Goal: Task Accomplishment & Management: Use online tool/utility

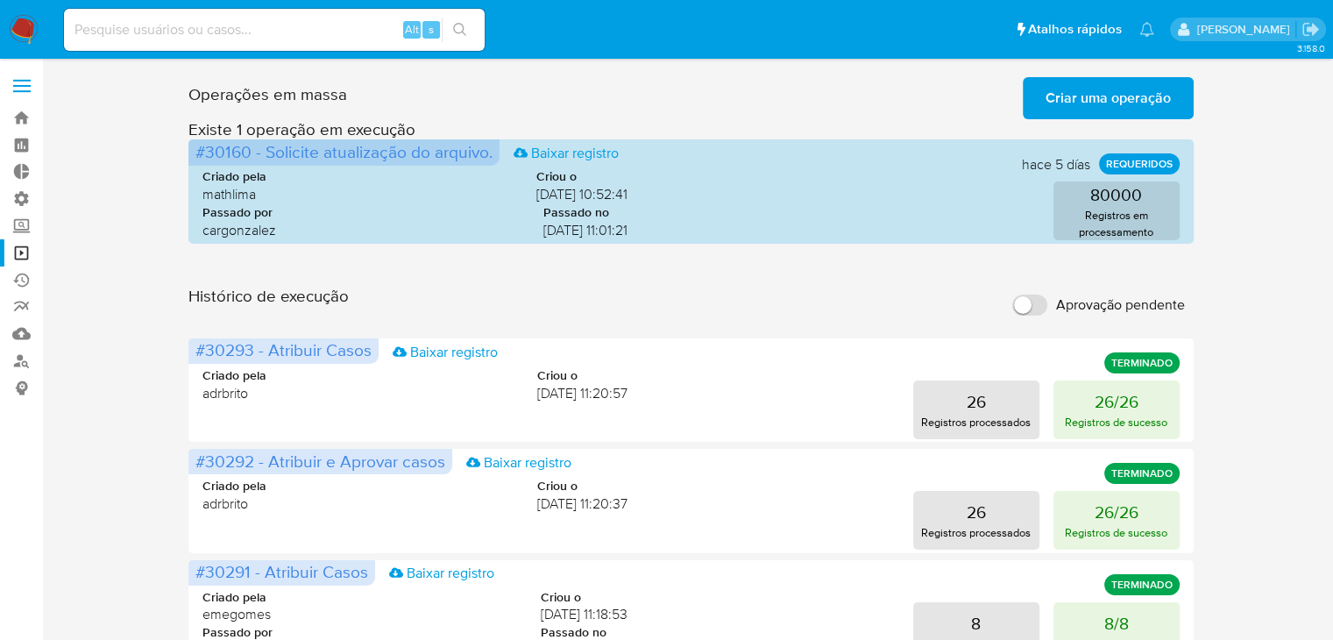
click at [310, 11] on div "Alt s" at bounding box center [274, 30] width 421 height 42
click at [316, 28] on input at bounding box center [274, 29] width 421 height 23
paste input "372792148"
type input "372792148"
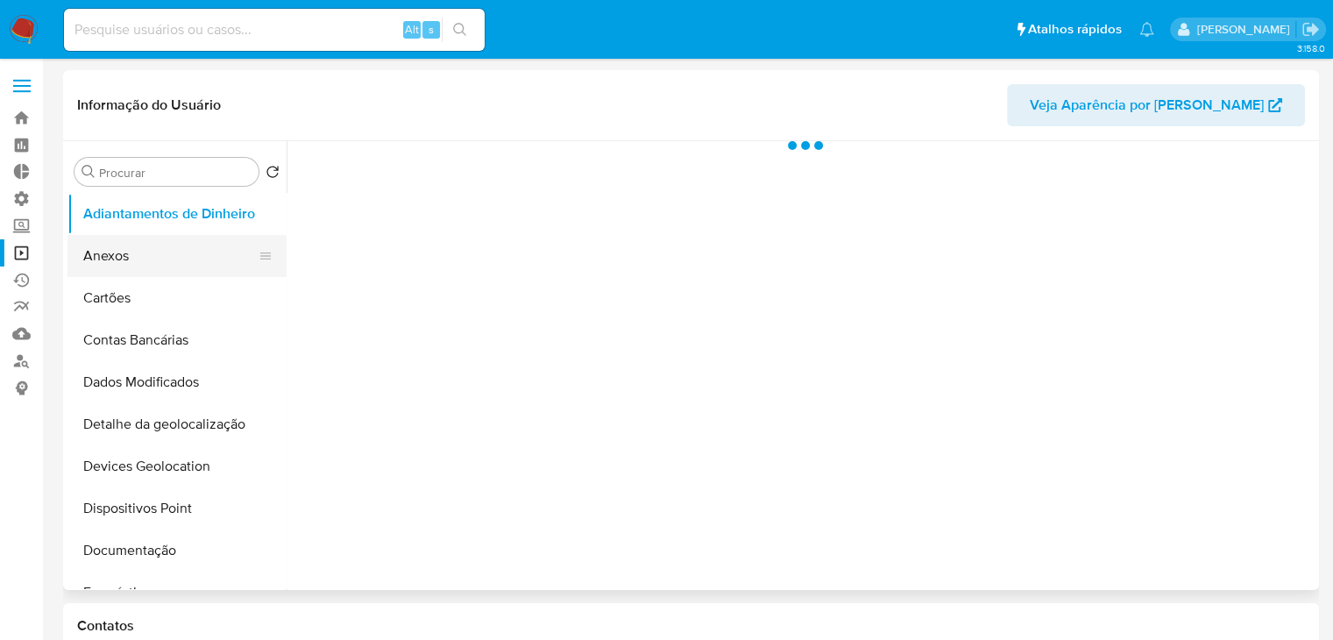
click at [273, 252] on button "Anexos" at bounding box center [169, 256] width 205 height 42
select select "10"
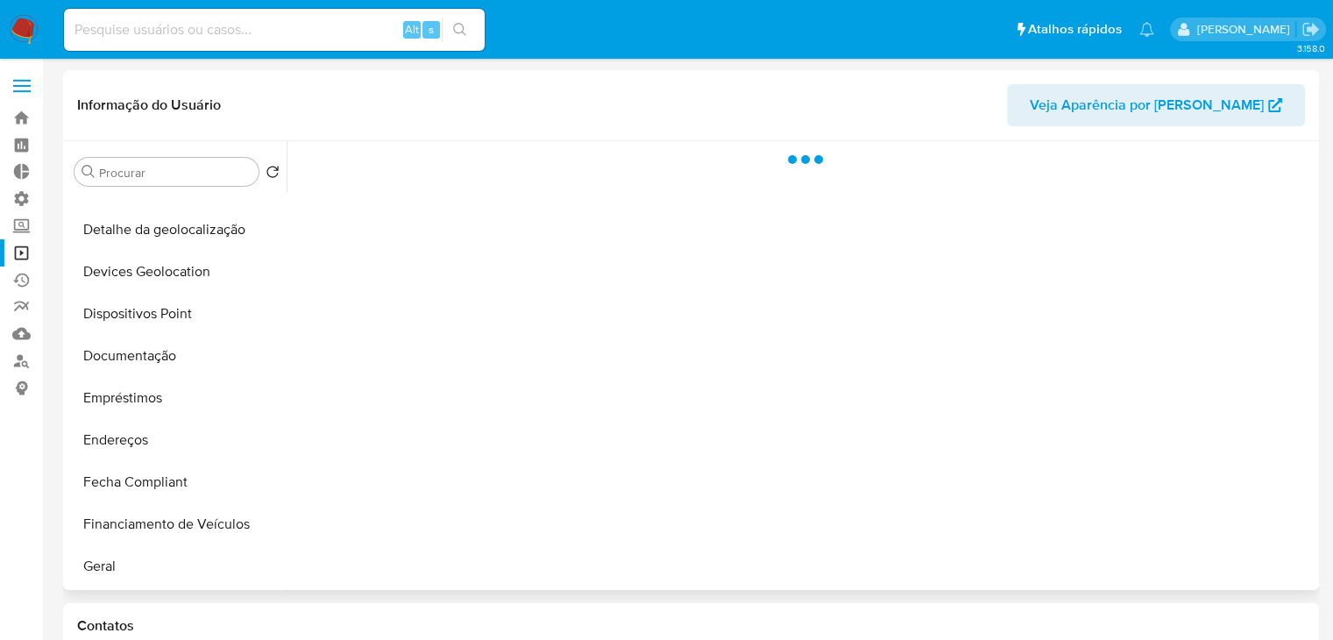
scroll to position [316, 0]
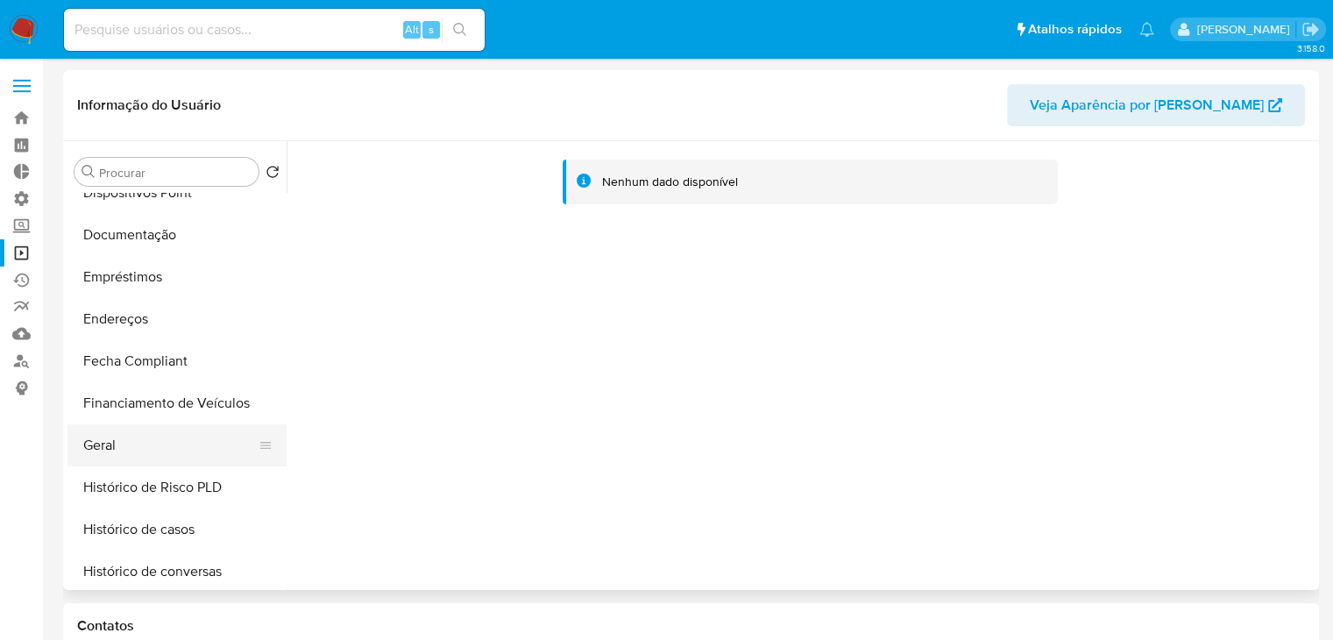
click at [209, 453] on button "Geral" at bounding box center [169, 445] width 205 height 42
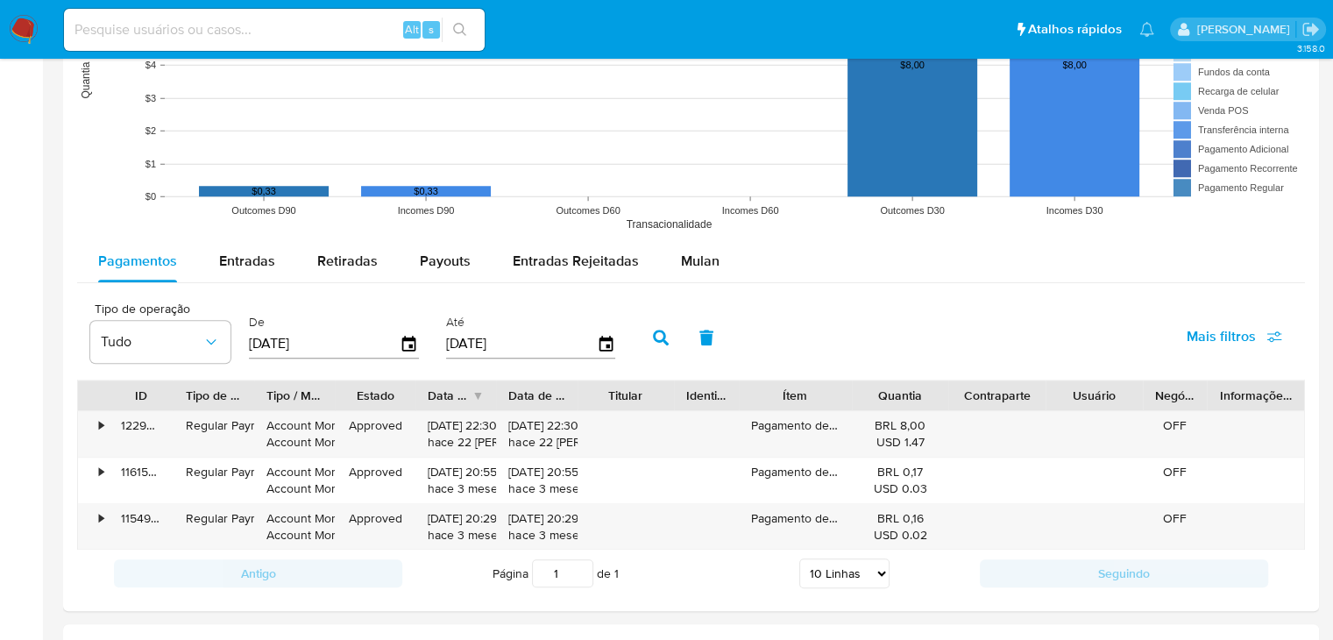
scroll to position [1423, 0]
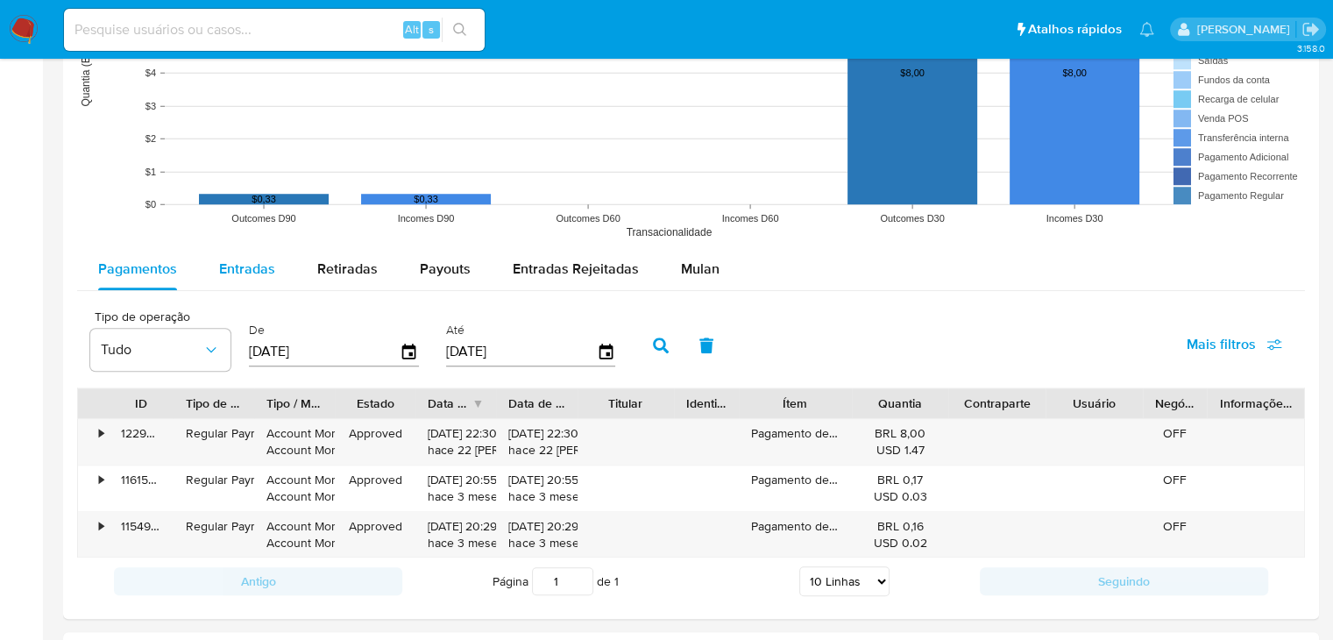
click at [262, 268] on span "Entradas" at bounding box center [247, 269] width 56 height 20
select select "10"
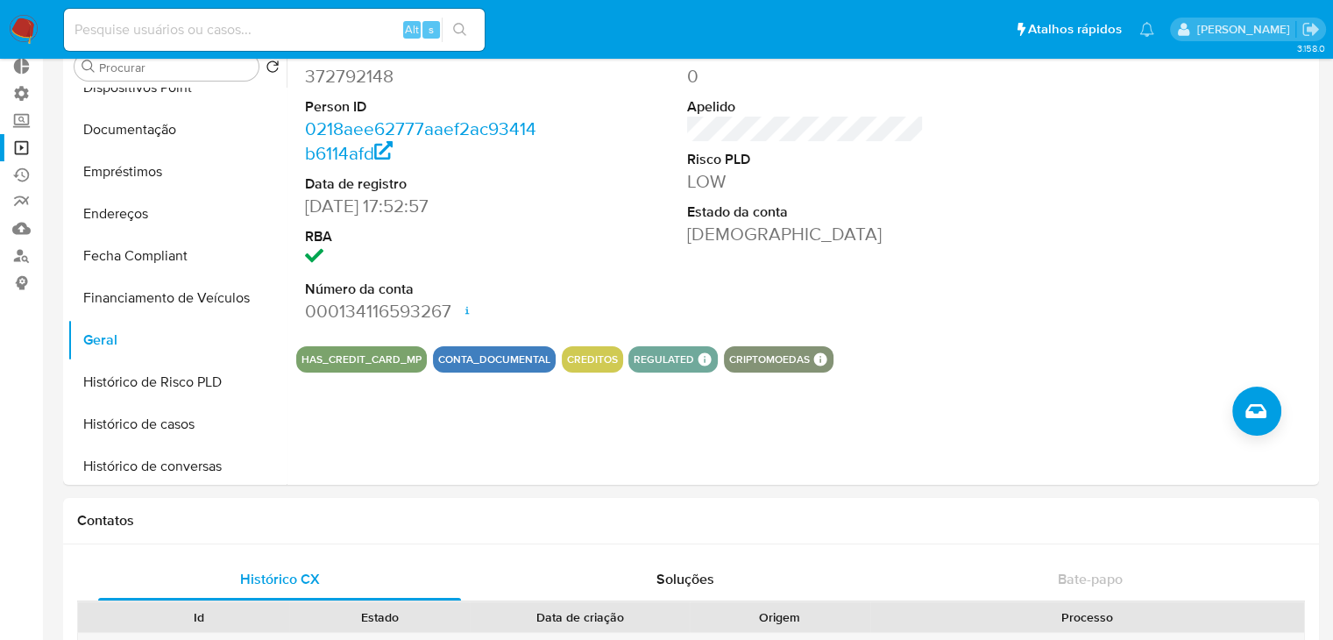
scroll to position [0, 0]
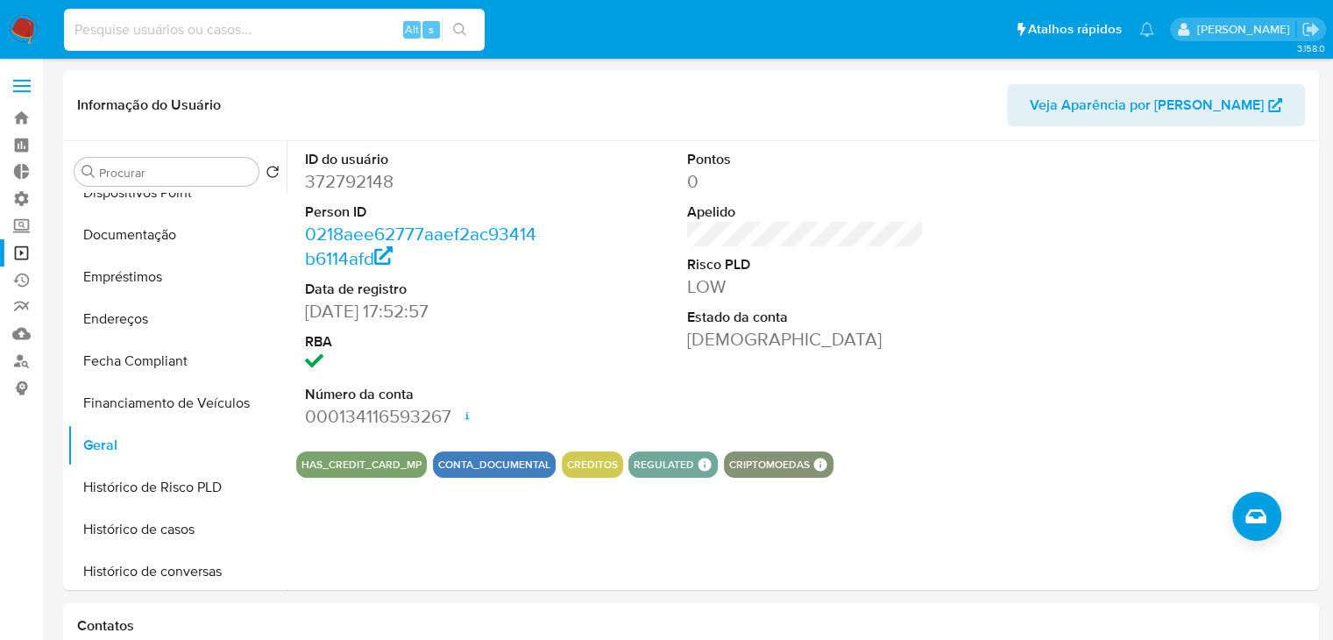
click at [248, 32] on input at bounding box center [274, 29] width 421 height 23
paste input "384105348"
type input "384105348"
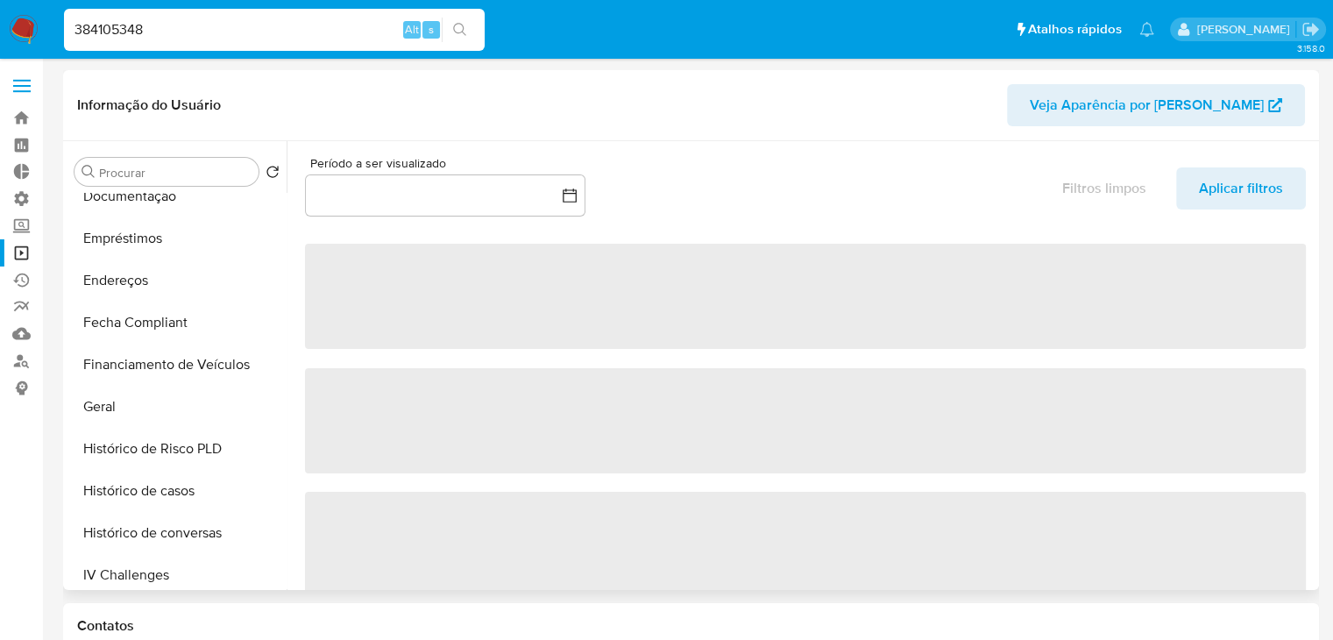
scroll to position [358, 0]
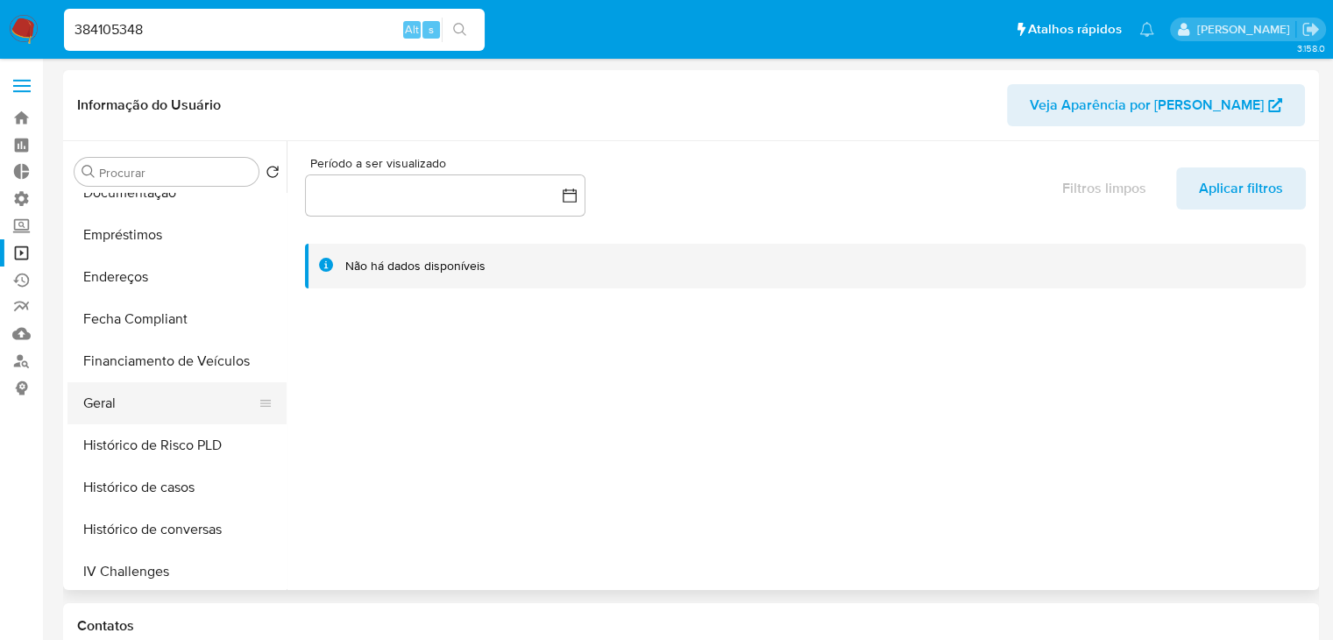
select select "10"
click at [191, 413] on button "Geral" at bounding box center [169, 403] width 205 height 42
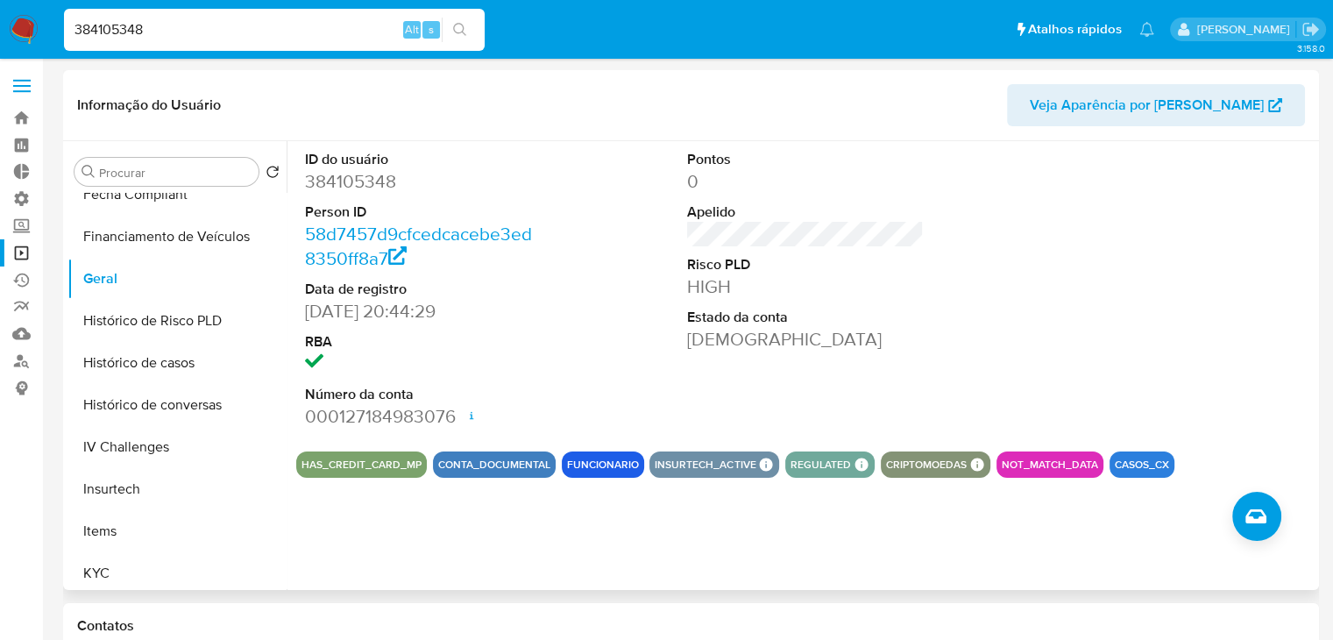
scroll to position [491, 0]
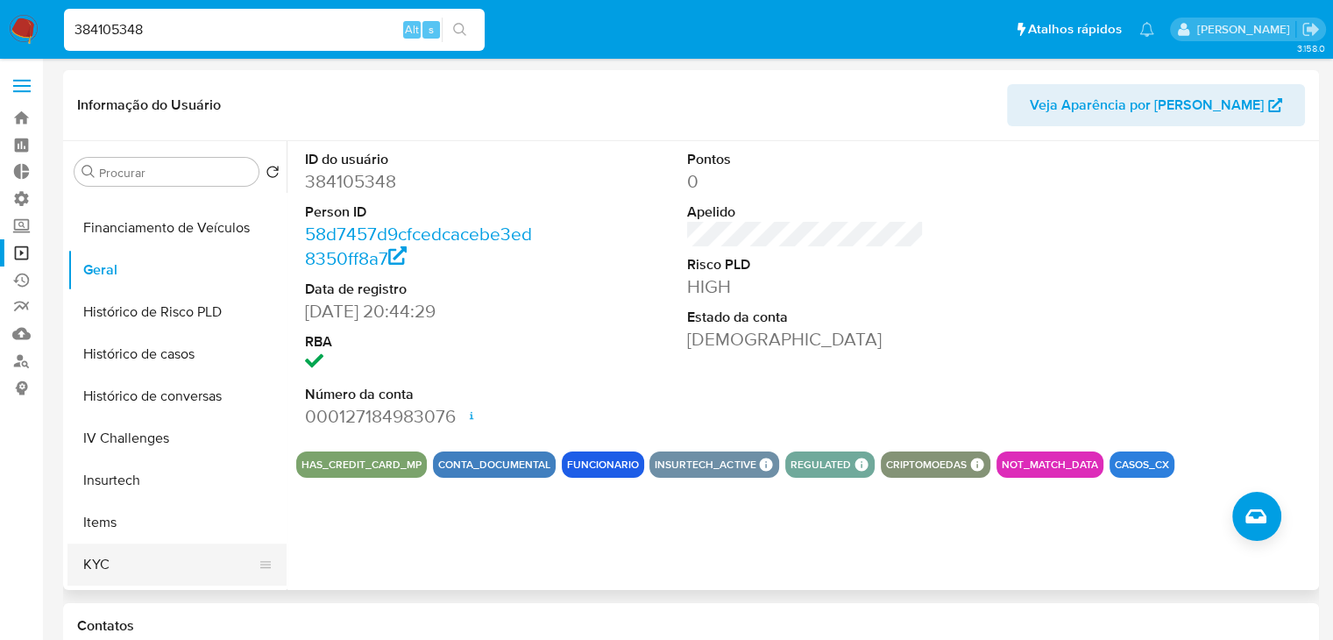
click at [224, 575] on button "KYC" at bounding box center [169, 564] width 205 height 42
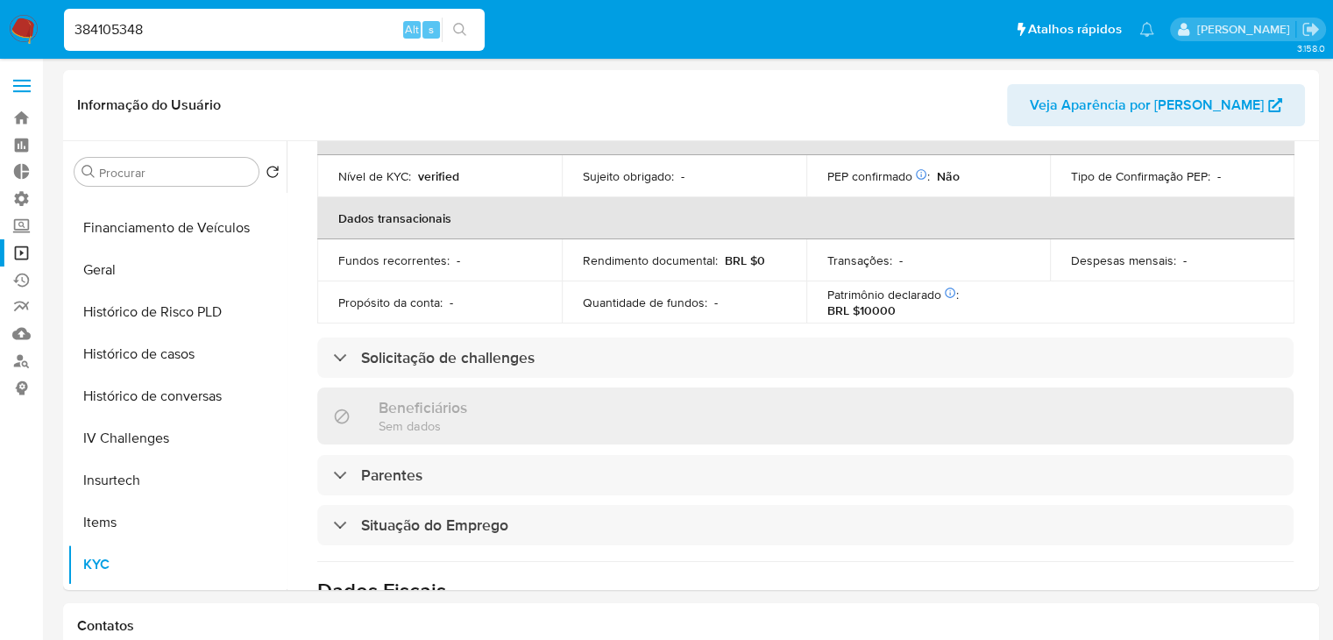
scroll to position [419, 0]
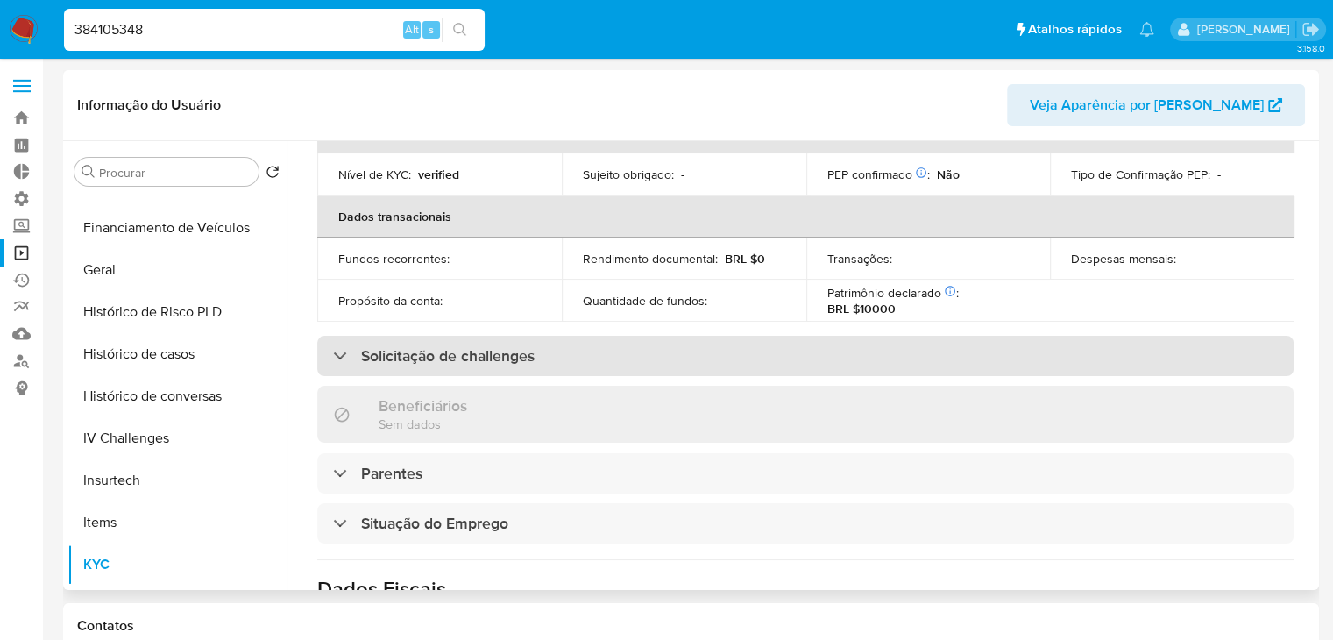
click at [1074, 354] on div "Solicitação de challenges" at bounding box center [805, 356] width 976 height 40
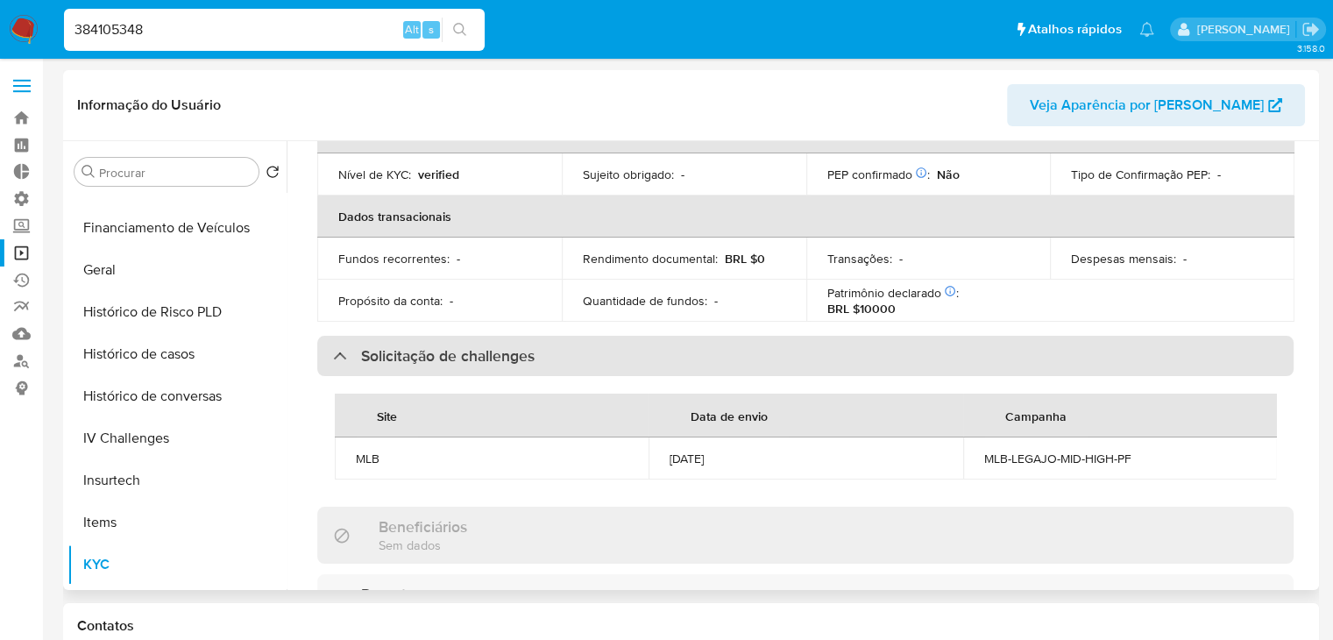
click at [1074, 354] on div "Solicitação de challenges" at bounding box center [805, 356] width 976 height 40
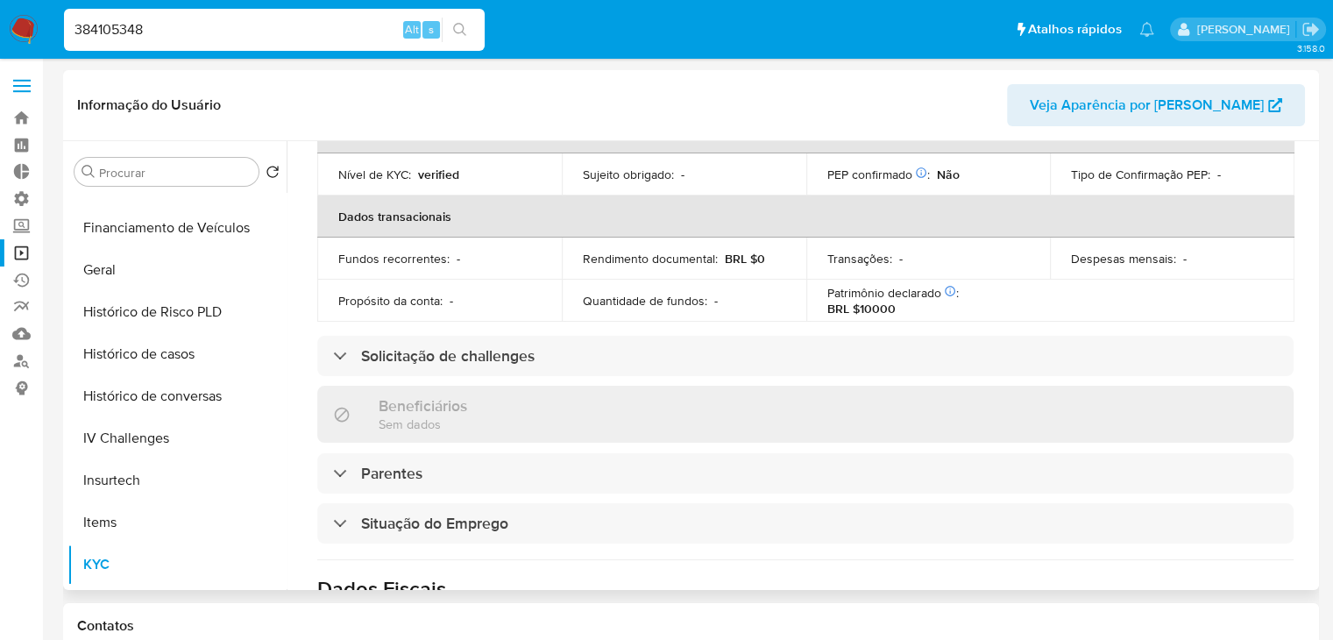
scroll to position [0, 0]
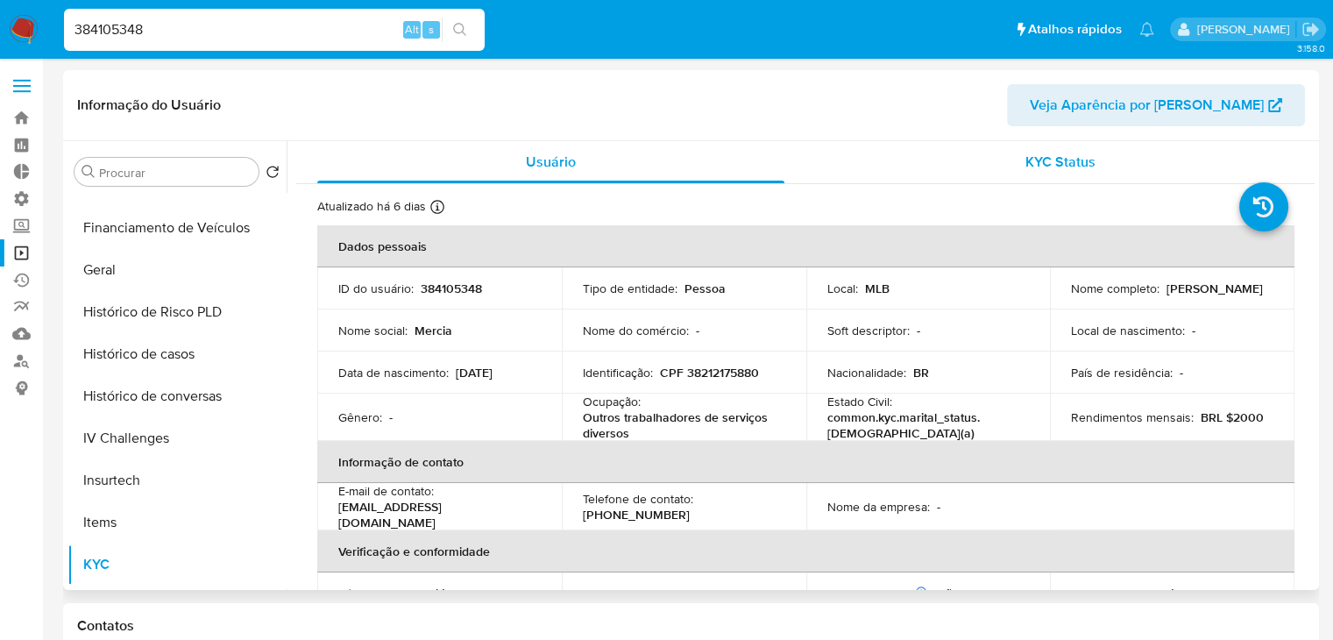
click at [1038, 173] on div "KYC Status" at bounding box center [1060, 162] width 467 height 42
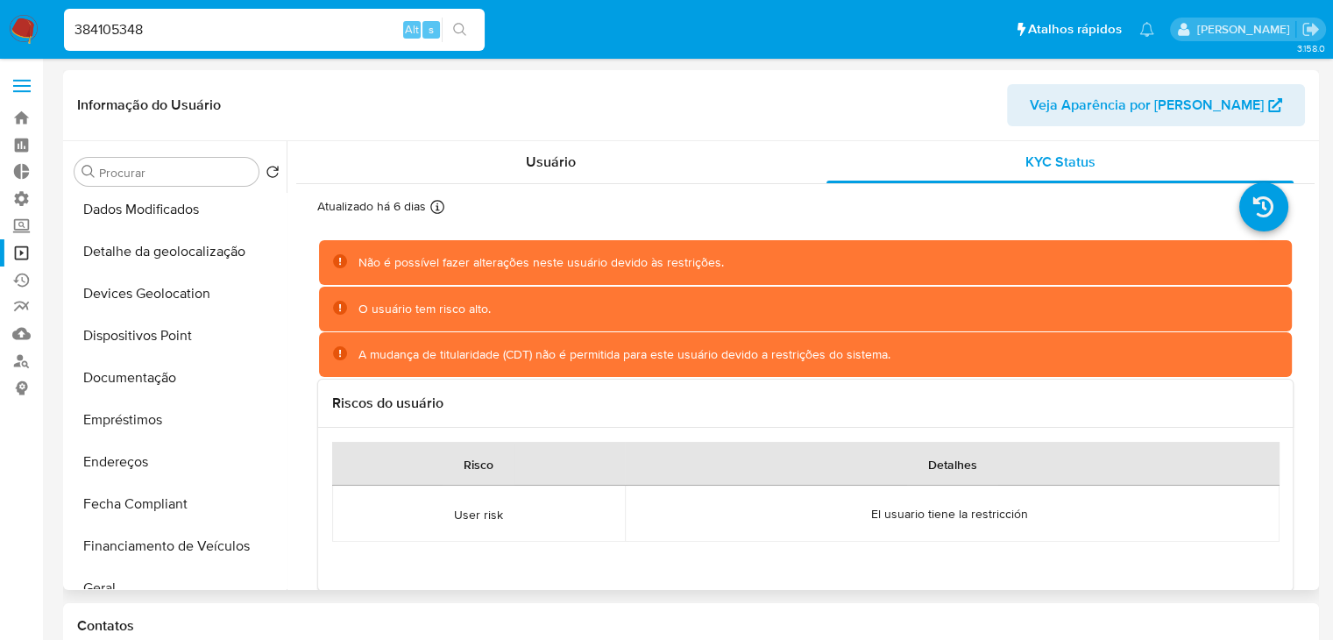
scroll to position [158, 0]
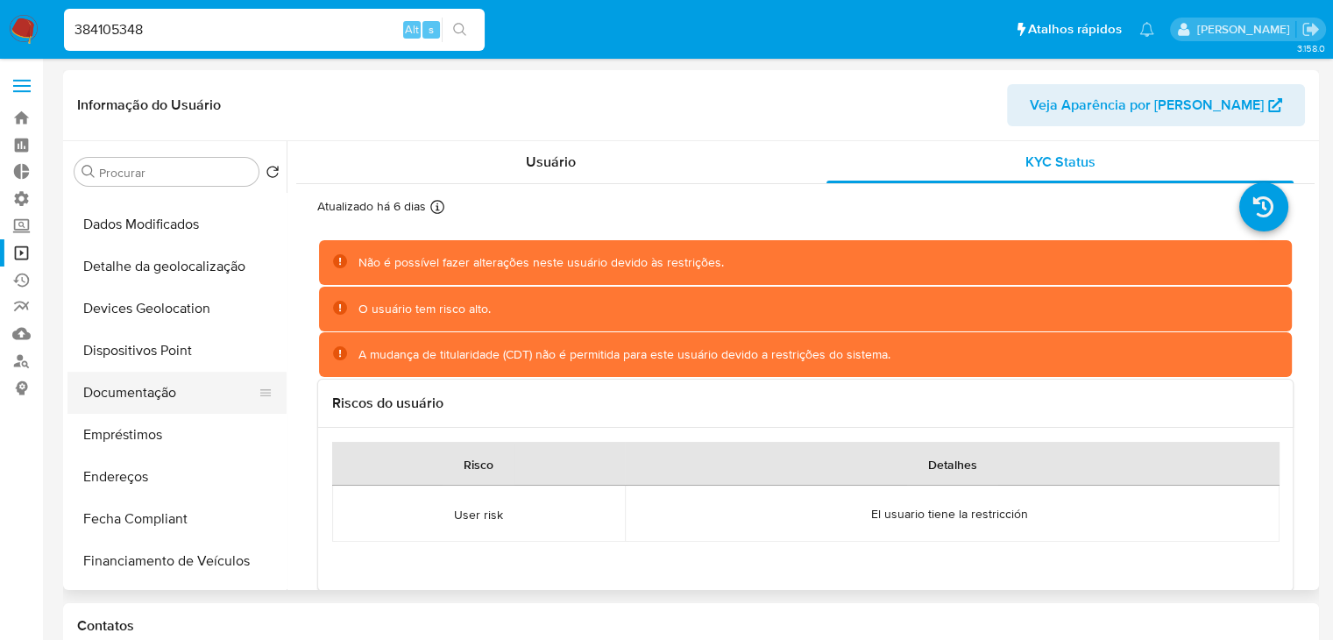
click at [208, 385] on button "Documentação" at bounding box center [169, 393] width 205 height 42
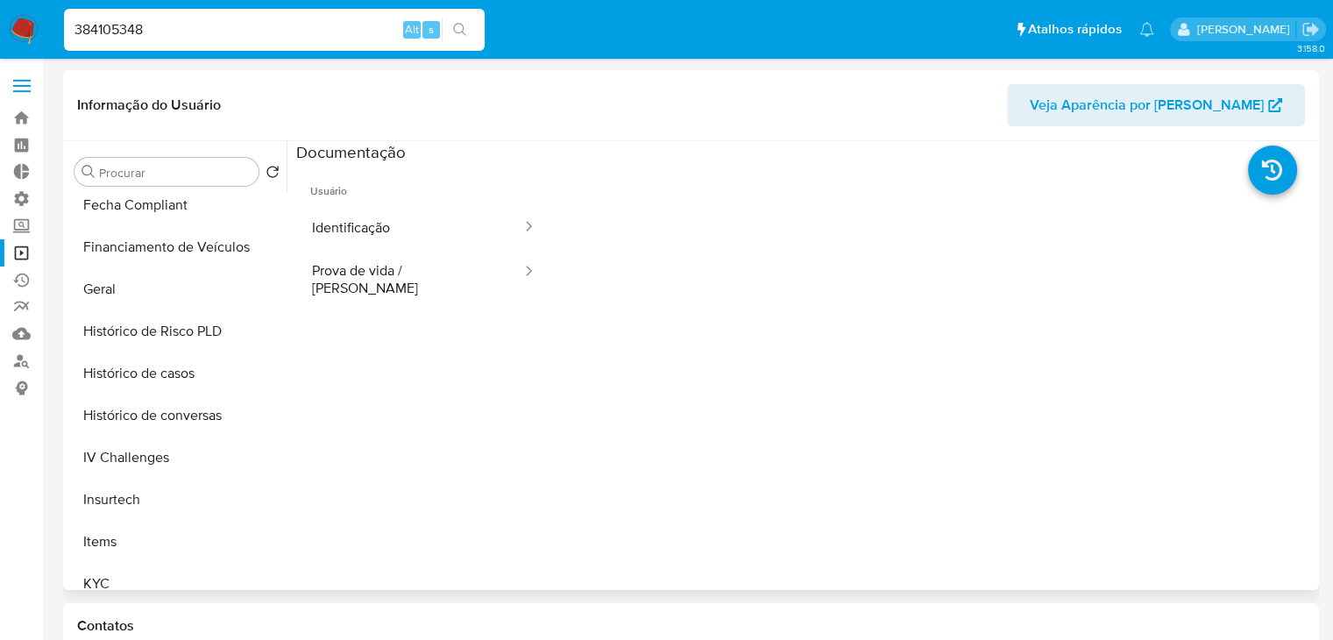
scroll to position [618, 0]
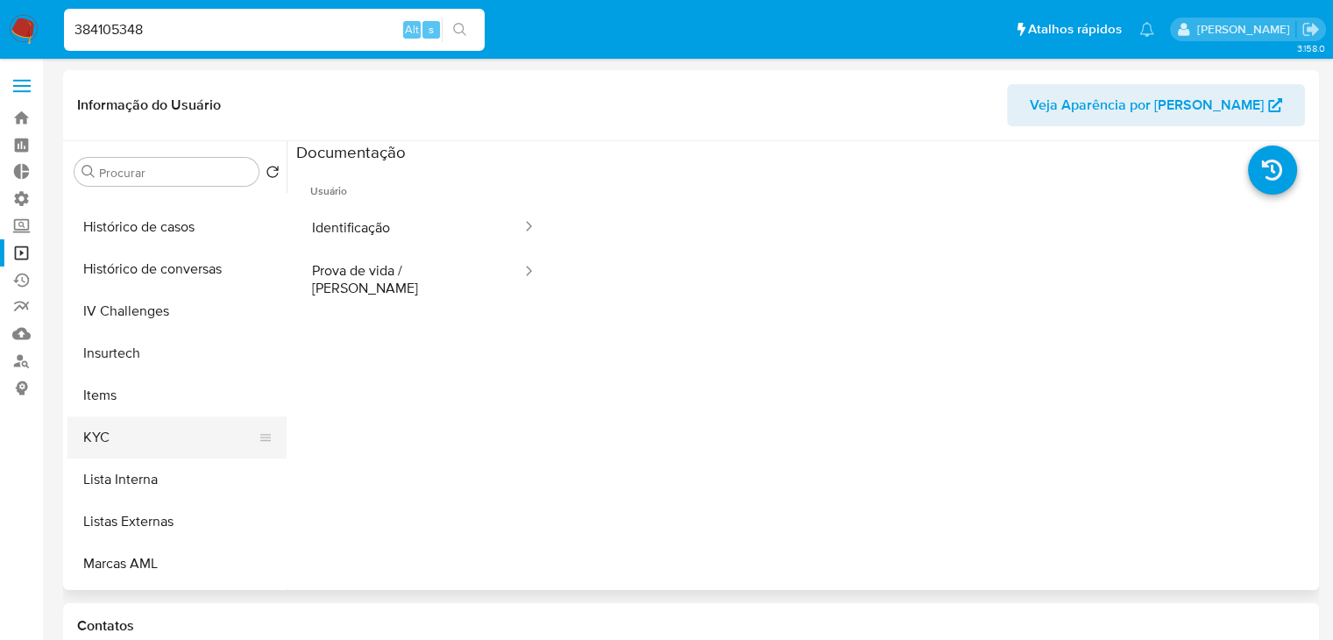
click at [211, 429] on button "KYC" at bounding box center [169, 437] width 205 height 42
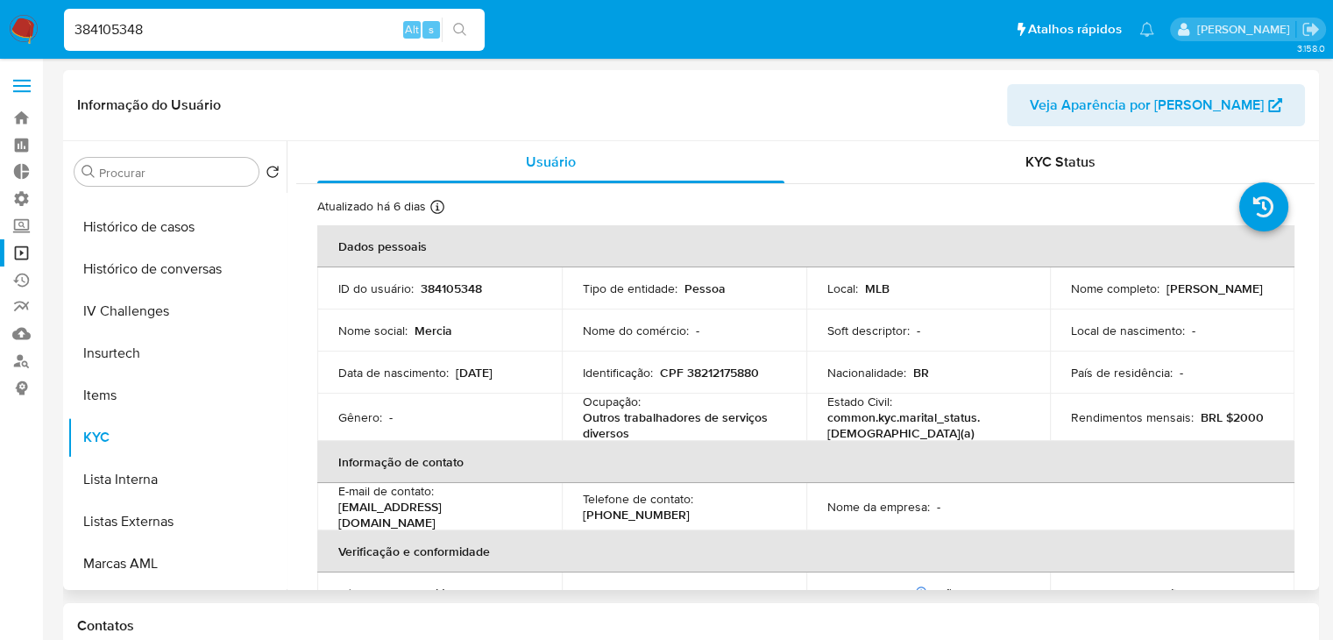
click at [1167, 296] on p "Mercia Cristine Santos Ferreira" at bounding box center [1215, 288] width 96 height 16
drag, startPoint x: 1069, startPoint y: 299, endPoint x: 1235, endPoint y: 297, distance: 166.6
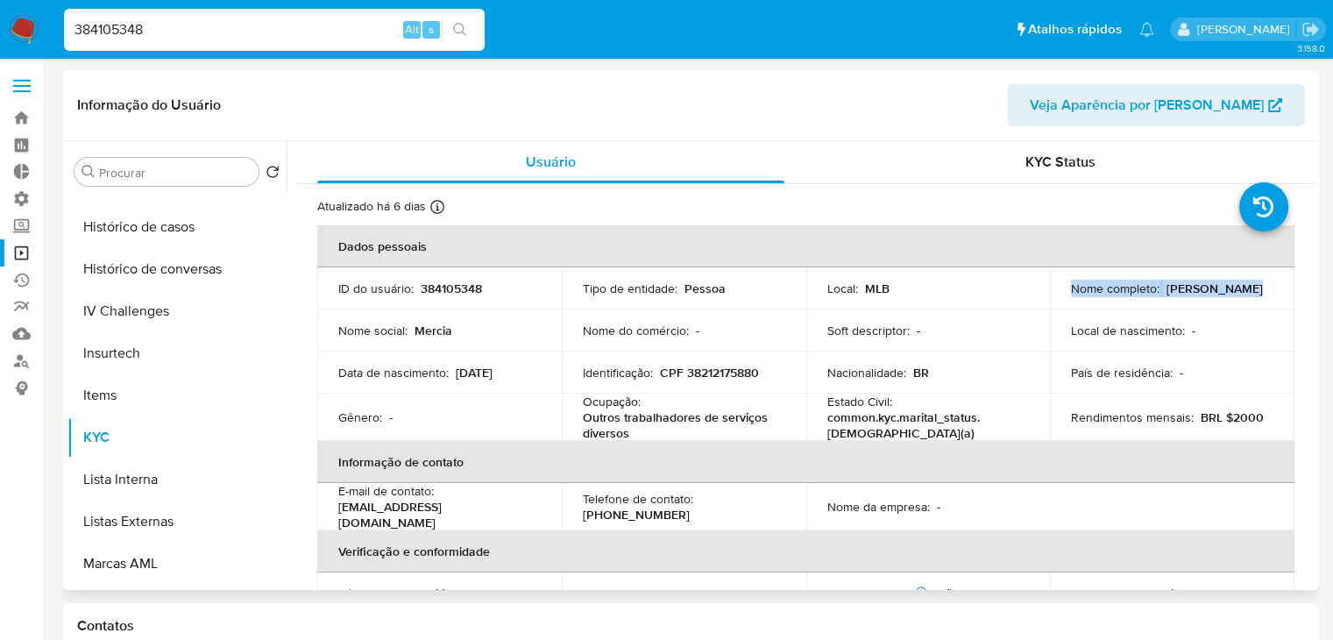
click at [1235, 296] on div "Nome completo : Mercia Cristine Santos Ferreira" at bounding box center [1172, 288] width 202 height 16
copy p "Mercia Cristine Santos Ferreira"
click at [186, 36] on input "384105348" at bounding box center [274, 29] width 421 height 23
paste input "292041436"
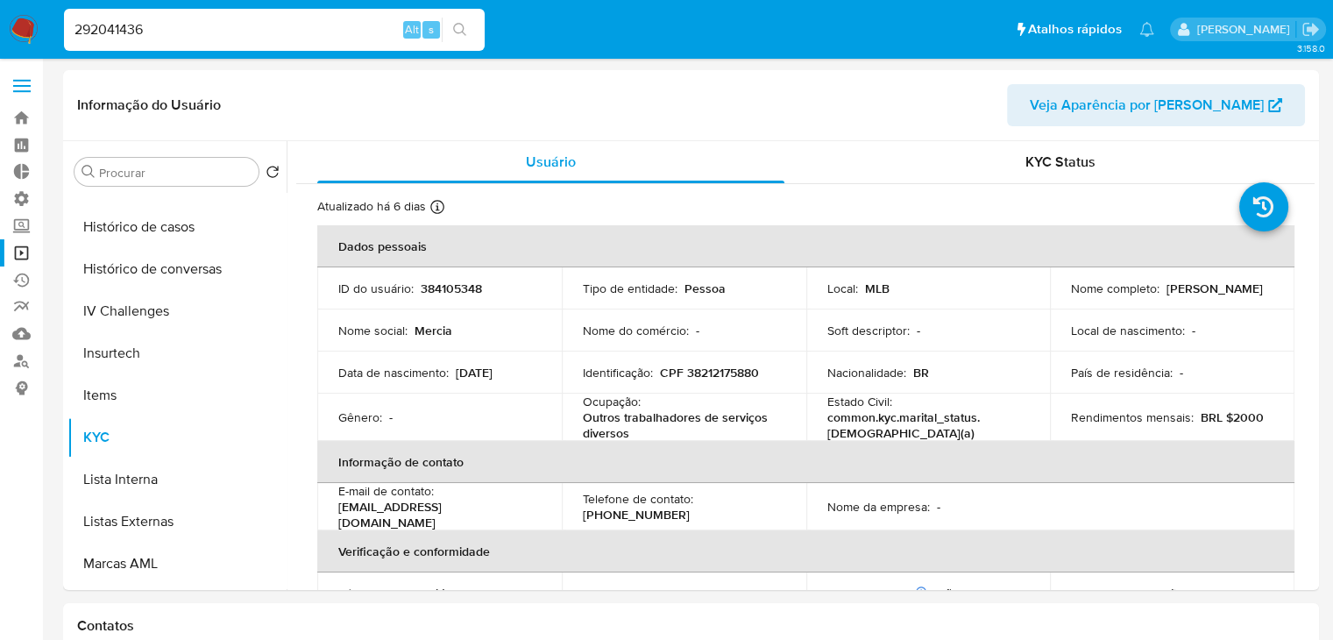
type input "292041436"
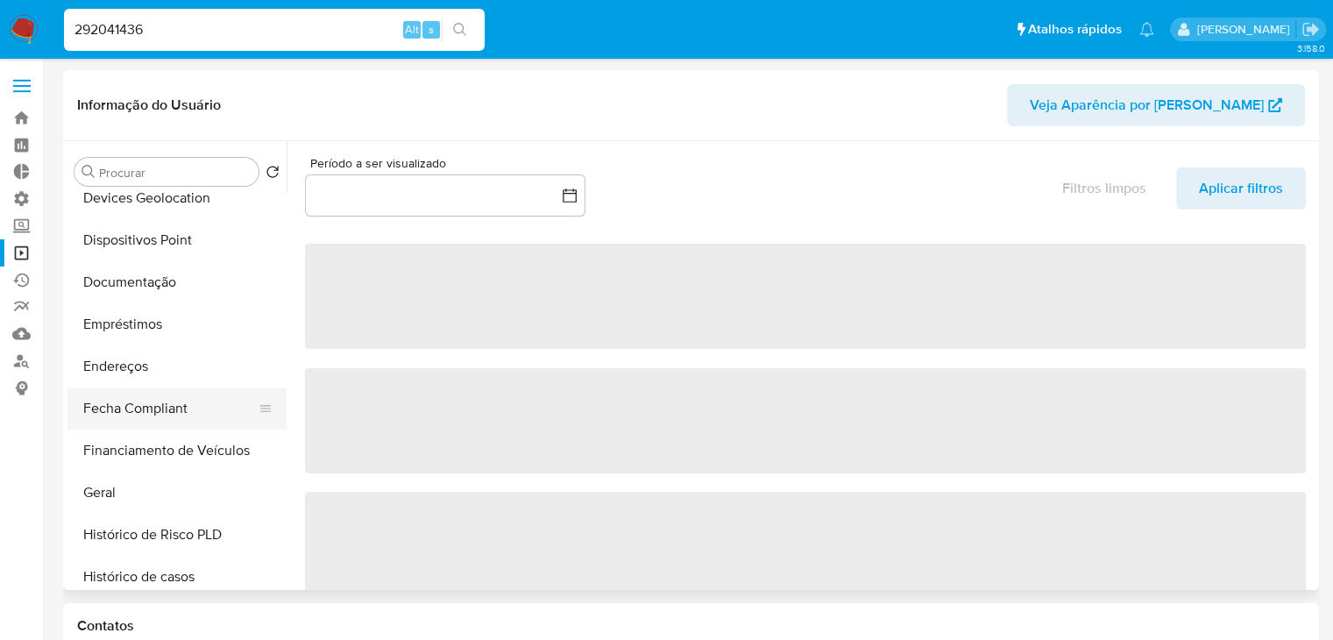
scroll to position [286, 0]
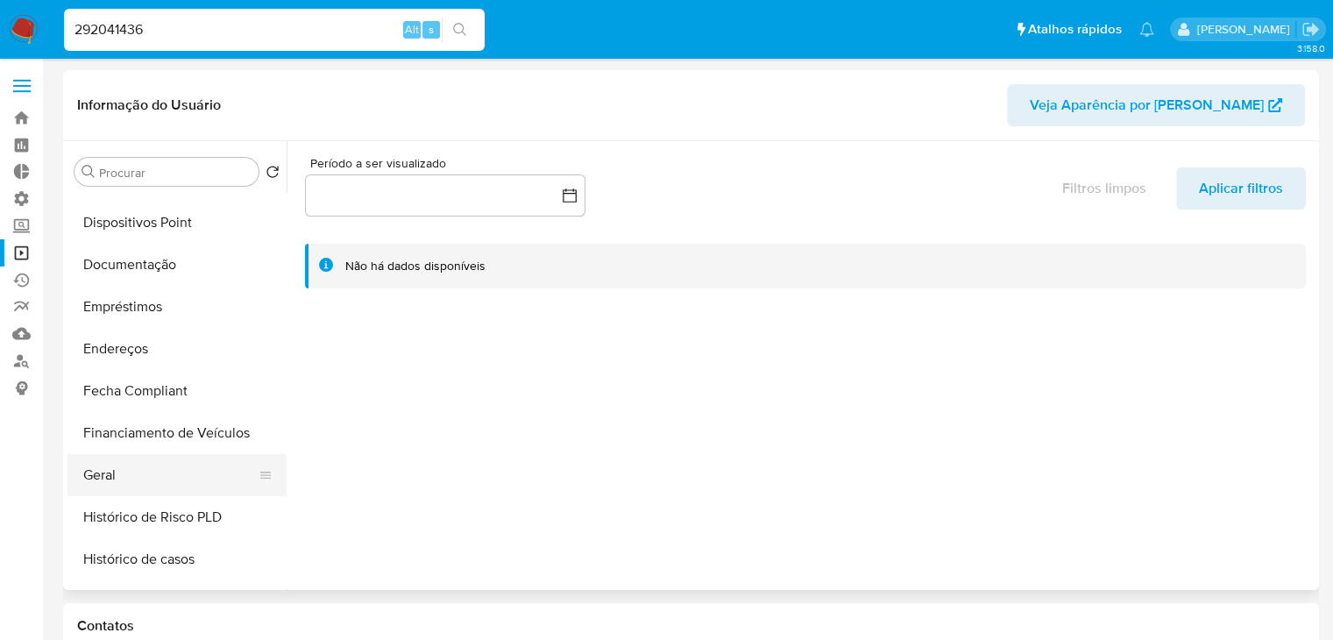
click at [193, 484] on button "Geral" at bounding box center [169, 475] width 205 height 42
select select "10"
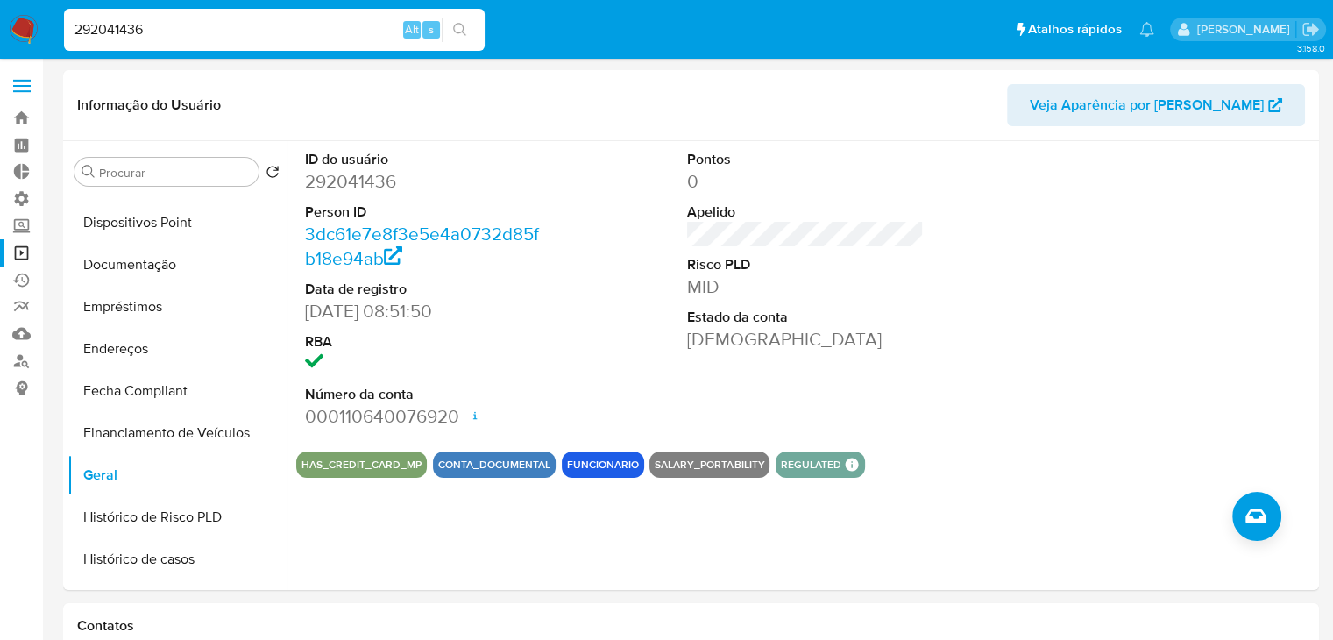
click at [221, 38] on input "292041436" at bounding box center [274, 29] width 421 height 23
paste input "30519525"
type input "230519525"
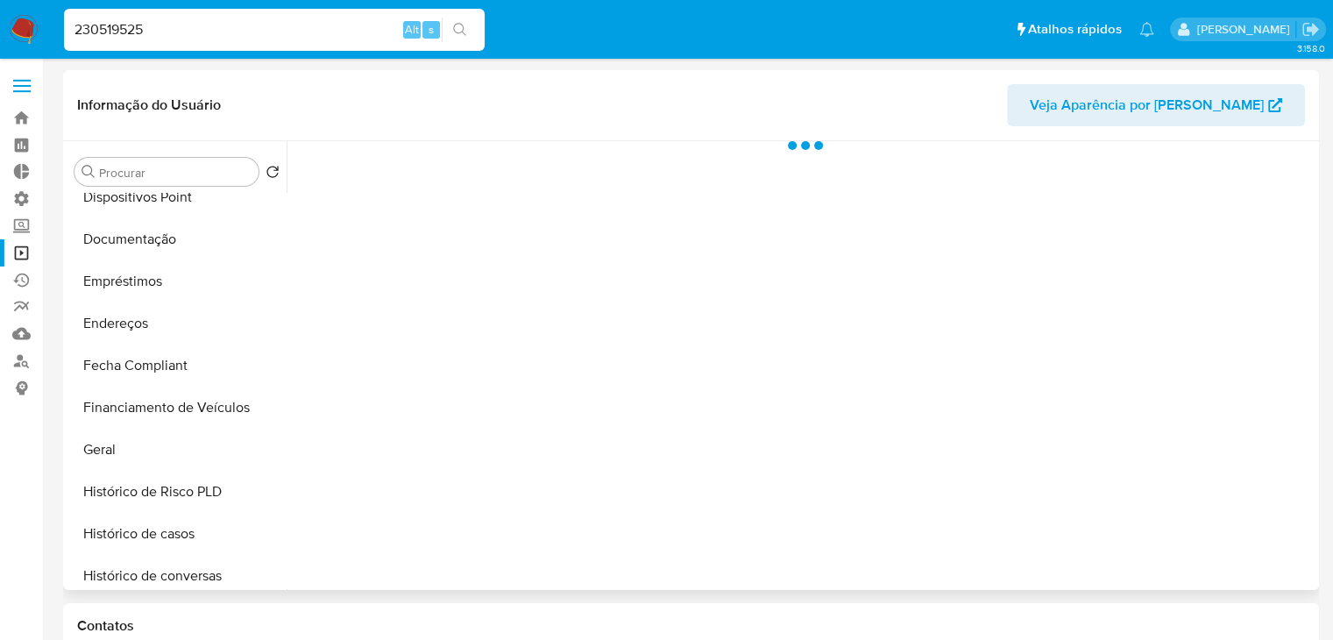
scroll to position [312, 0]
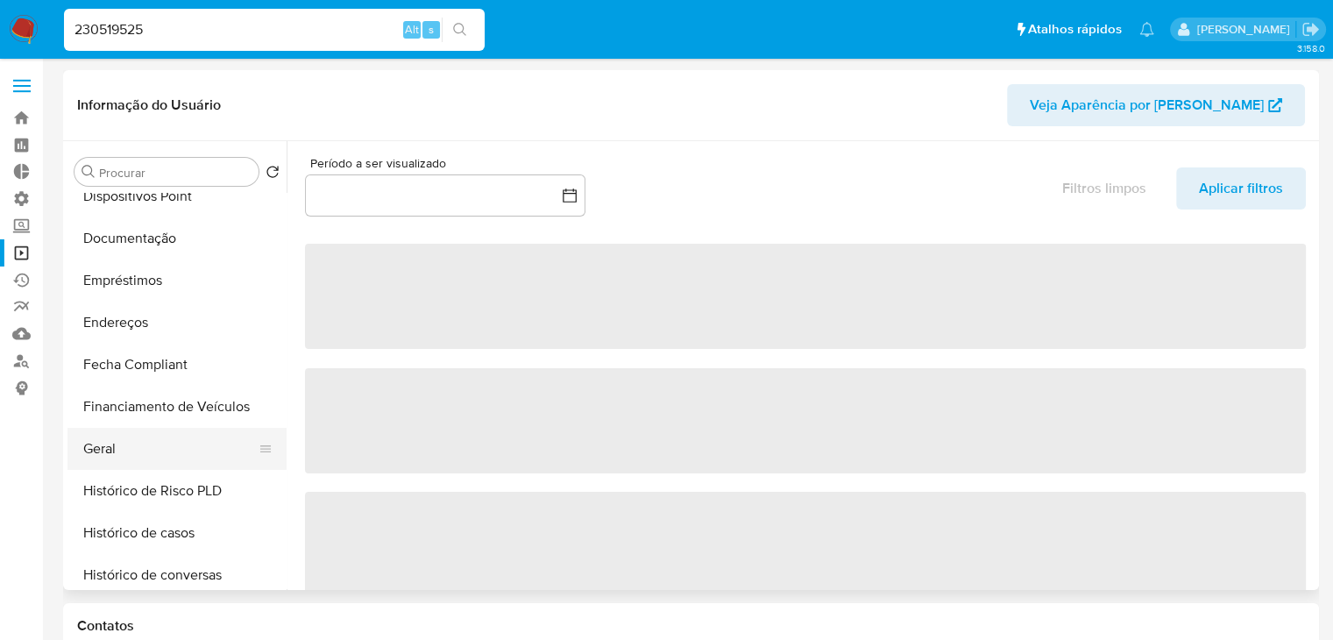
select select "10"
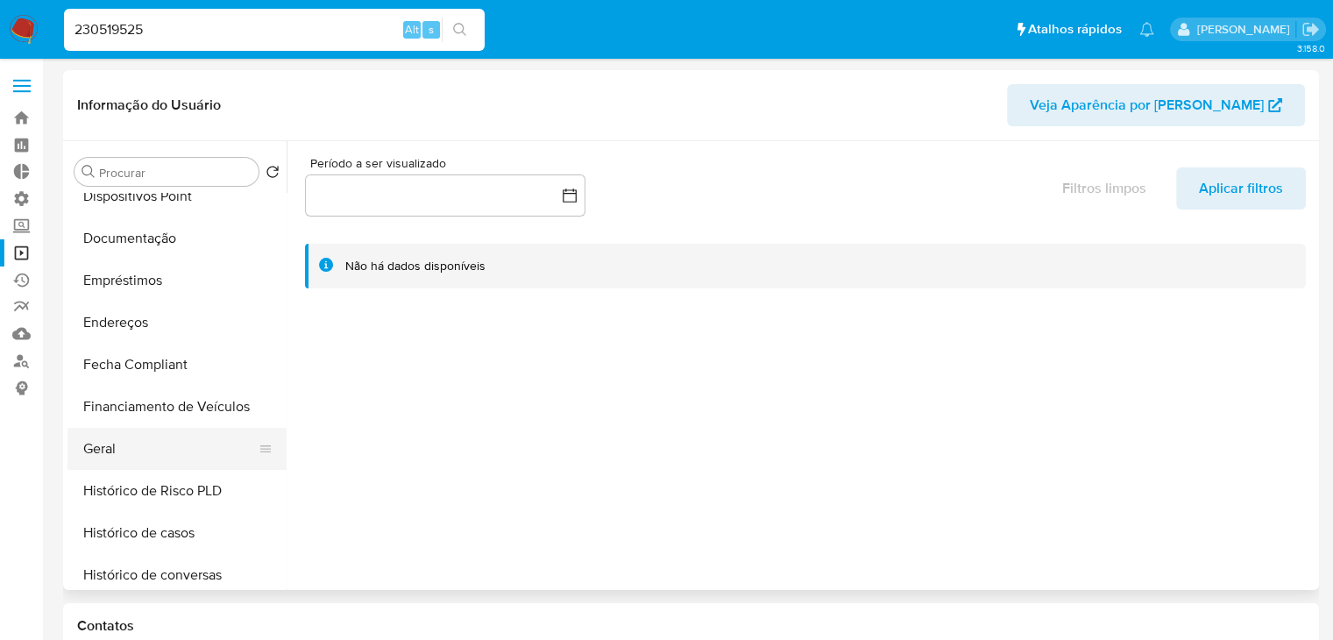
click at [232, 451] on button "Geral" at bounding box center [169, 449] width 205 height 42
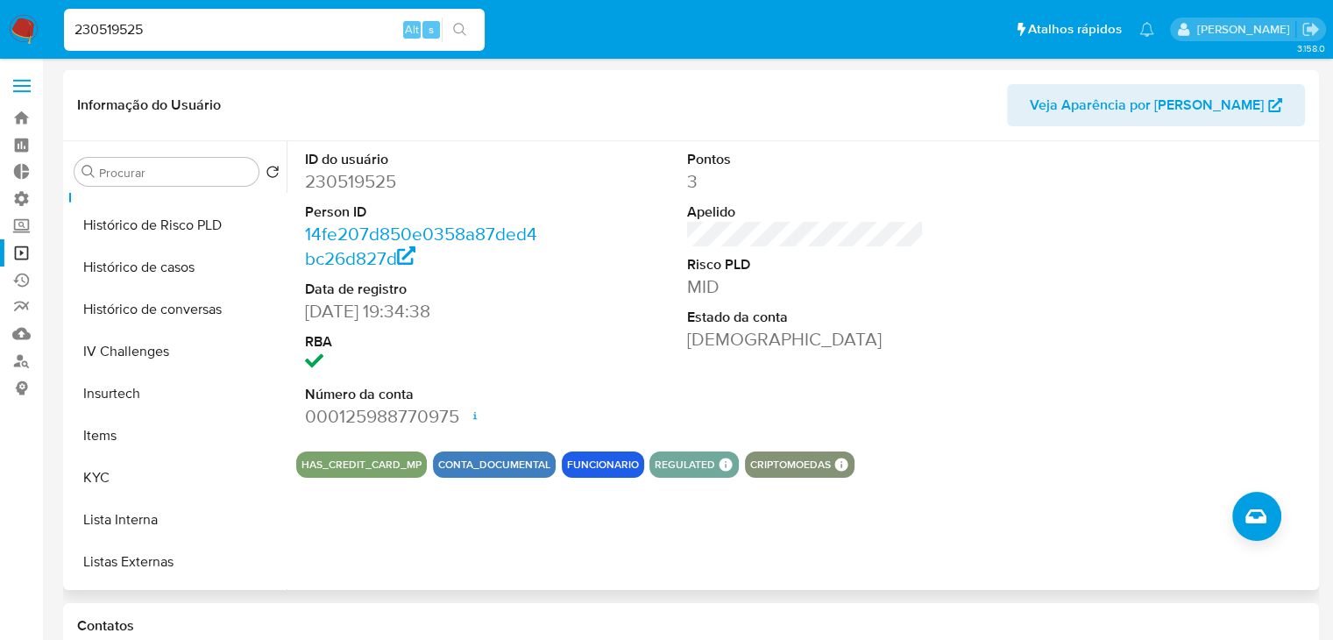
scroll to position [582, 0]
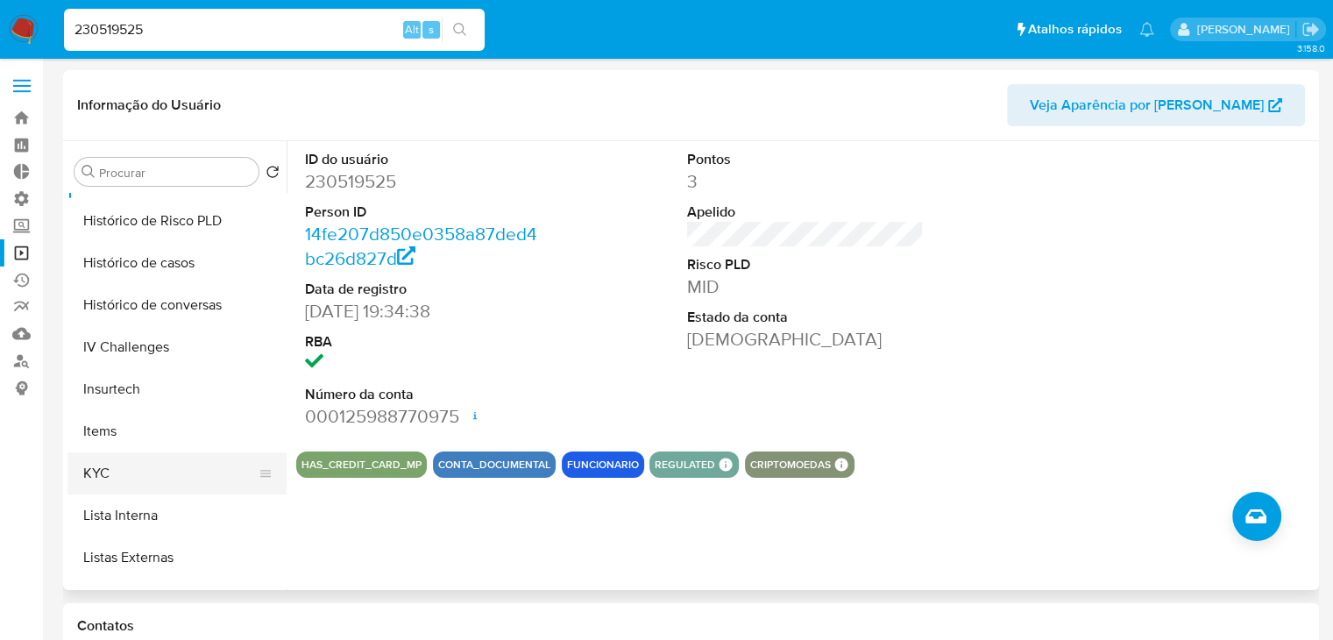
click at [219, 472] on button "KYC" at bounding box center [169, 473] width 205 height 42
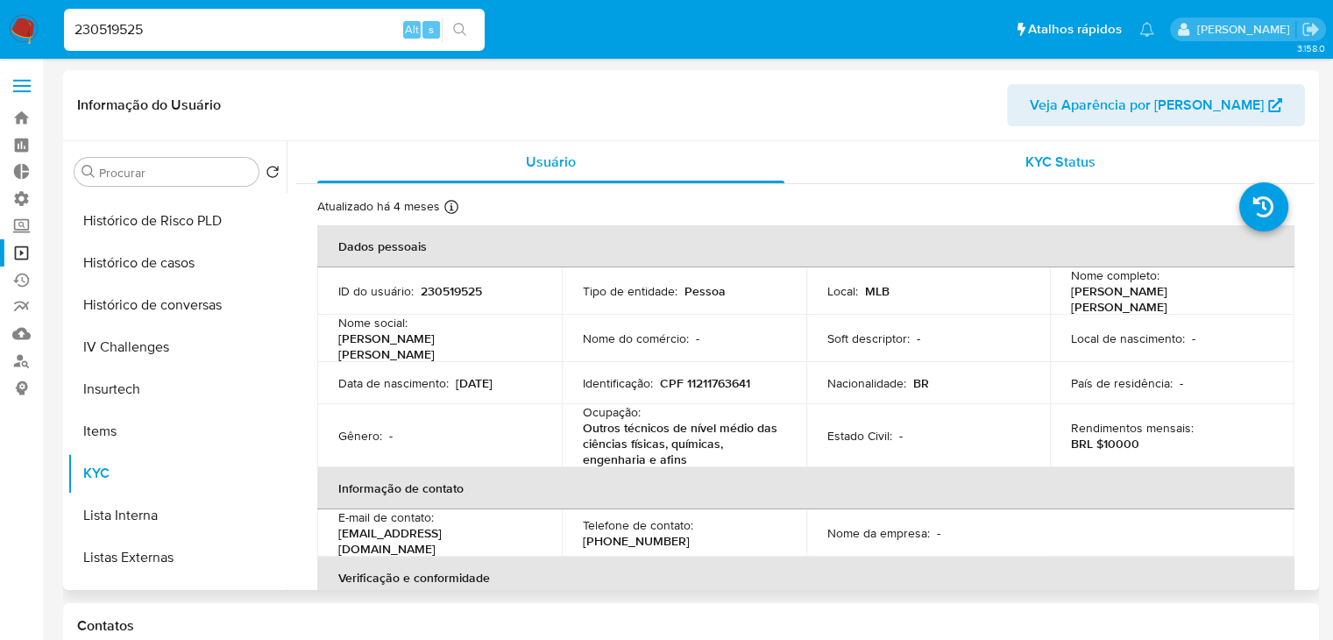
click at [1054, 165] on span "KYC Status" at bounding box center [1061, 162] width 70 height 20
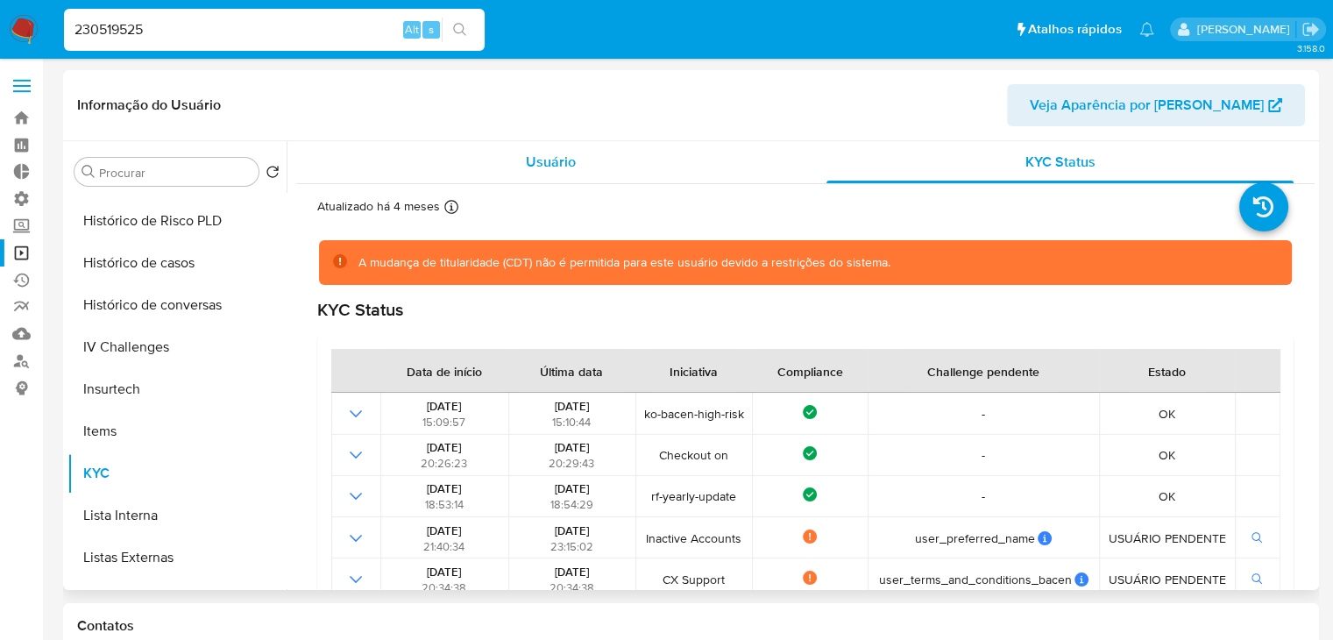
click at [572, 167] on span "Usuário" at bounding box center [551, 162] width 50 height 20
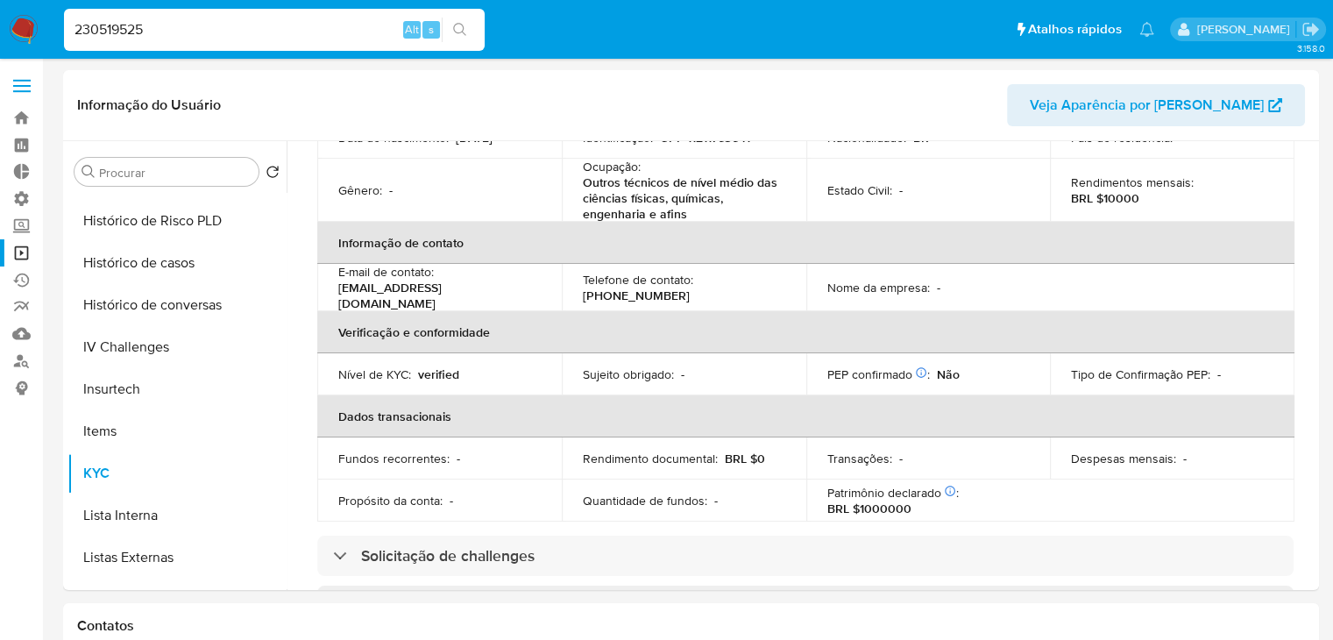
scroll to position [253, 0]
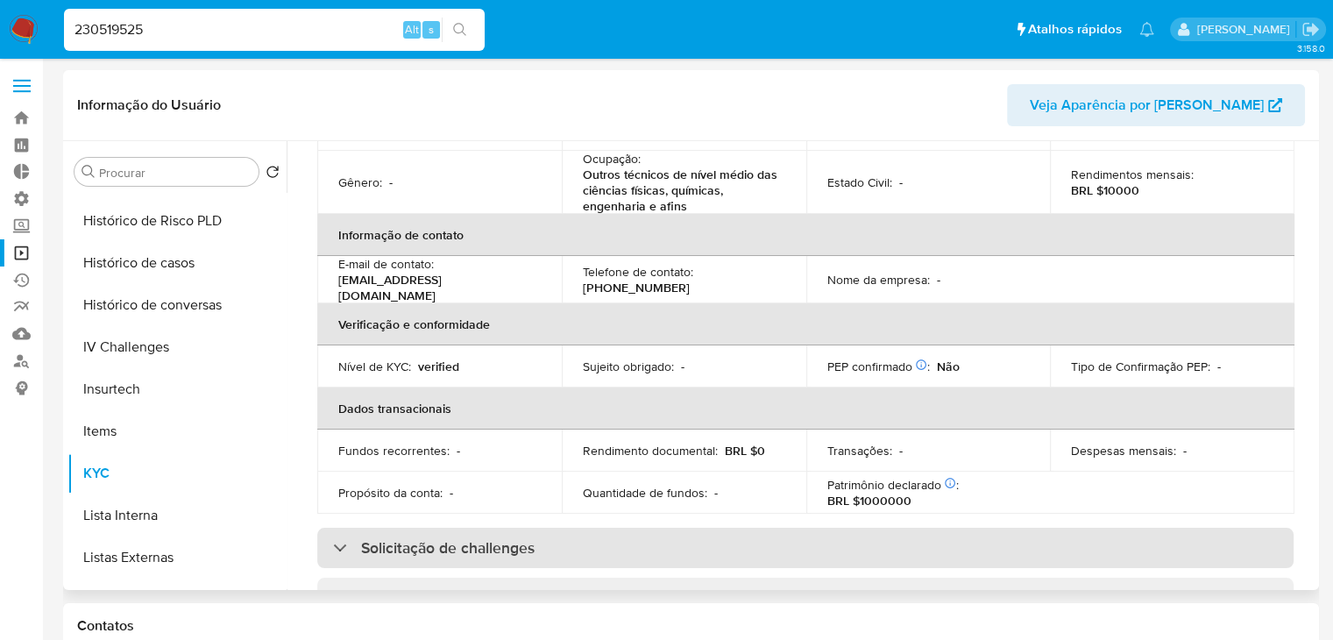
click at [890, 549] on div "Solicitação de challenges" at bounding box center [805, 548] width 976 height 40
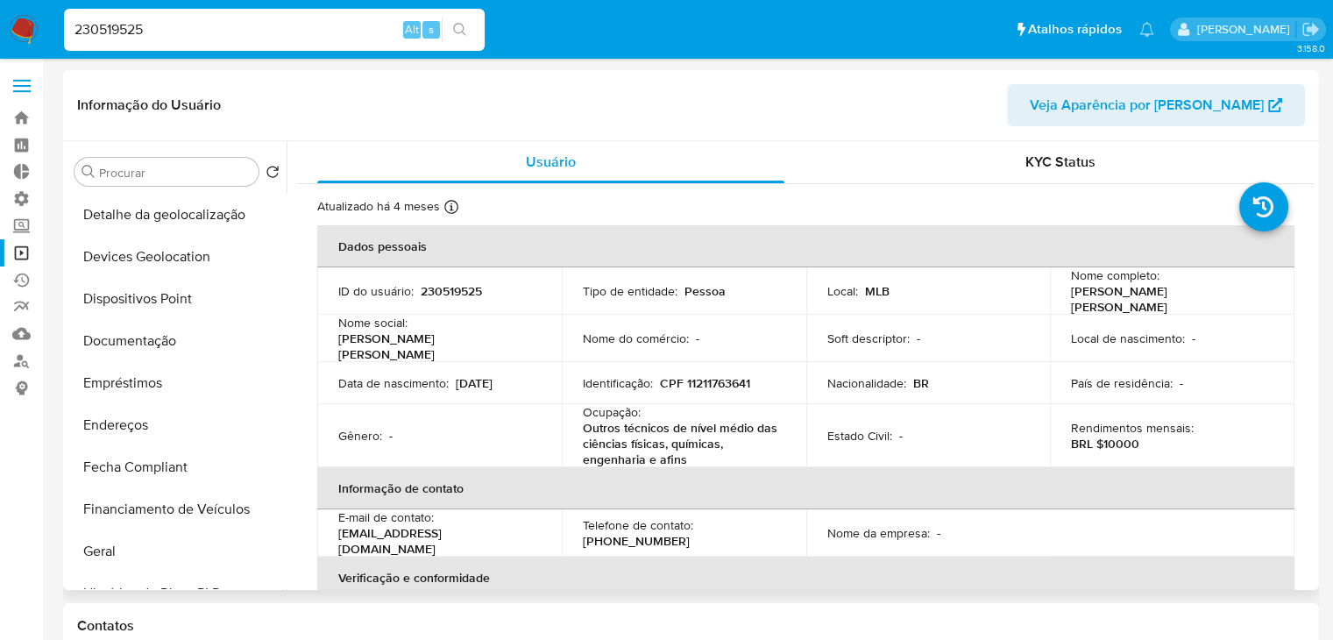
scroll to position [177, 0]
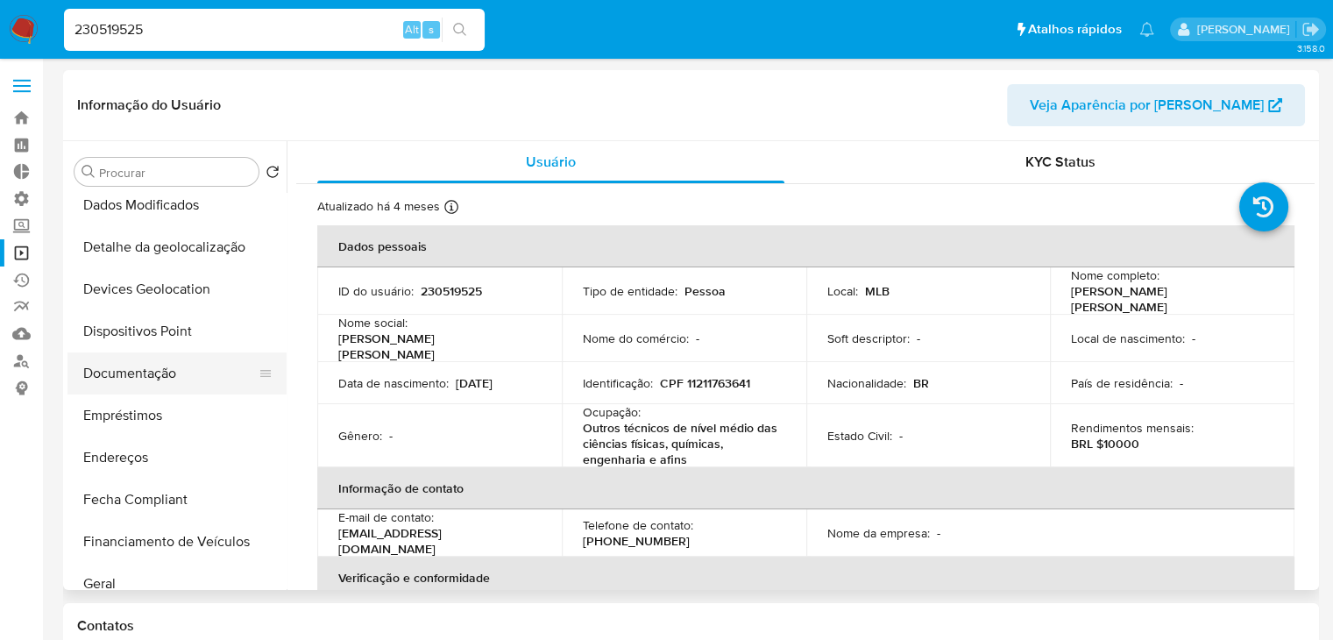
click at [174, 369] on button "Documentação" at bounding box center [169, 373] width 205 height 42
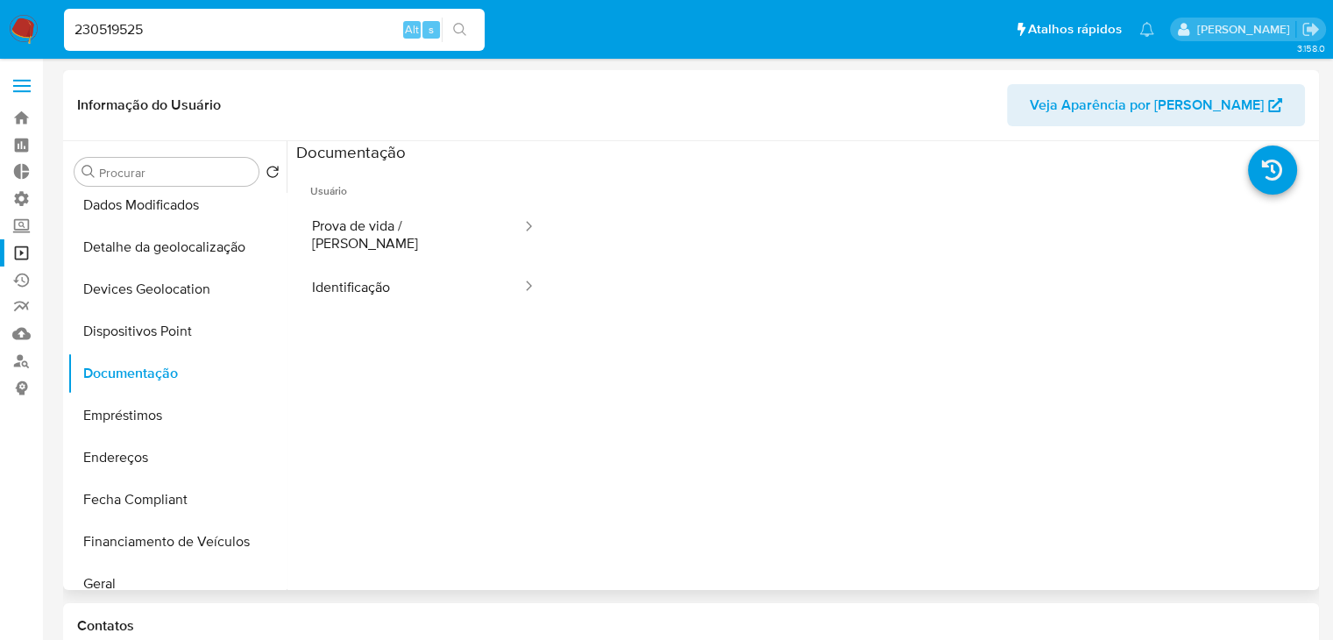
scroll to position [0, 0]
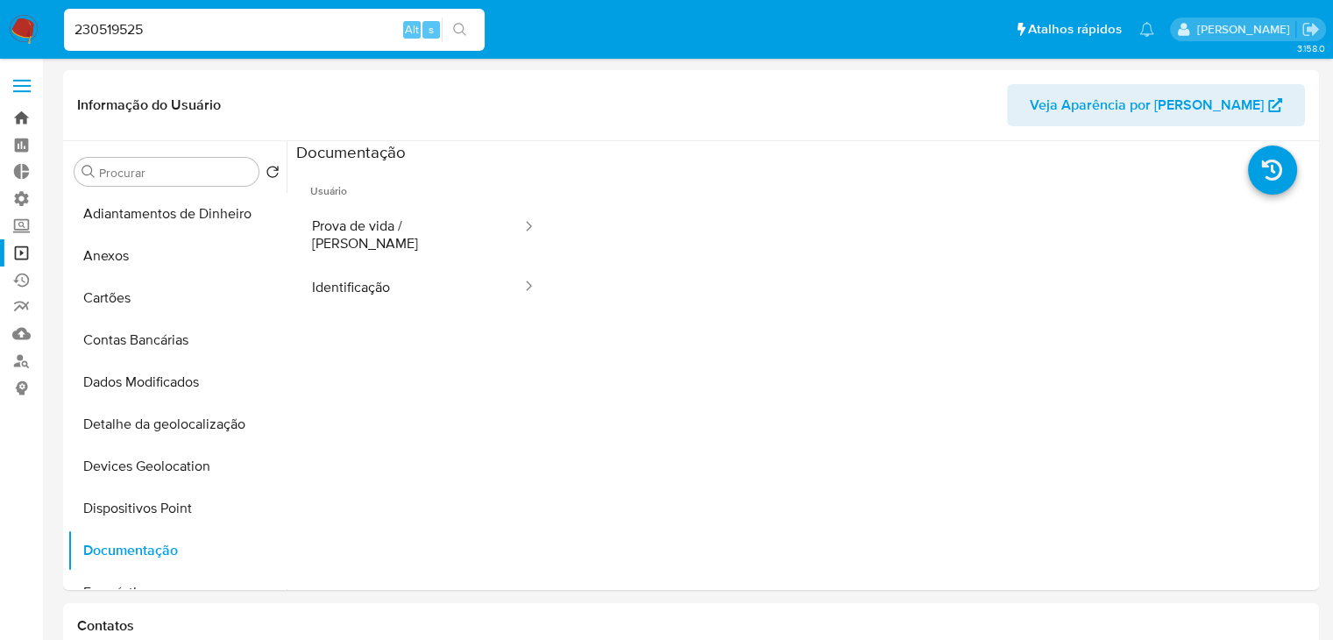
click at [14, 107] on link "Bandeja" at bounding box center [104, 117] width 209 height 27
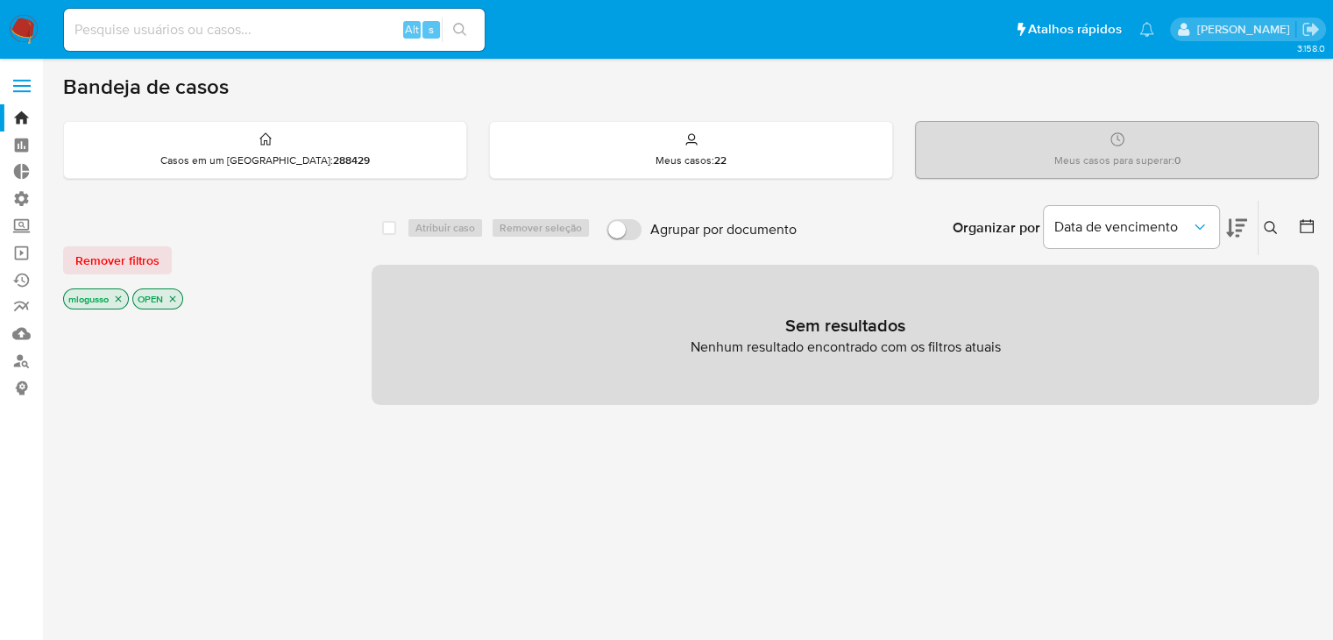
click at [121, 302] on icon "close-filter" at bounding box center [118, 299] width 11 height 11
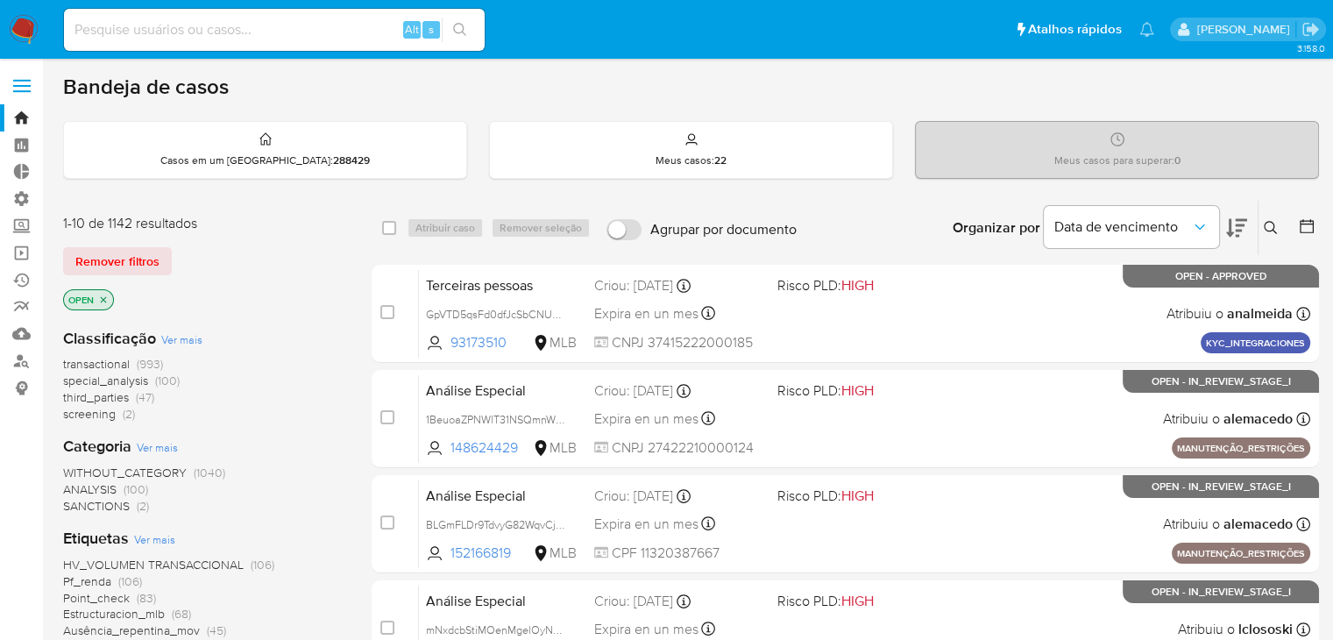
click at [212, 34] on input at bounding box center [274, 29] width 421 height 23
paste input "230519525"
type input "230519525"
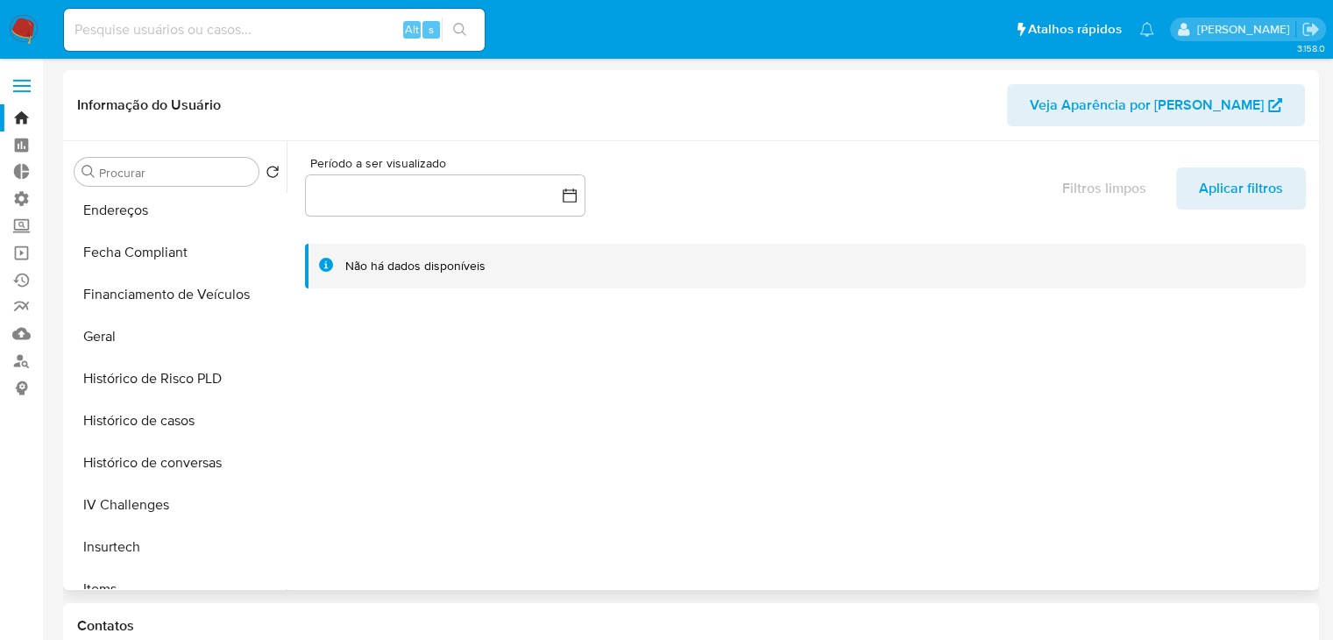
select select "10"
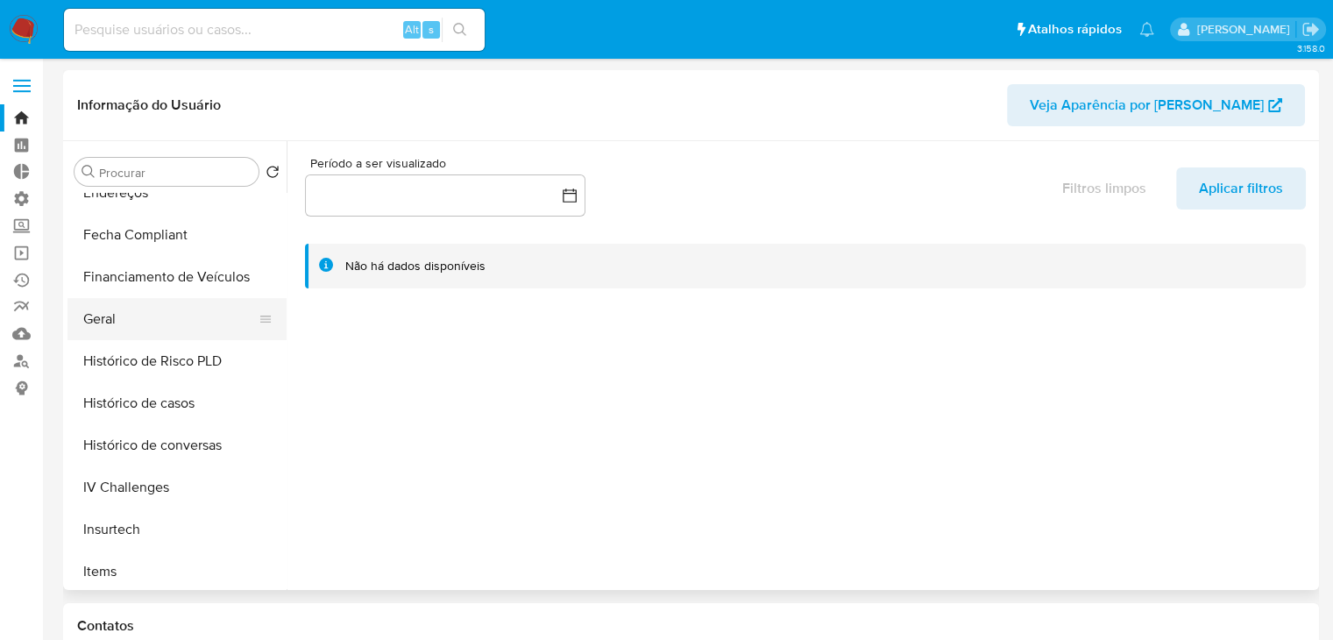
click at [197, 334] on button "Geral" at bounding box center [169, 319] width 205 height 42
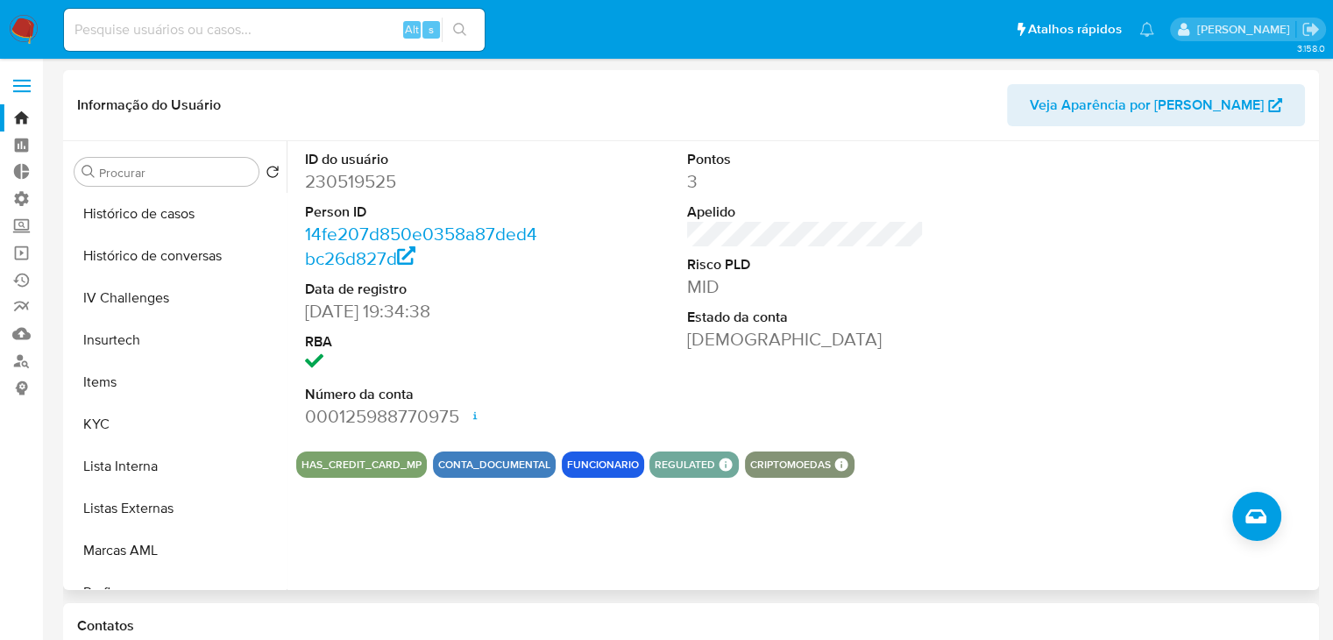
scroll to position [635, 0]
click at [171, 424] on button "KYC" at bounding box center [169, 421] width 205 height 42
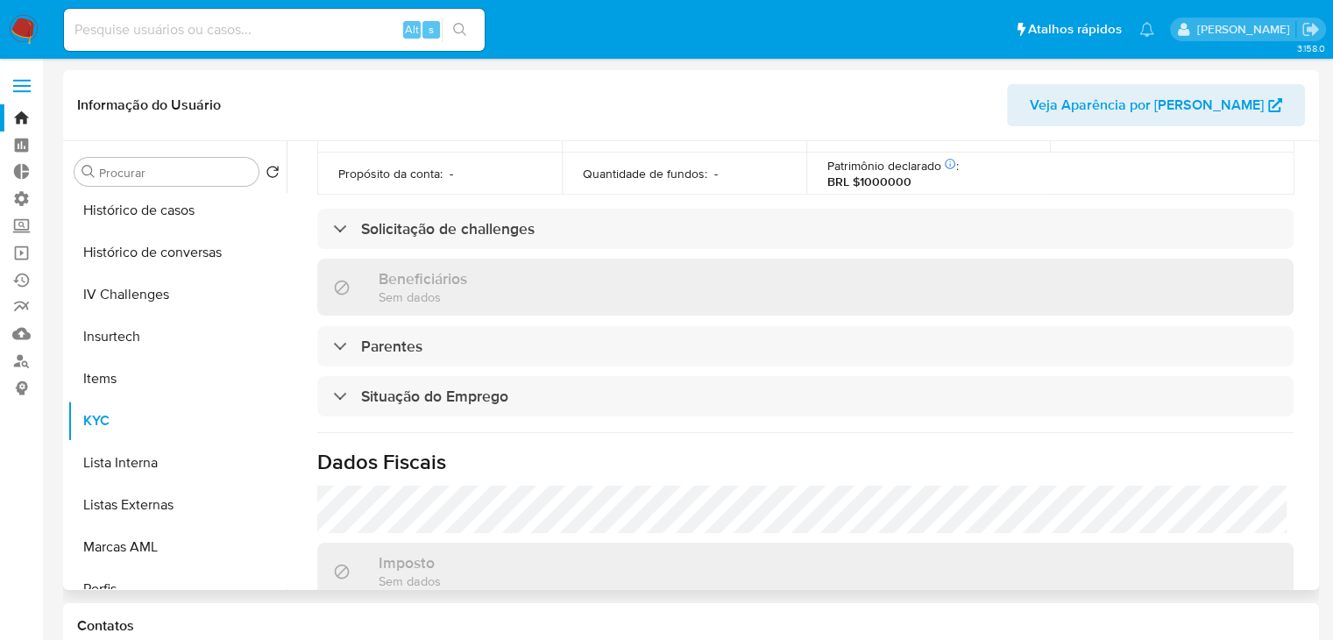
scroll to position [600, 0]
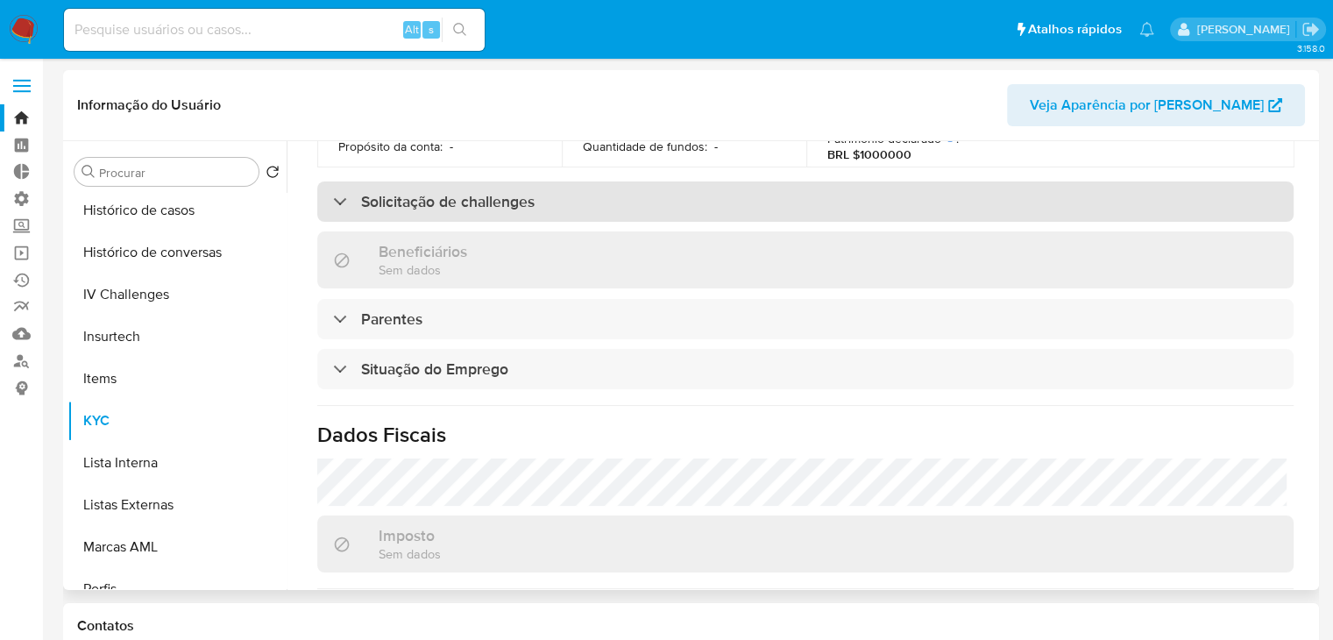
click at [987, 181] on div "Solicitação de challenges" at bounding box center [805, 201] width 976 height 40
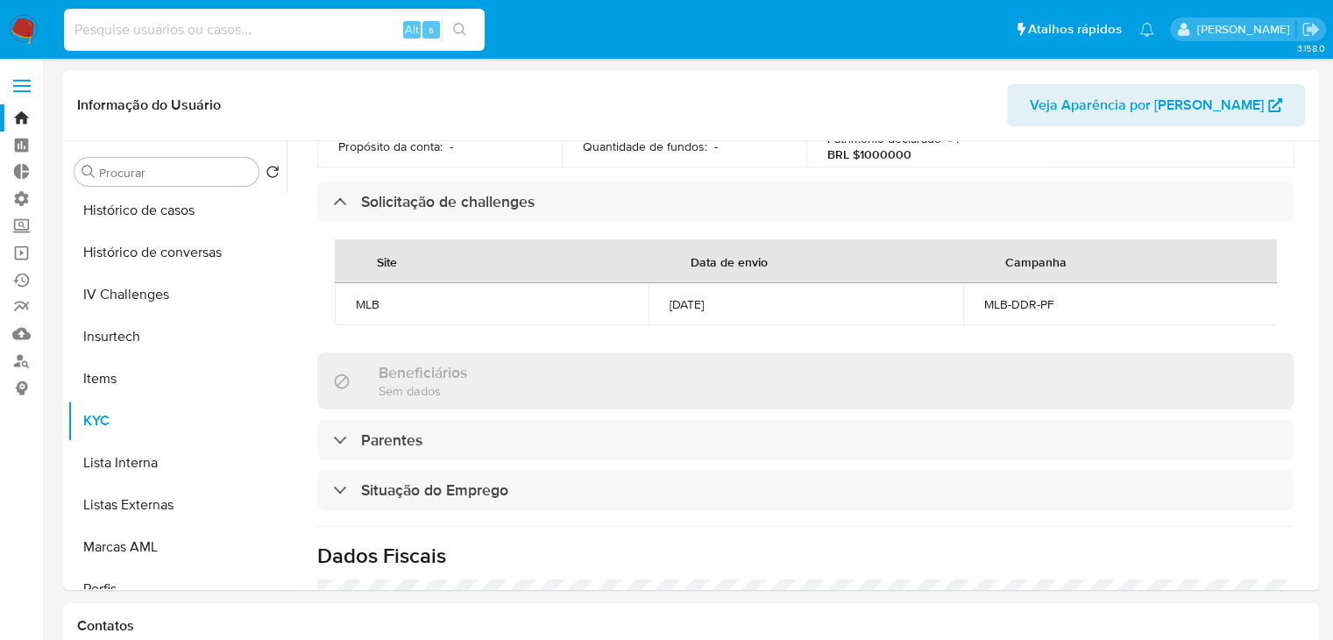
click at [217, 39] on input at bounding box center [274, 29] width 421 height 23
paste input "473627948"
type input "473627948"
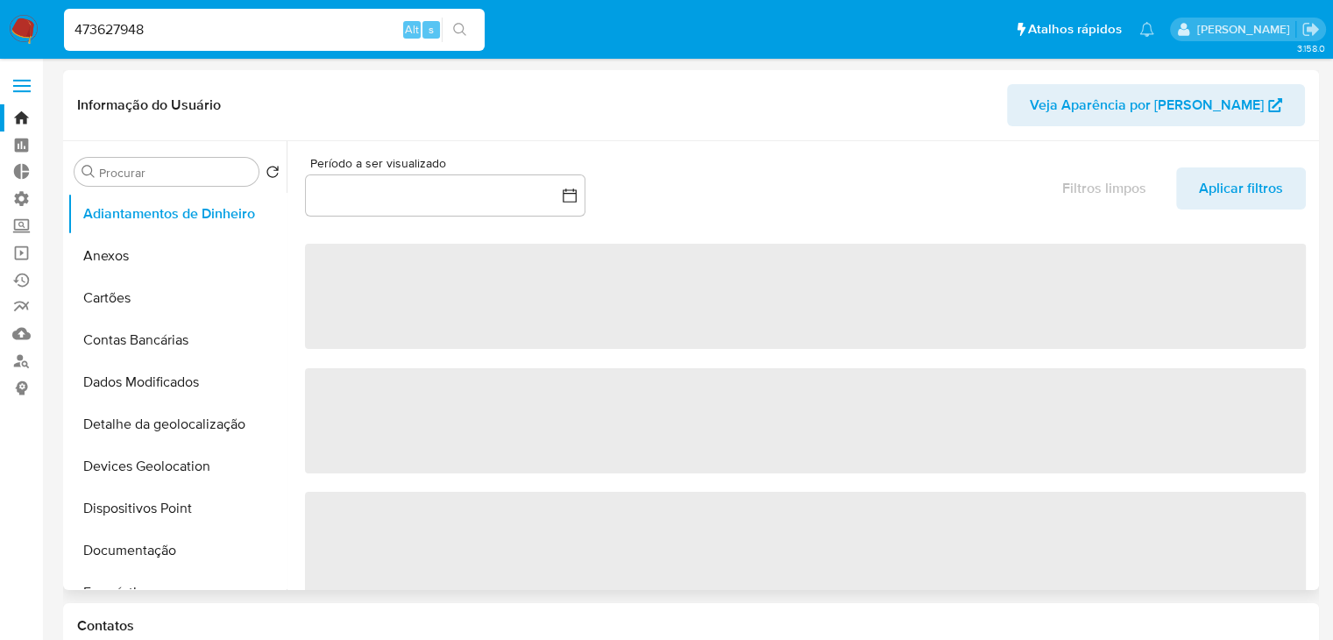
select select "10"
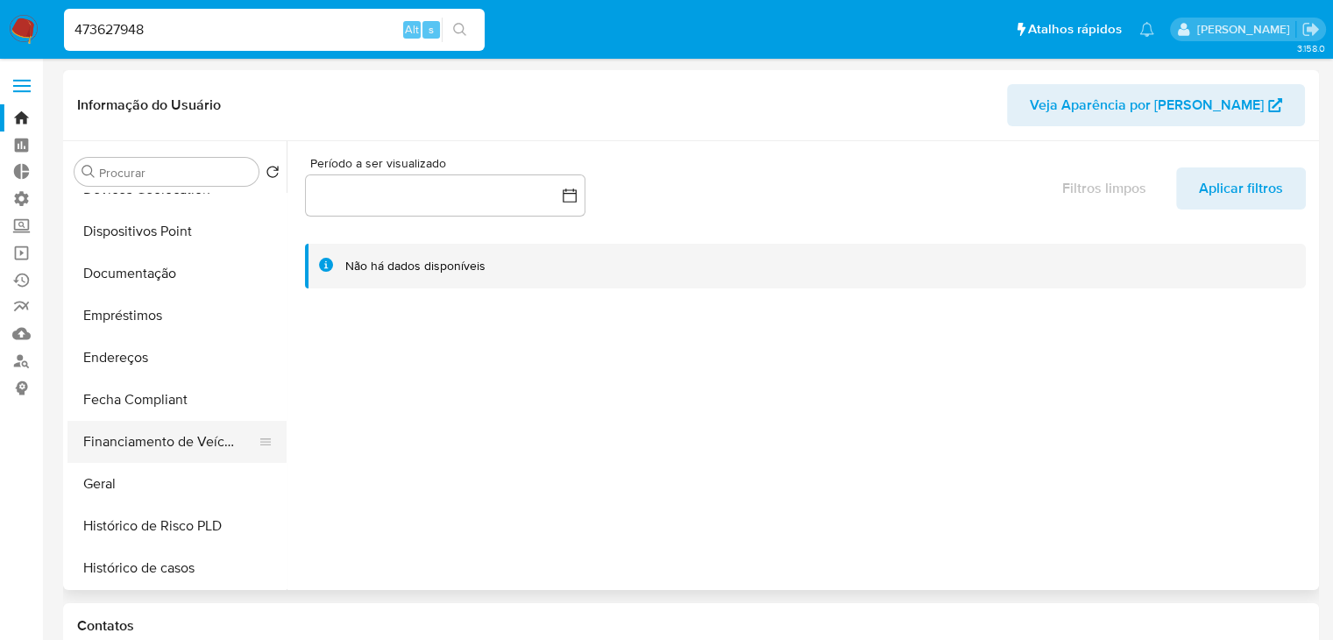
scroll to position [279, 0]
click at [193, 478] on button "Geral" at bounding box center [169, 482] width 205 height 42
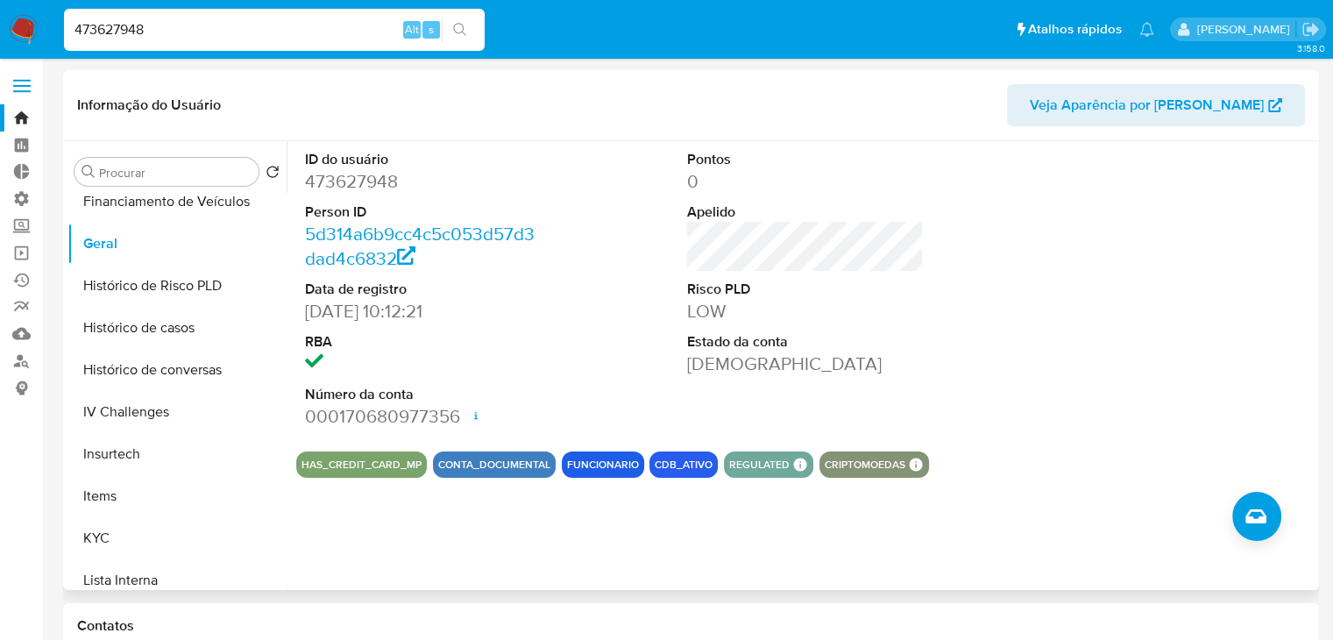
scroll to position [519, 0]
click at [221, 541] on button "KYC" at bounding box center [169, 536] width 205 height 42
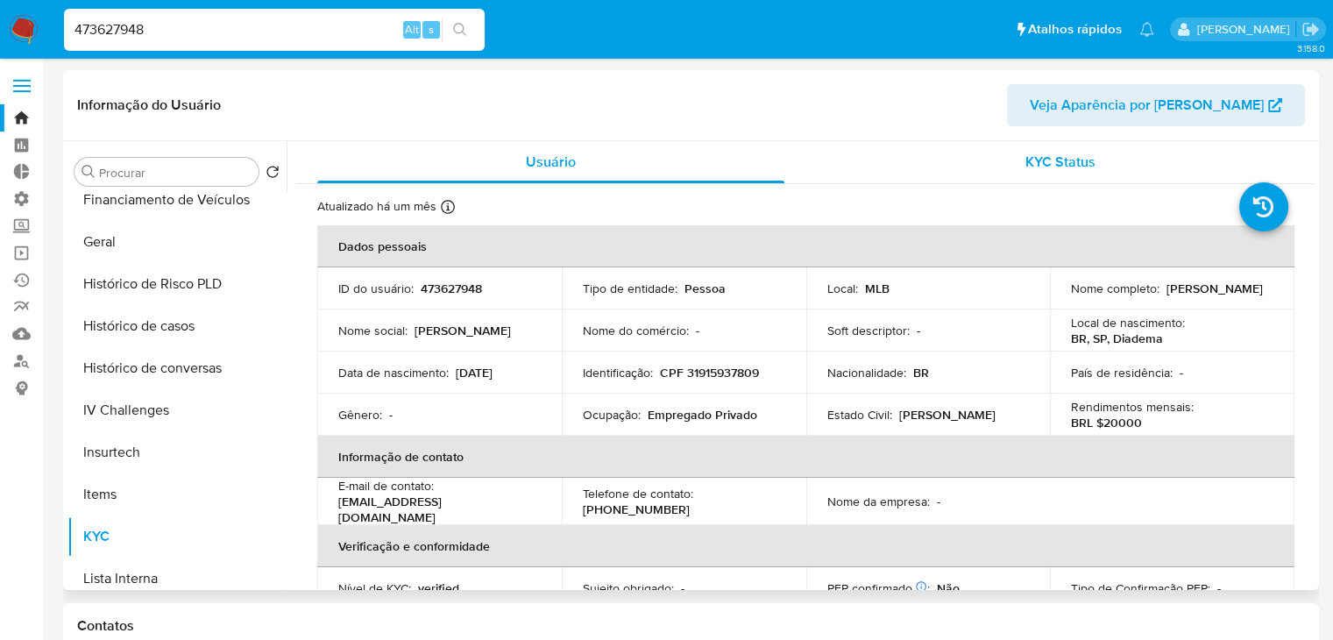
click at [1041, 165] on span "KYC Status" at bounding box center [1061, 162] width 70 height 20
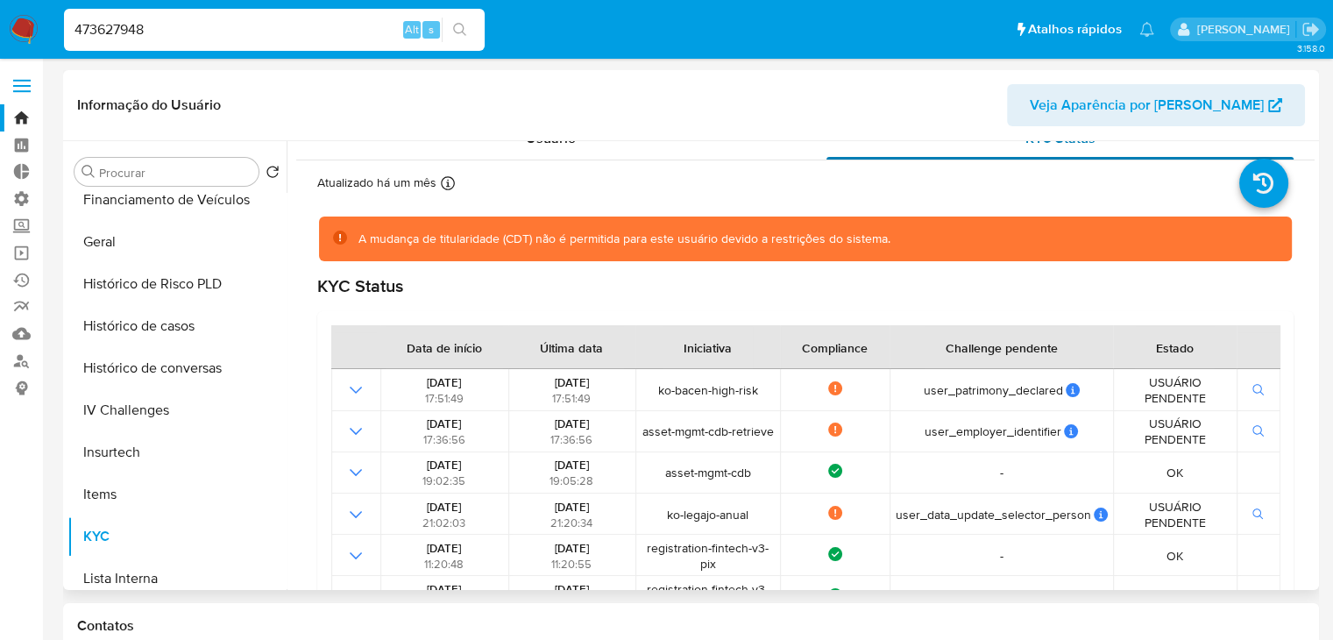
scroll to position [14, 0]
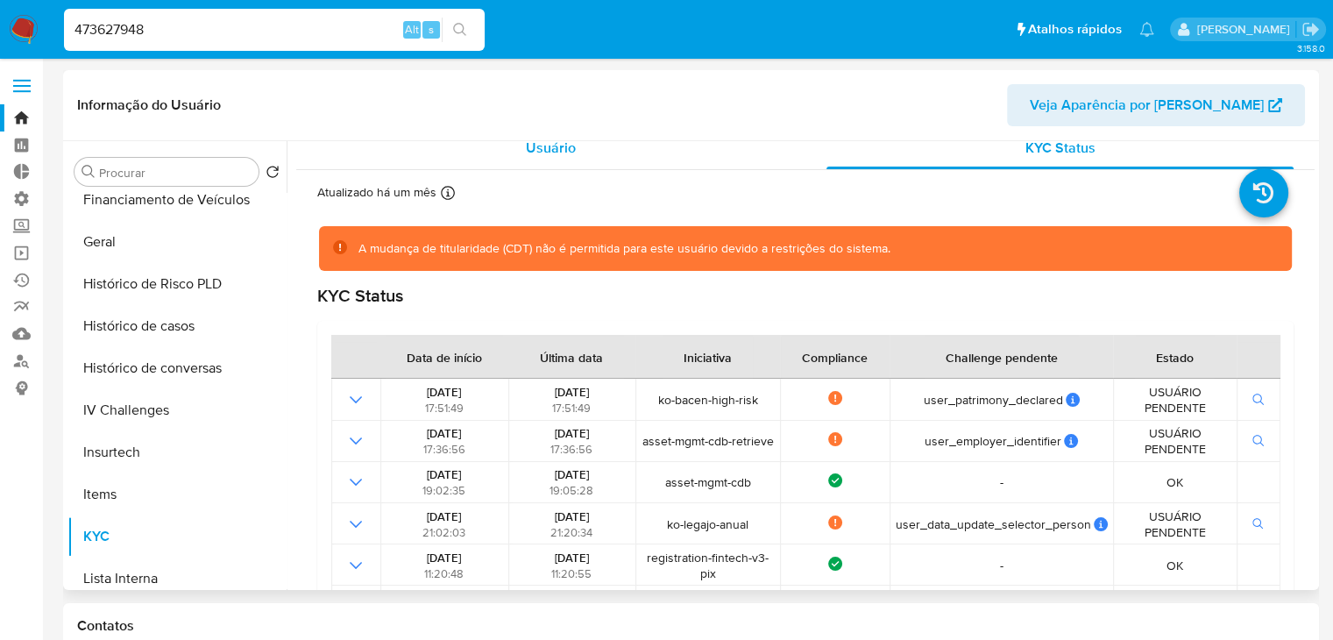
click at [557, 141] on span "Usuário" at bounding box center [551, 148] width 50 height 20
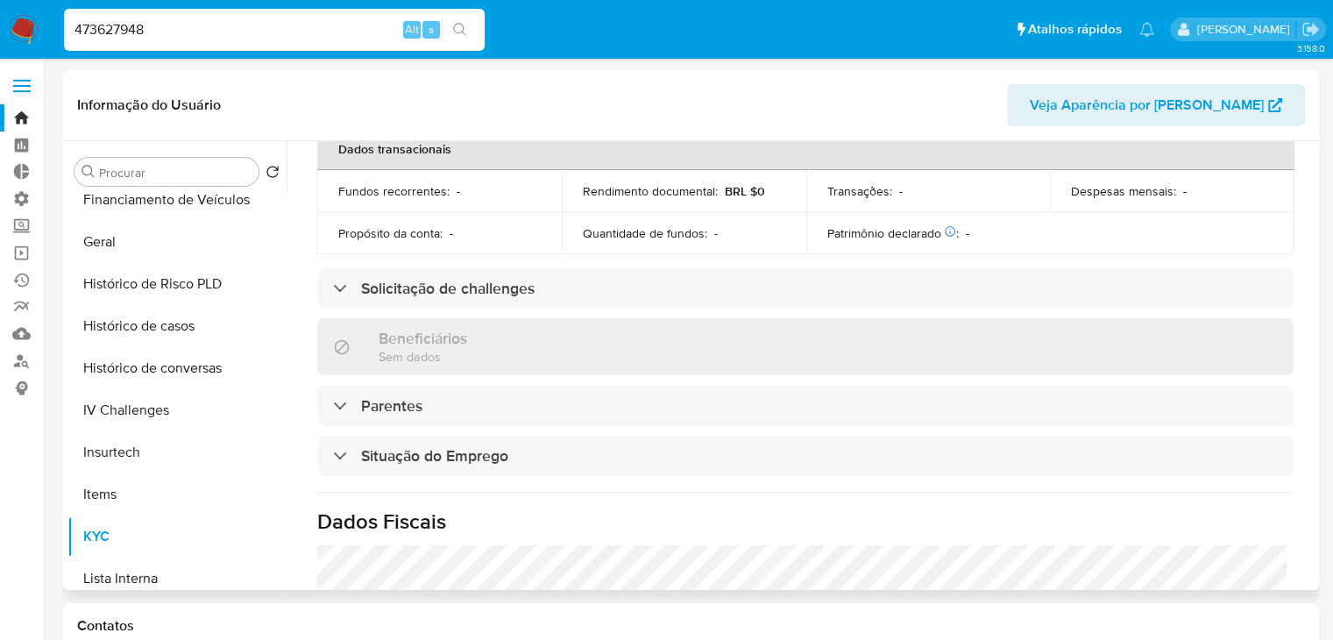
scroll to position [512, 0]
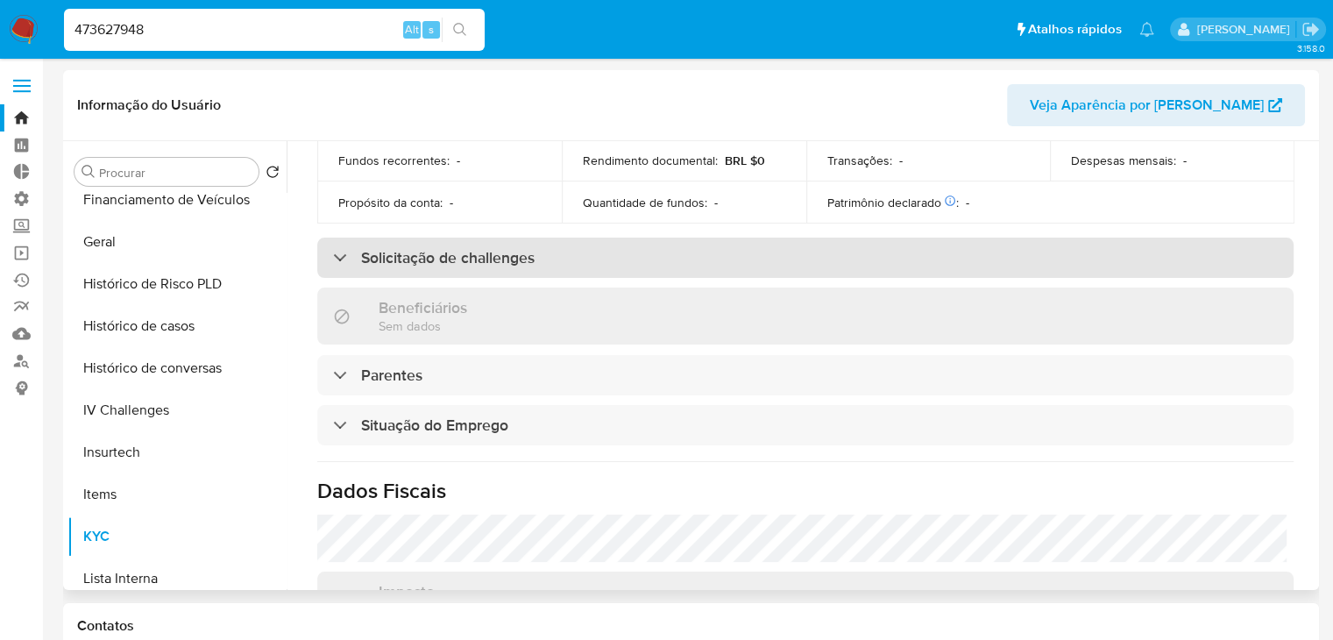
click at [671, 245] on div "Solicitação de challenges" at bounding box center [805, 258] width 976 height 40
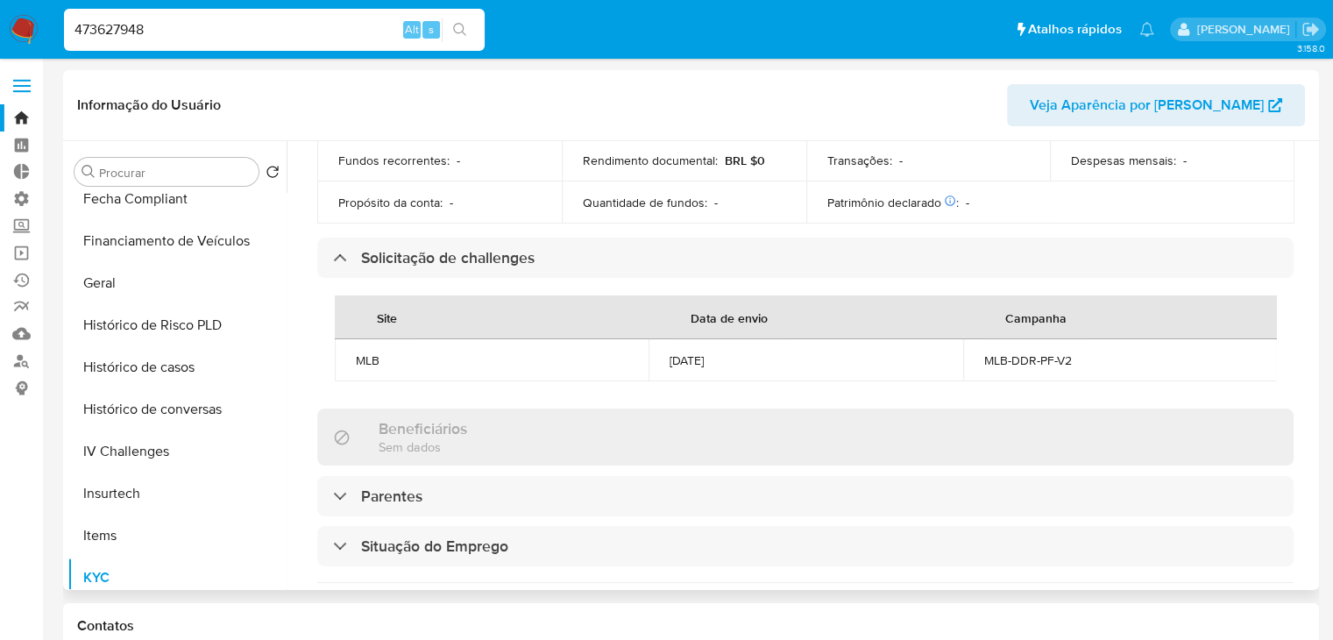
scroll to position [0, 0]
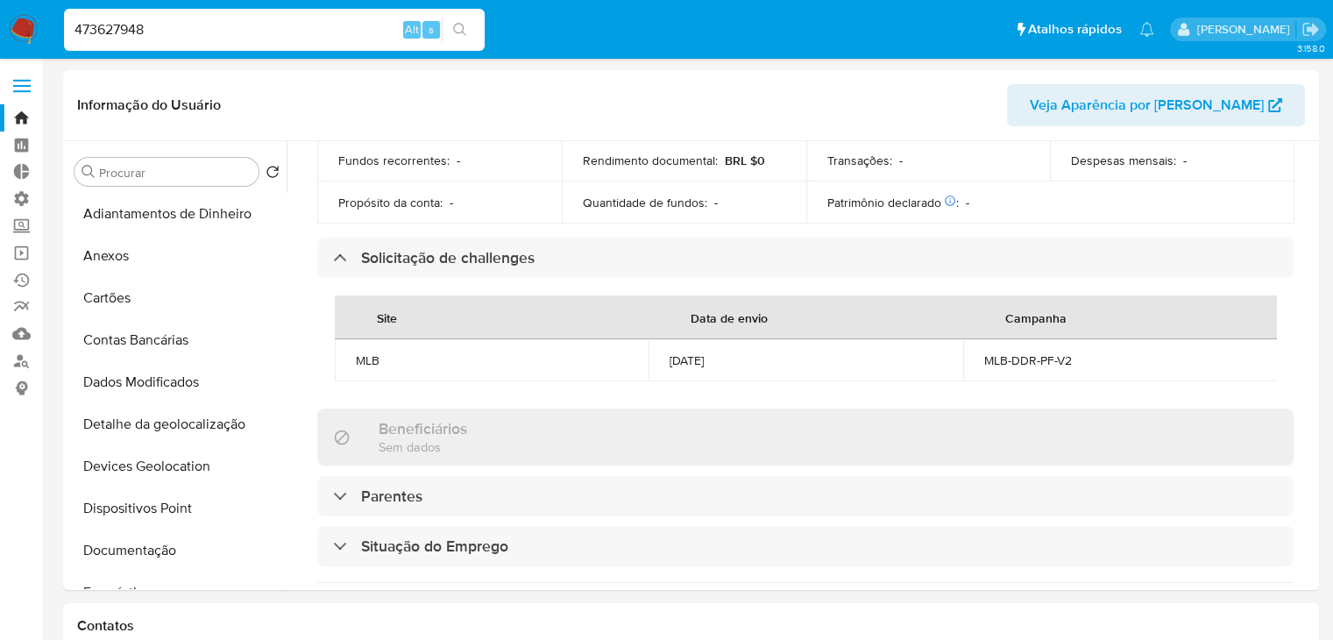
click at [284, 29] on input "473627948" at bounding box center [274, 29] width 421 height 23
paste input "1012233140"
type input "1012233140"
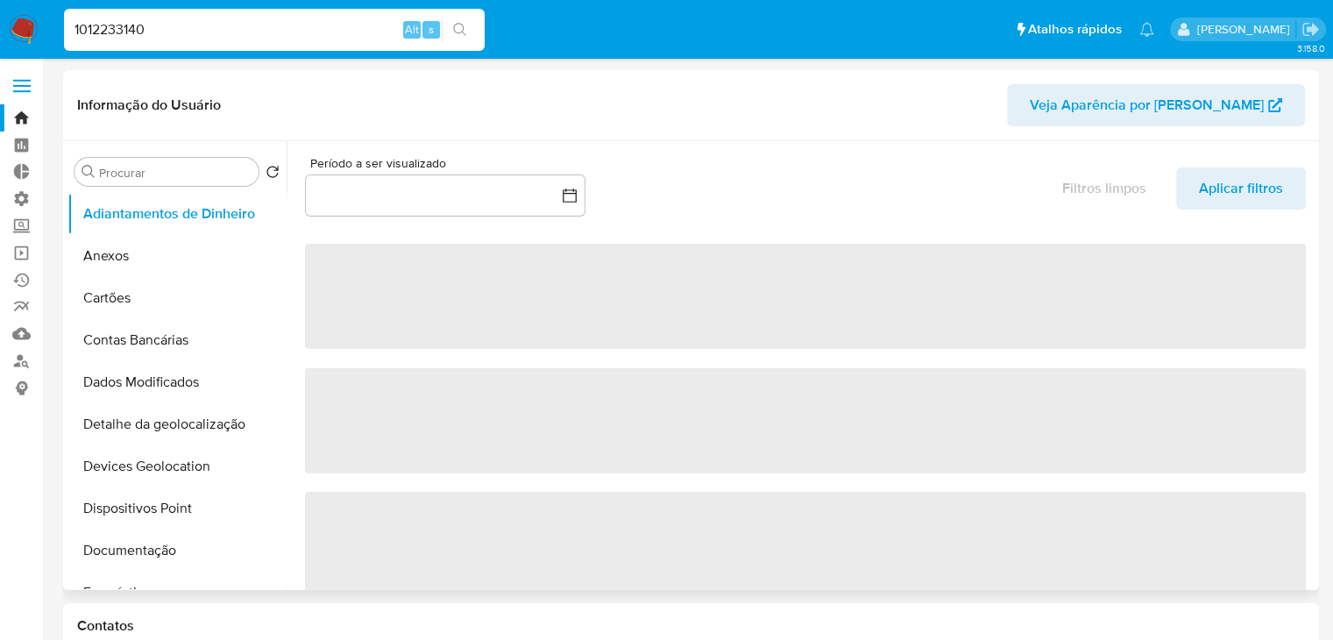
select select "10"
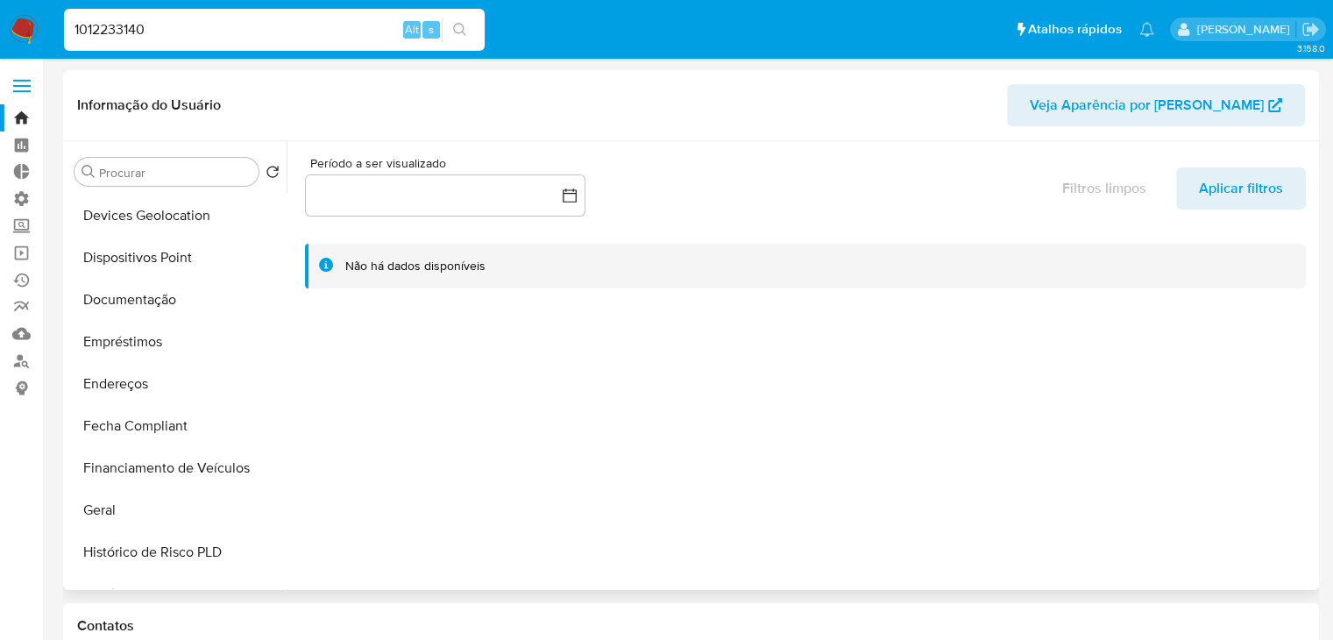
scroll to position [261, 0]
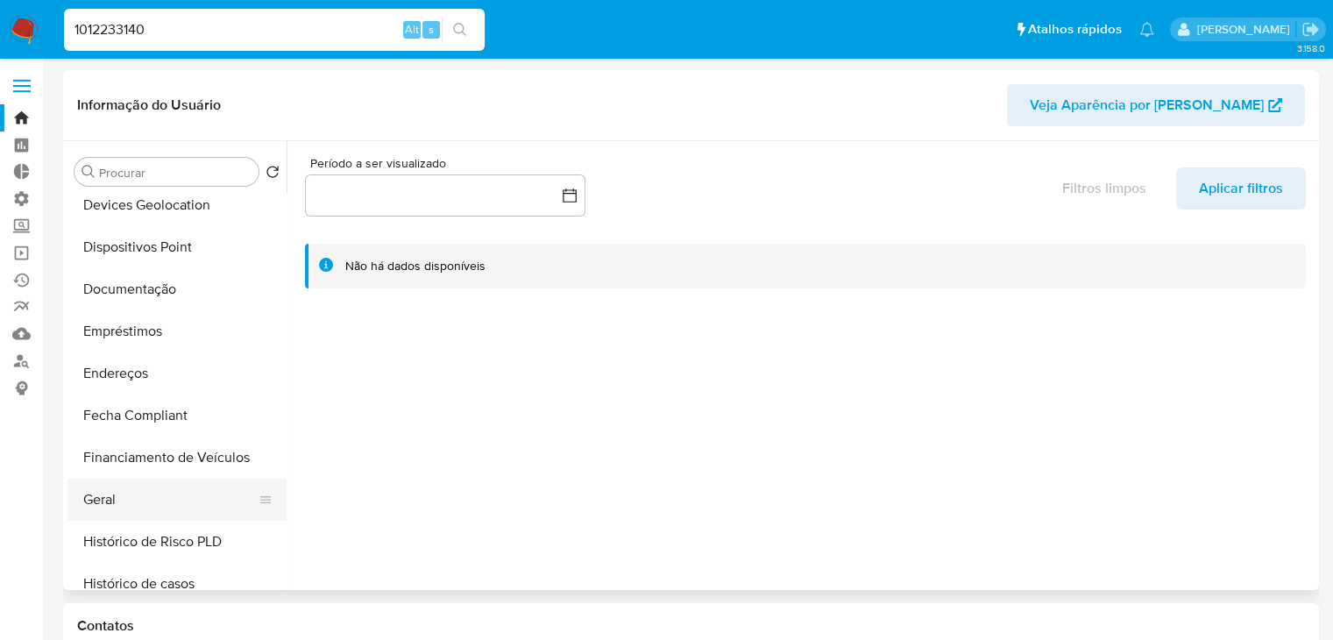
click at [195, 507] on button "Geral" at bounding box center [169, 500] width 205 height 42
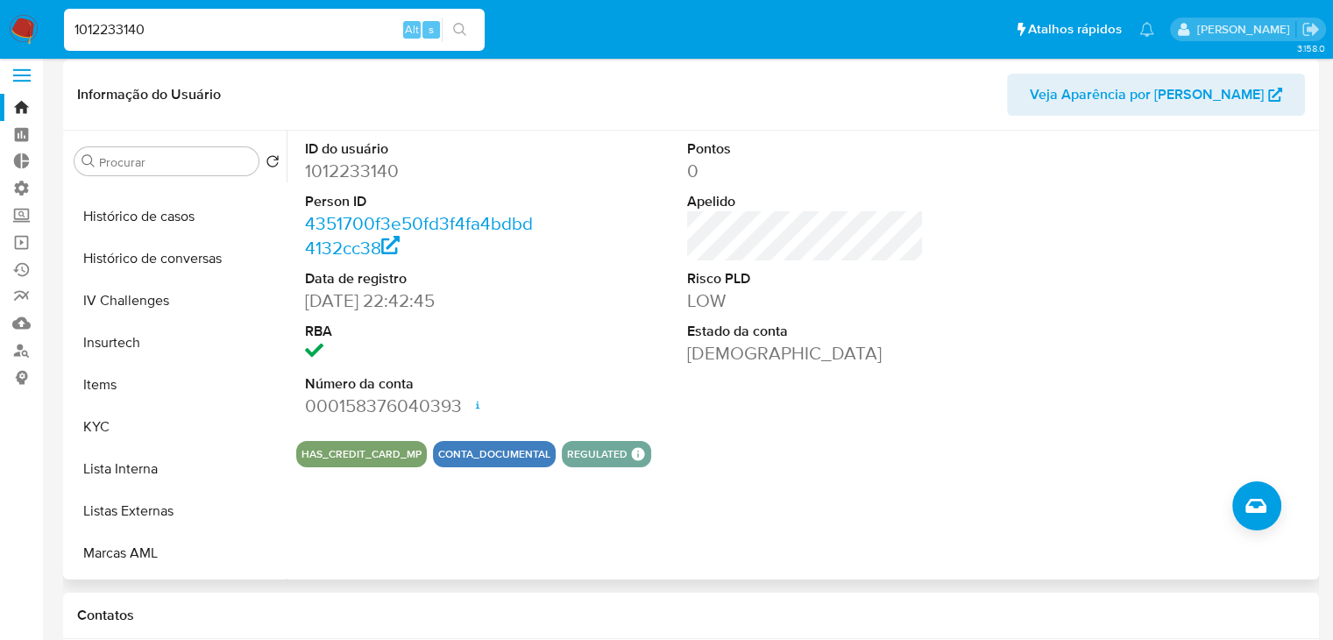
scroll to position [625, 0]
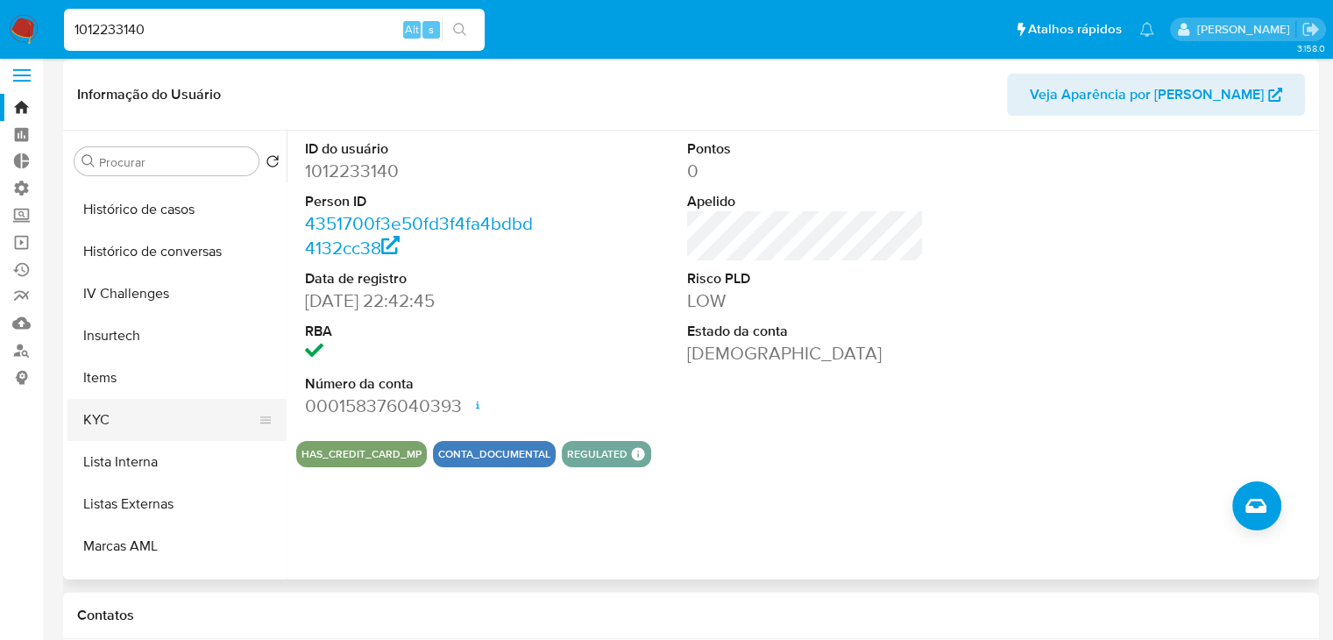
click at [210, 430] on button "KYC" at bounding box center [169, 420] width 205 height 42
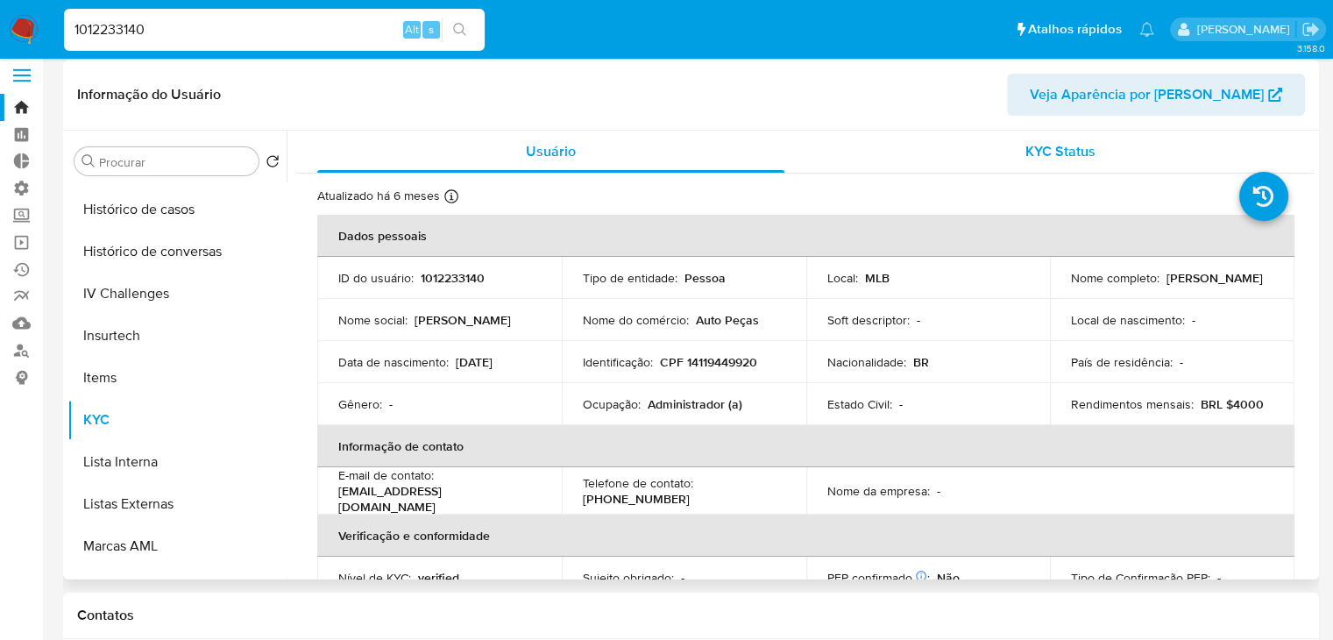
click at [1070, 148] on span "KYC Status" at bounding box center [1061, 151] width 70 height 20
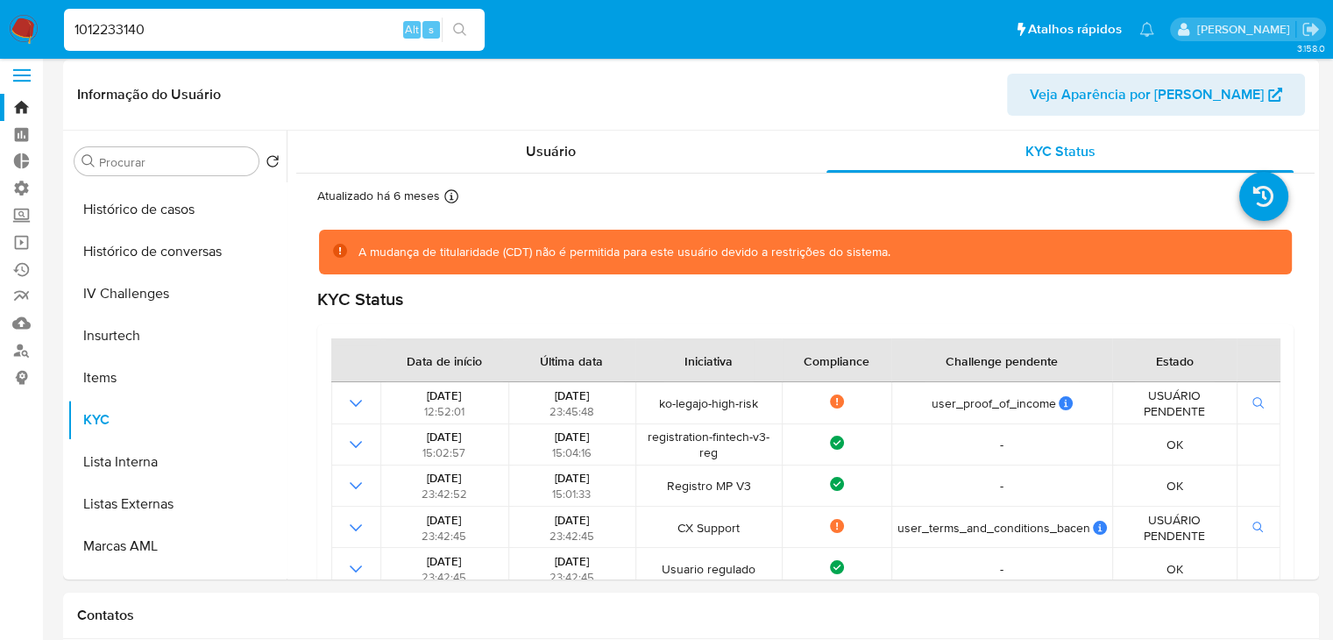
click at [264, 31] on input "1012233140" at bounding box center [274, 29] width 421 height 23
paste input "2126713006"
type input "2126713006"
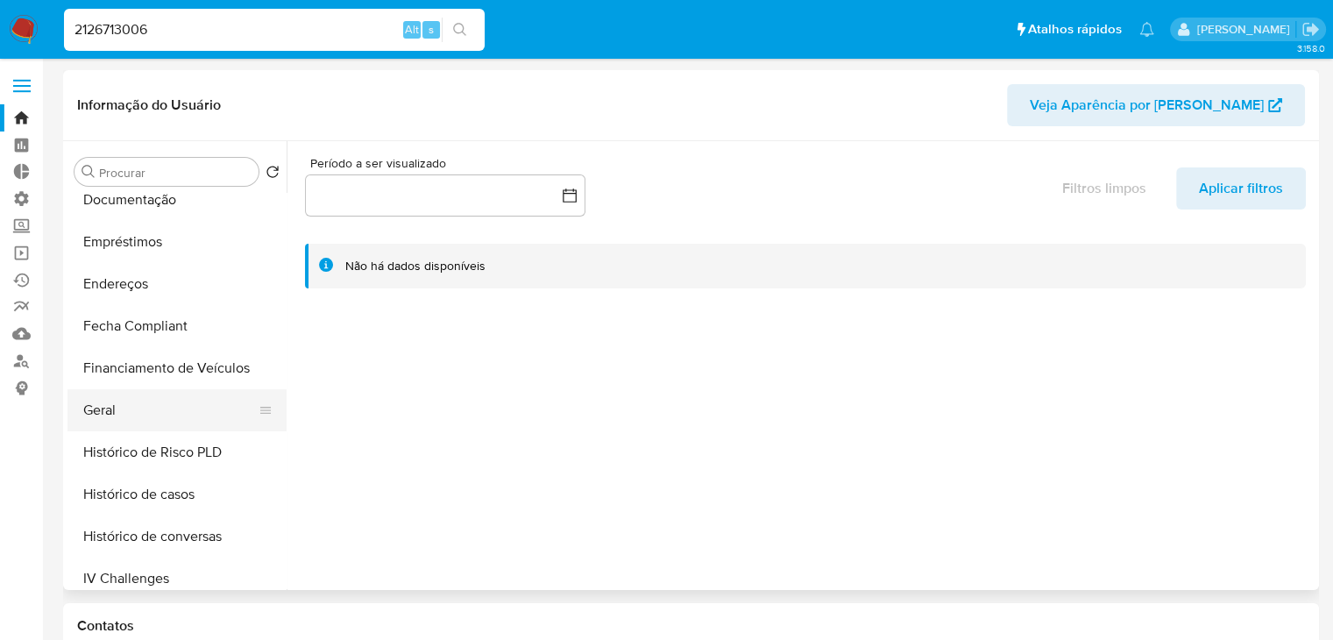
scroll to position [352, 0]
select select "10"
click at [214, 412] on button "Geral" at bounding box center [169, 408] width 205 height 42
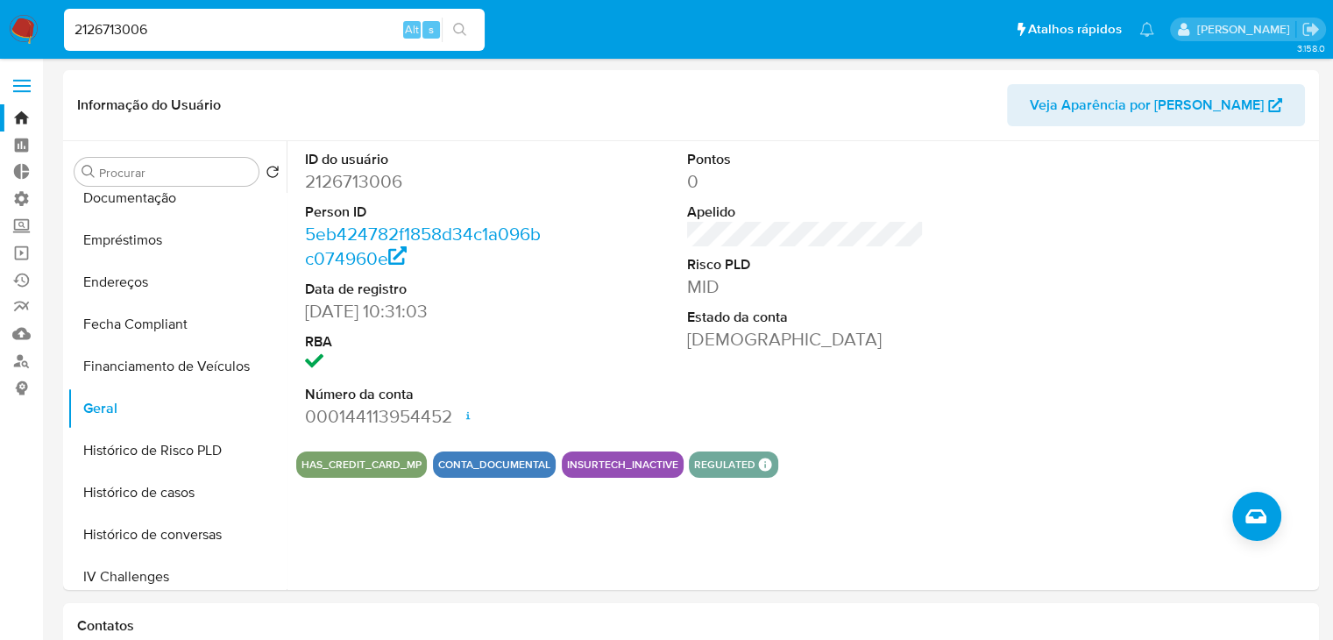
click at [259, 40] on div "2126713006 Alt s" at bounding box center [274, 30] width 421 height 42
click at [259, 29] on input "2126713006" at bounding box center [274, 29] width 421 height 23
paste input "056925370"
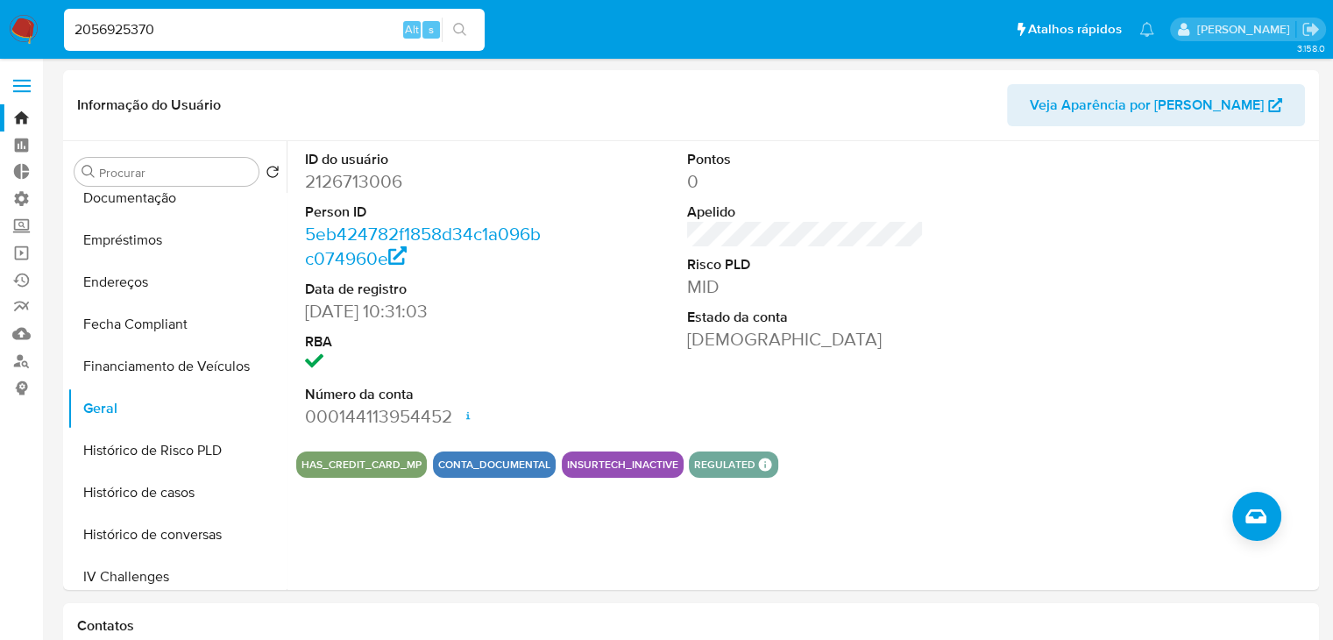
type input "2056925370"
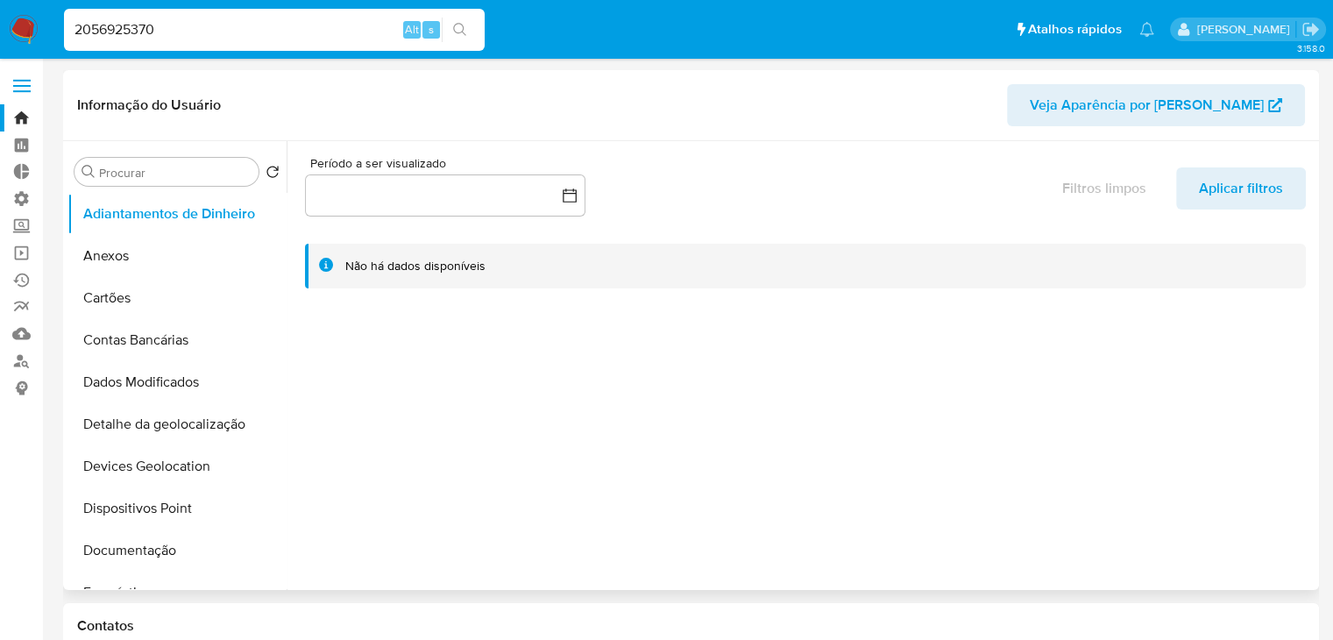
drag, startPoint x: 288, startPoint y: 285, endPoint x: 284, endPoint y: 366, distance: 80.7
click at [284, 366] on div "Procurar Retornar ao pedido padrão Adiantamentos de Dinheiro Anexos Cartões Con…" at bounding box center [690, 365] width 1247 height 449
select select "10"
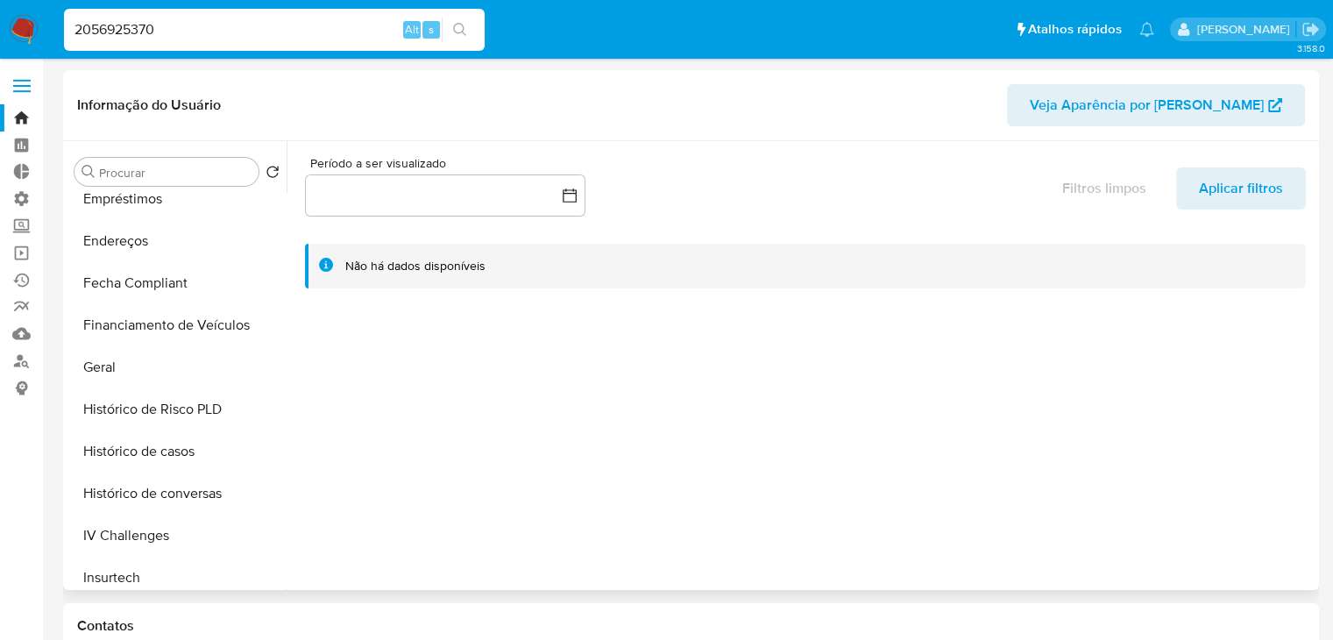
scroll to position [428, 0]
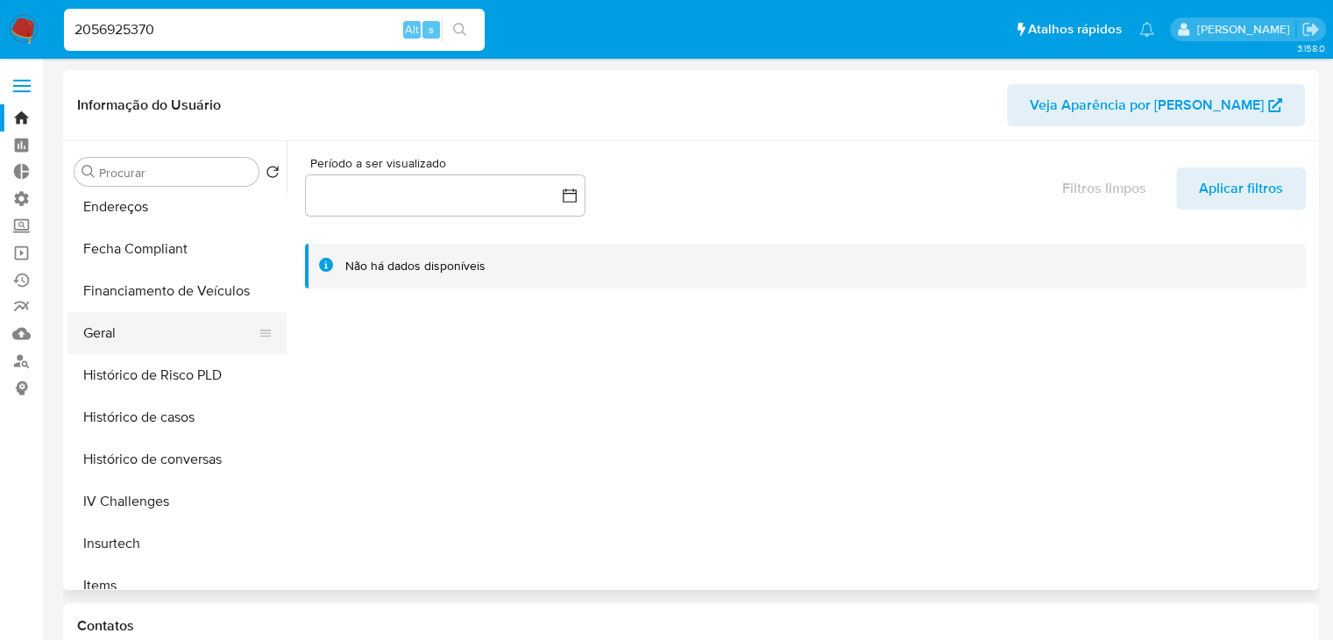
click at [176, 344] on button "Geral" at bounding box center [169, 333] width 205 height 42
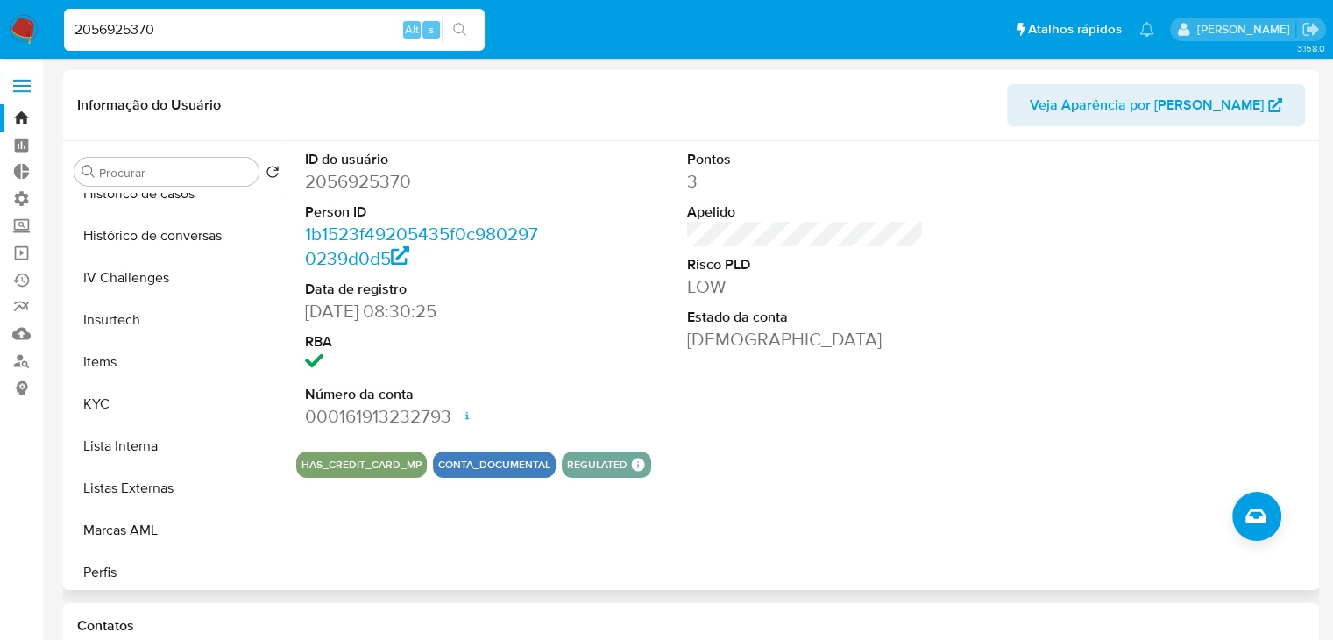
scroll to position [660, 0]
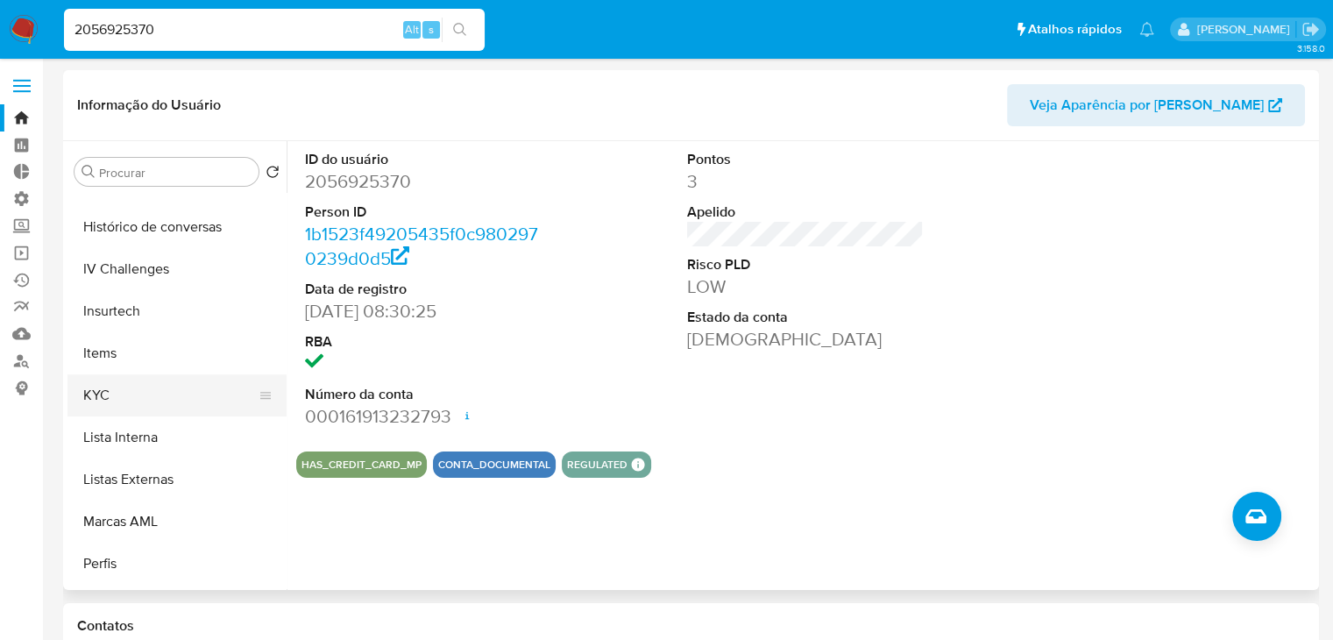
click at [216, 403] on button "KYC" at bounding box center [169, 395] width 205 height 42
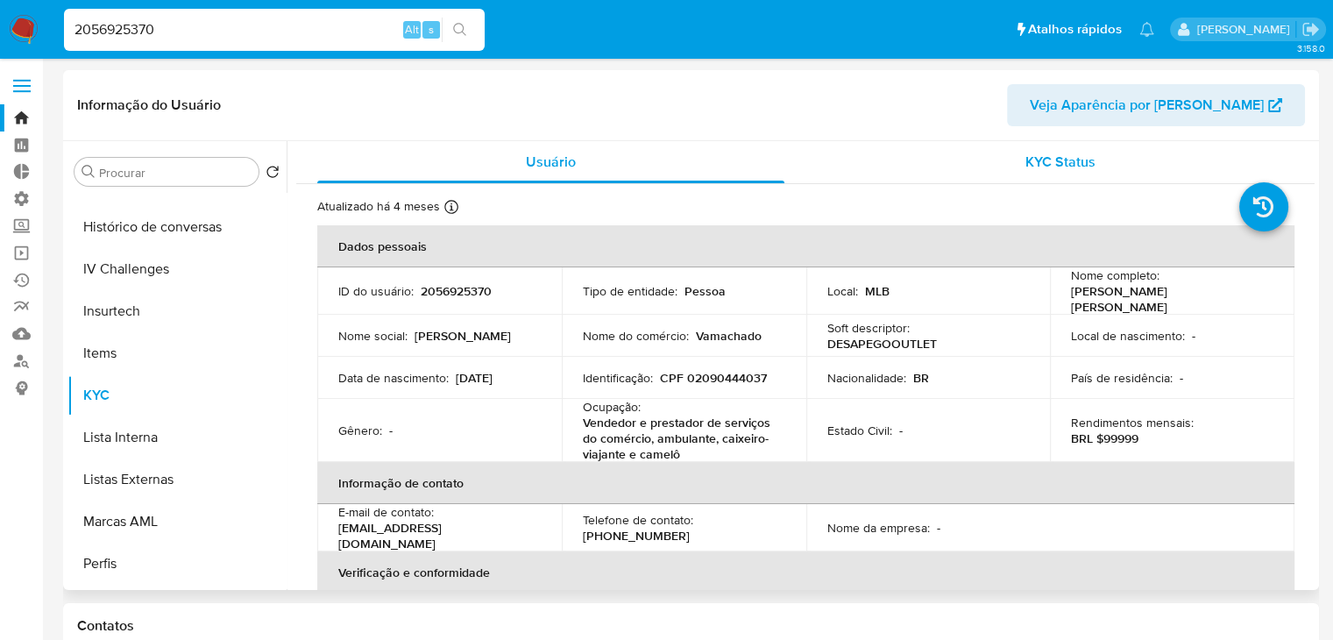
click at [1047, 149] on div "KYC Status" at bounding box center [1060, 162] width 467 height 42
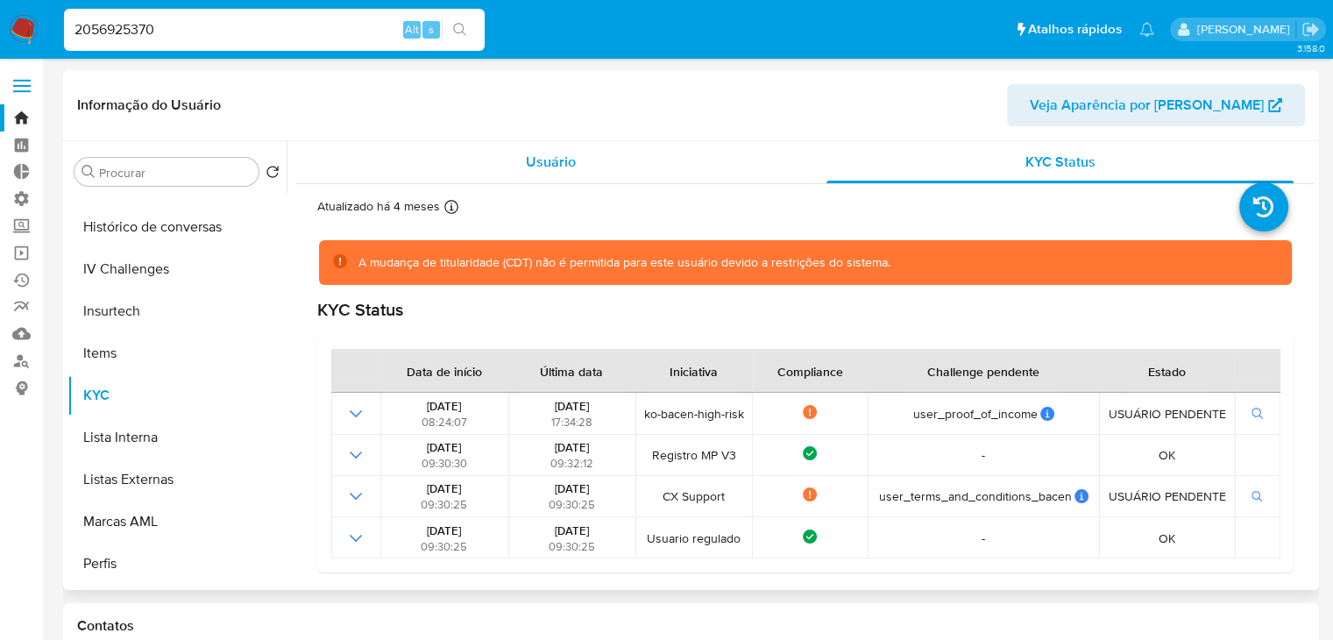
click at [522, 160] on div "Usuário" at bounding box center [550, 162] width 467 height 42
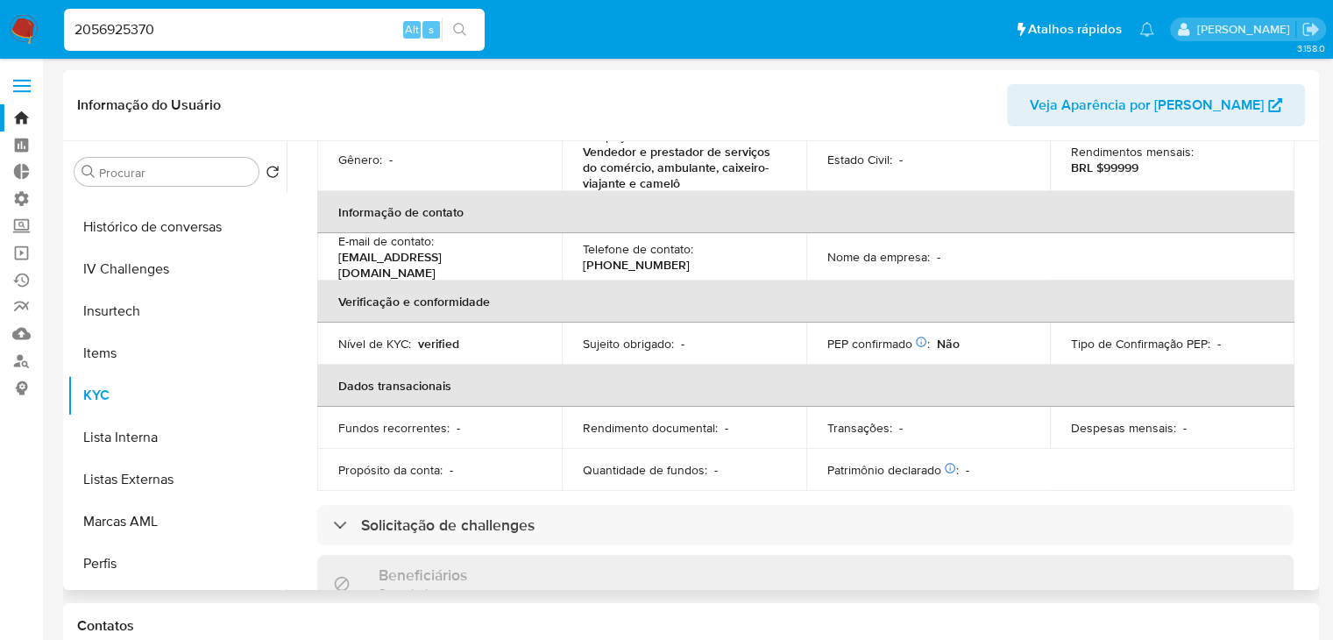
scroll to position [326, 0]
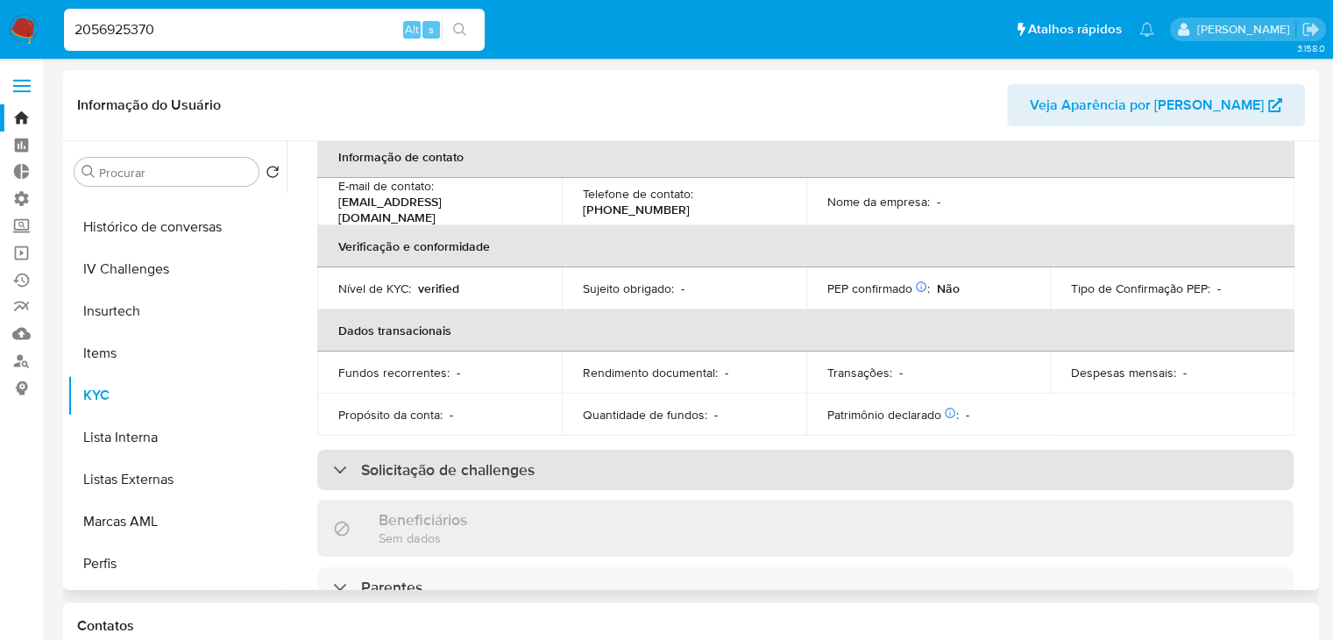
click at [878, 462] on div "Solicitação de challenges" at bounding box center [805, 470] width 976 height 40
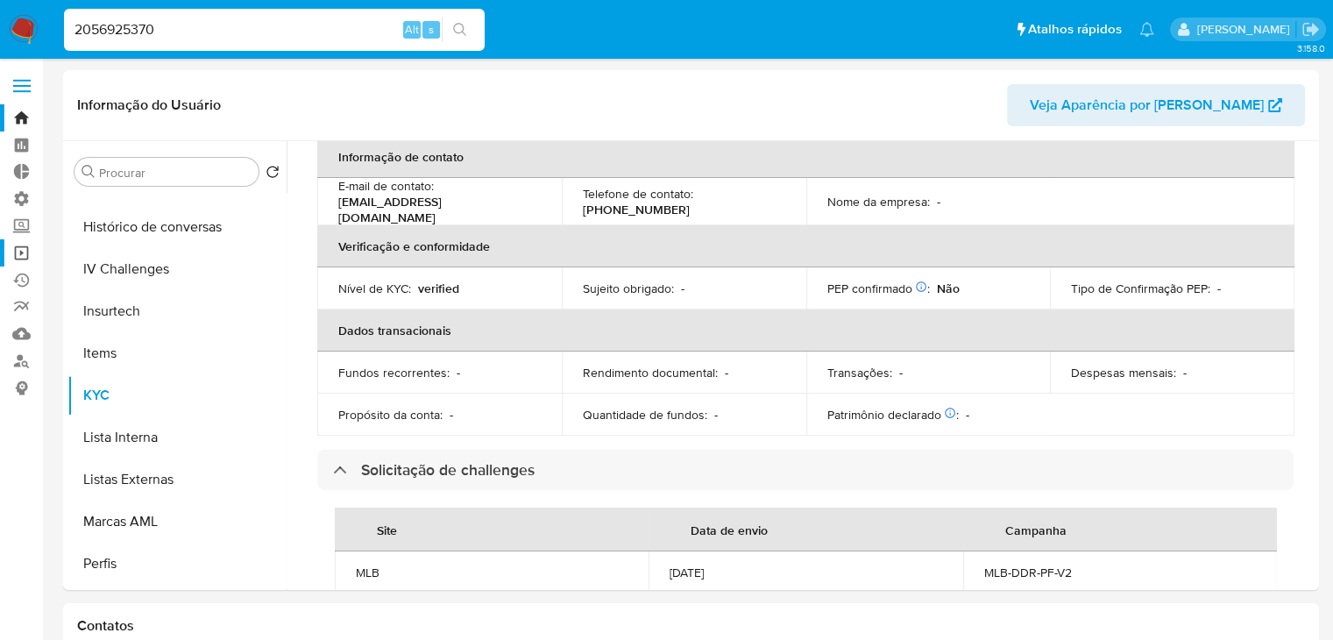
click at [25, 259] on link "Operações em massa" at bounding box center [104, 252] width 209 height 27
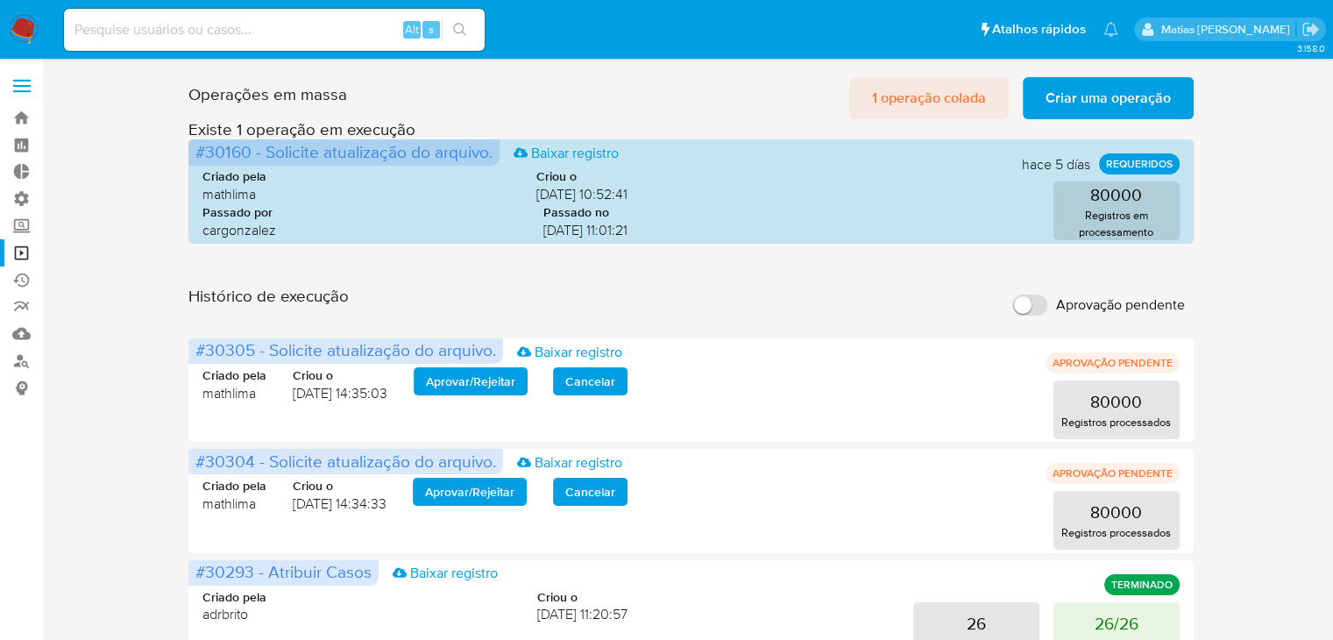
click at [884, 89] on span "1 operação colada" at bounding box center [929, 98] width 114 height 39
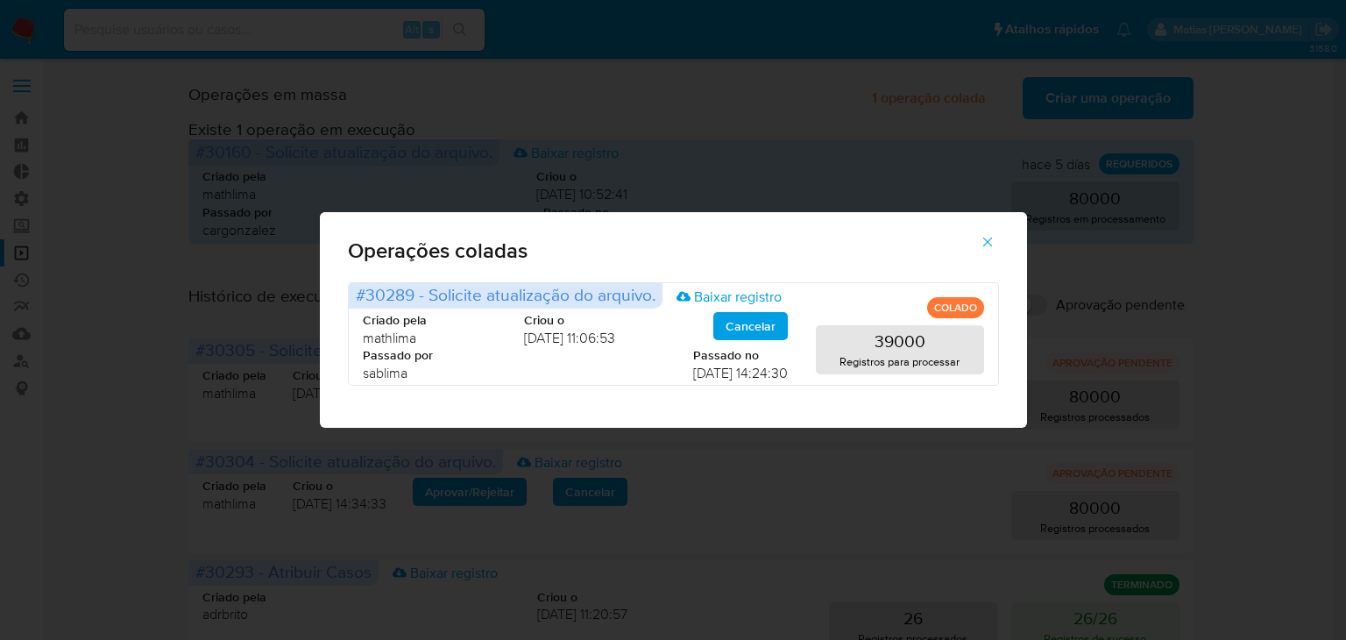
click at [991, 242] on icon "button" at bounding box center [988, 242] width 16 height 16
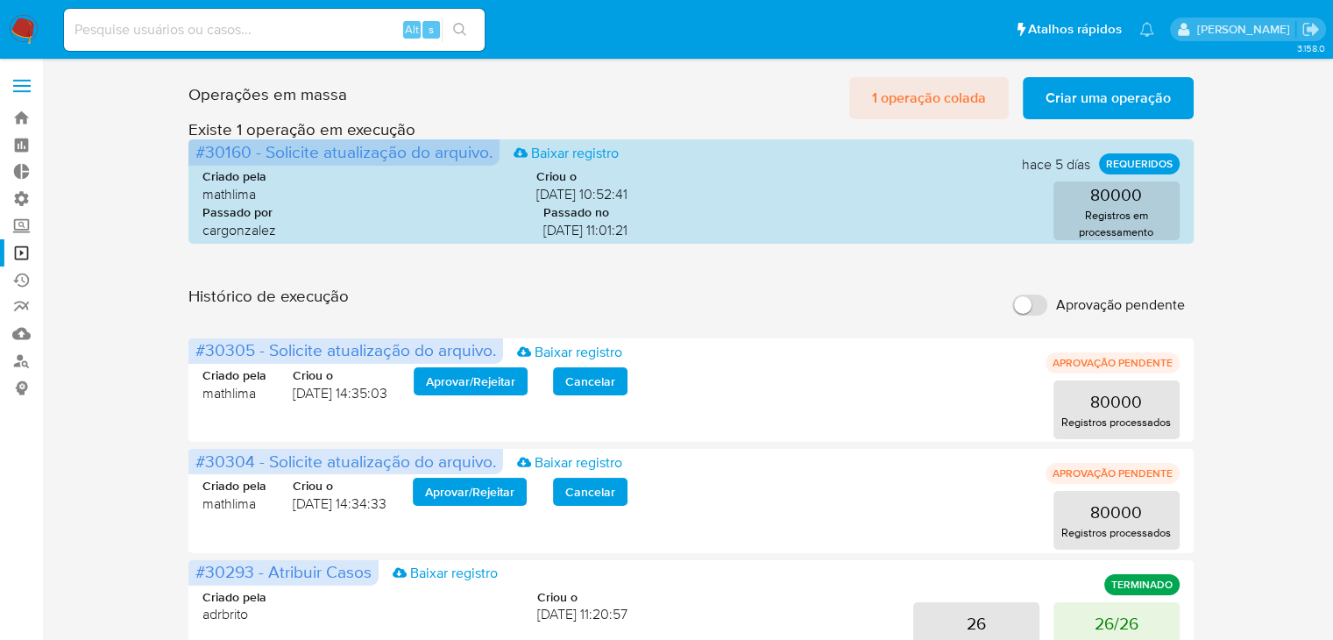
click at [955, 101] on span "1 operação colada" at bounding box center [929, 98] width 114 height 39
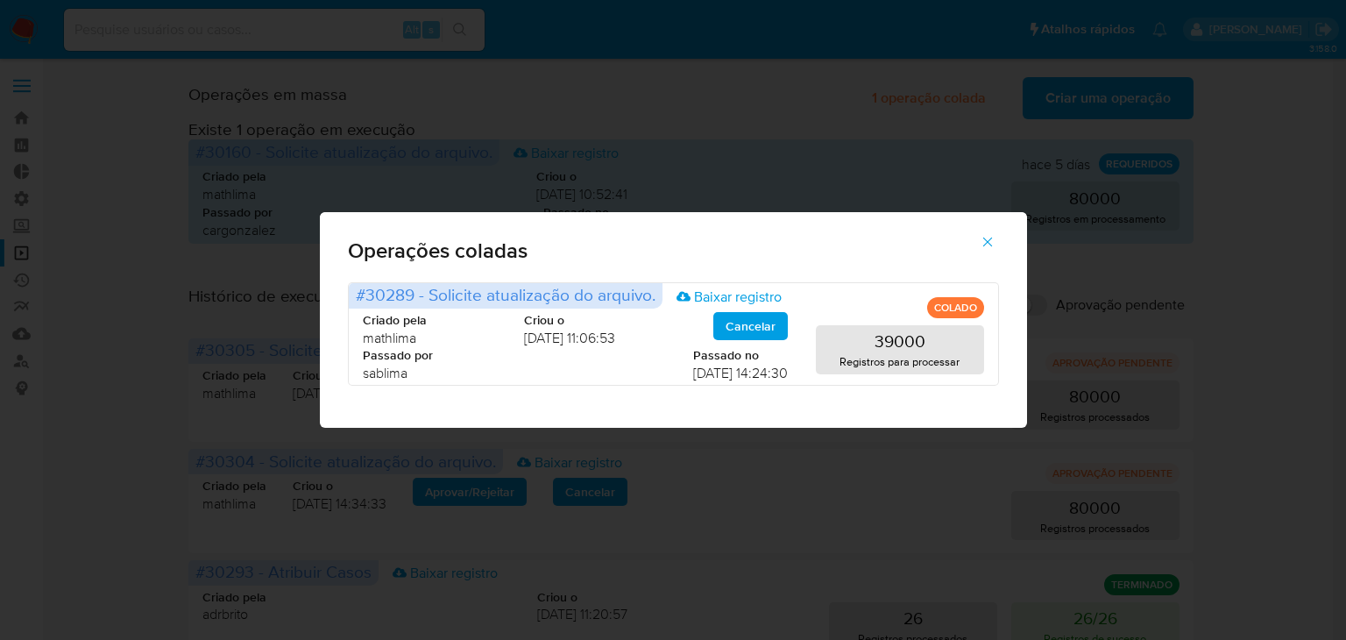
click at [991, 240] on icon "button" at bounding box center [988, 242] width 16 height 16
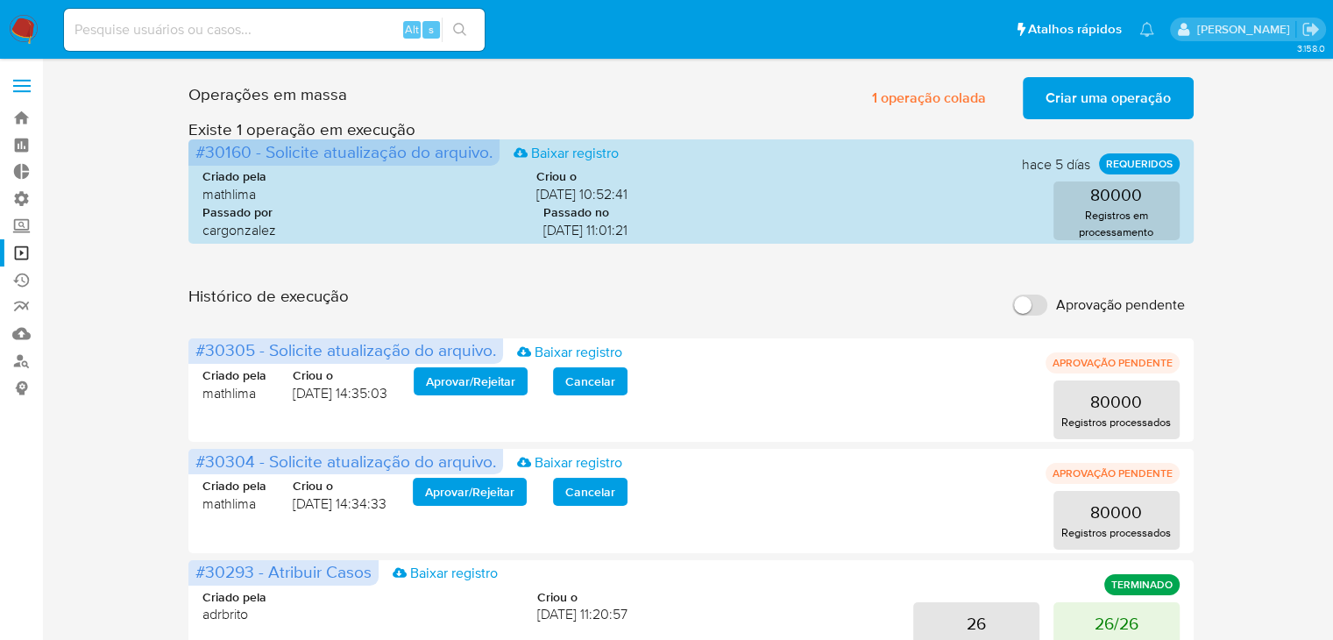
click at [1065, 92] on span "Criar uma operação" at bounding box center [1108, 98] width 125 height 39
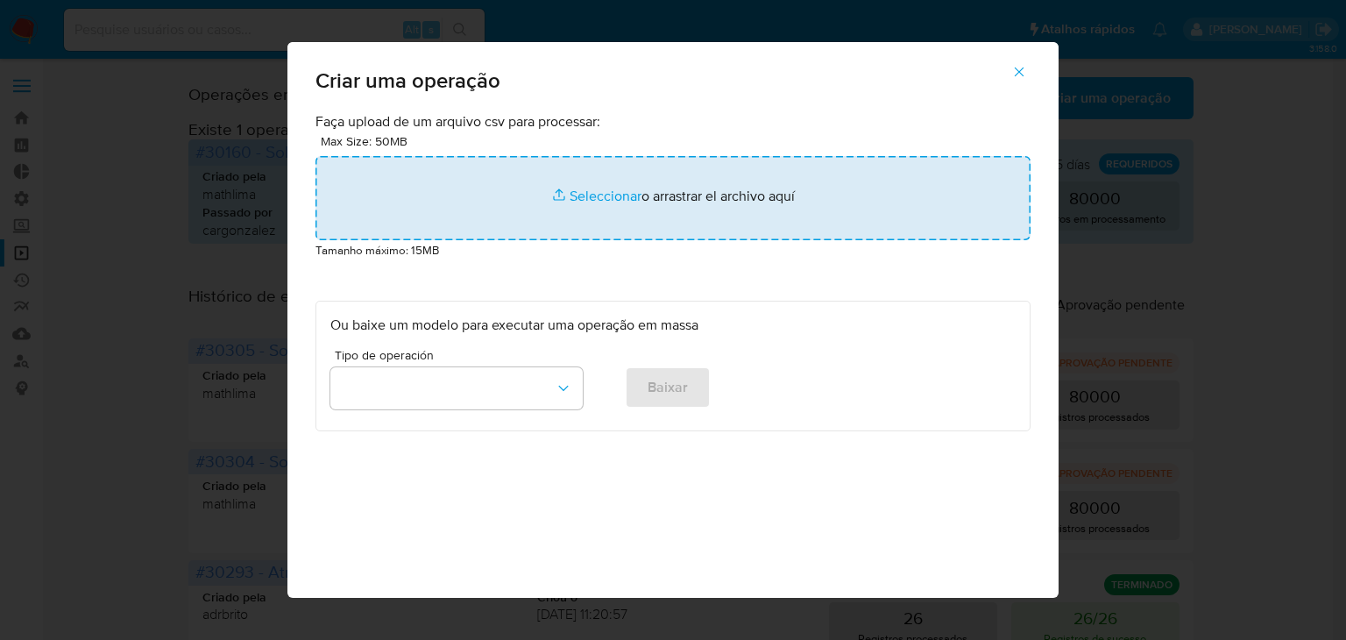
click at [606, 196] on input "file" at bounding box center [673, 198] width 715 height 84
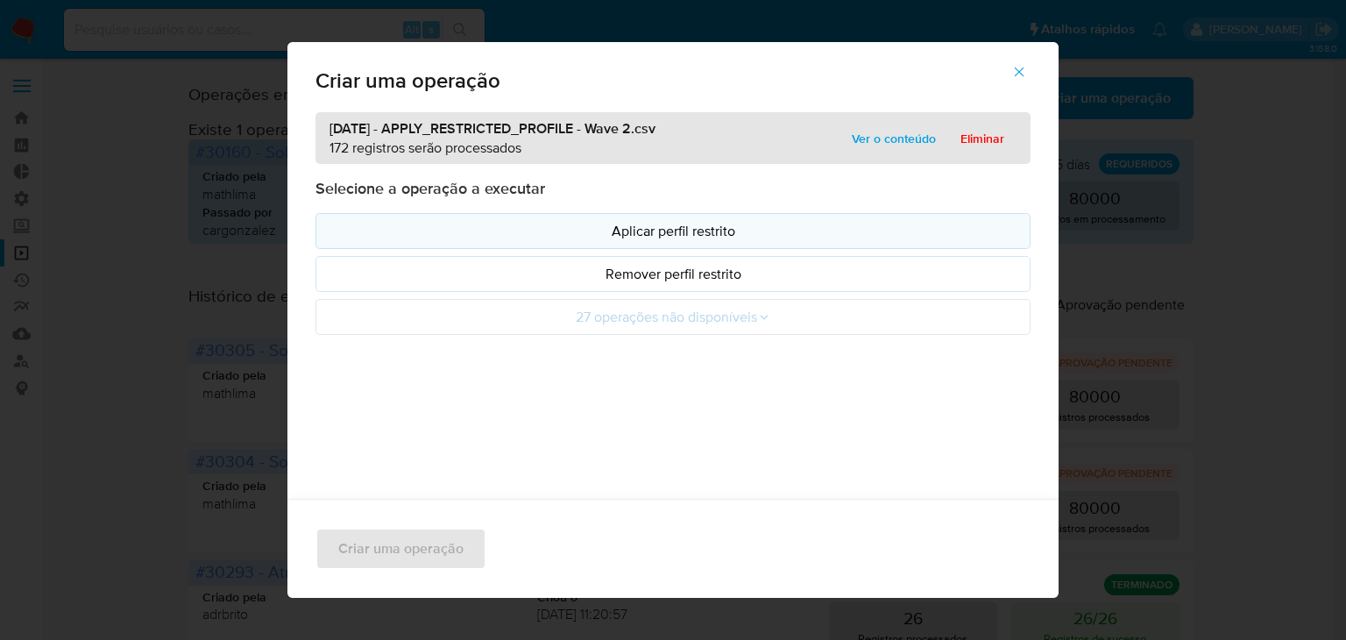
click at [752, 232] on p "Aplicar perfil restrito" at bounding box center [672, 231] width 685 height 20
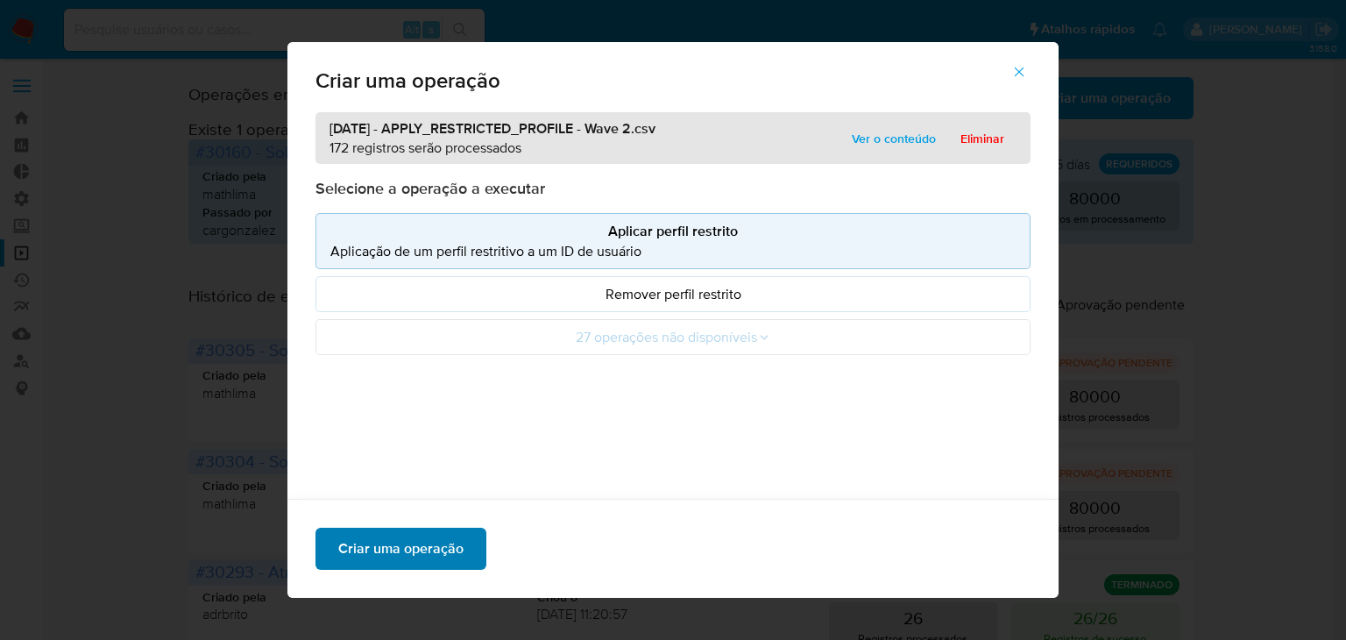
click at [449, 540] on span "Criar uma operação" at bounding box center [400, 548] width 125 height 39
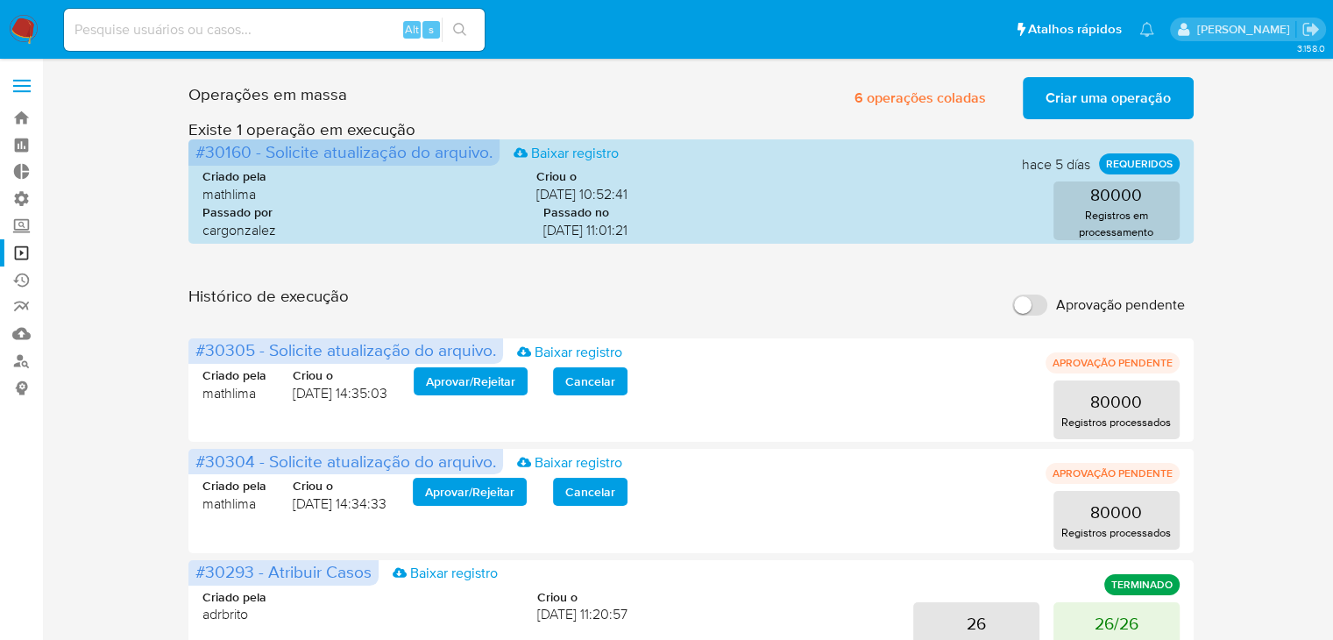
click at [733, 103] on div "Operações em massa 6 operações coladas Criar uma operação Só pode haver no máxi…" at bounding box center [690, 94] width 1005 height 49
click at [880, 103] on span "6 operações coladas" at bounding box center [920, 98] width 131 height 39
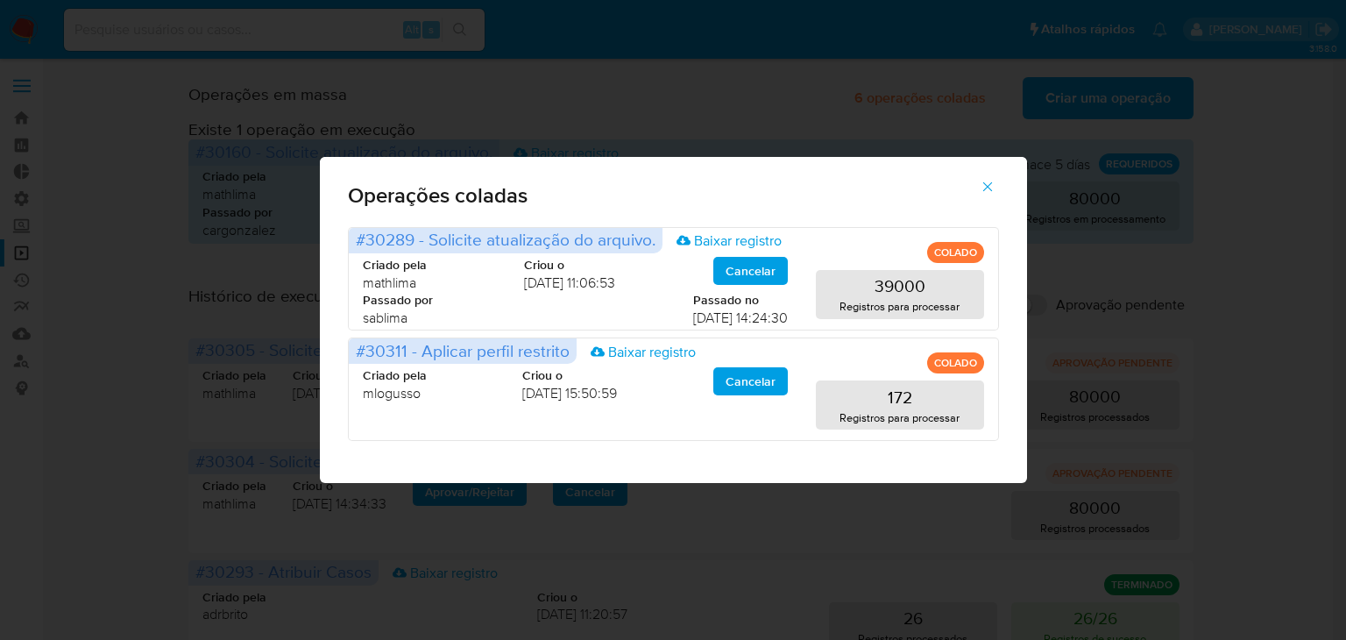
click at [994, 181] on icon "button" at bounding box center [988, 187] width 16 height 16
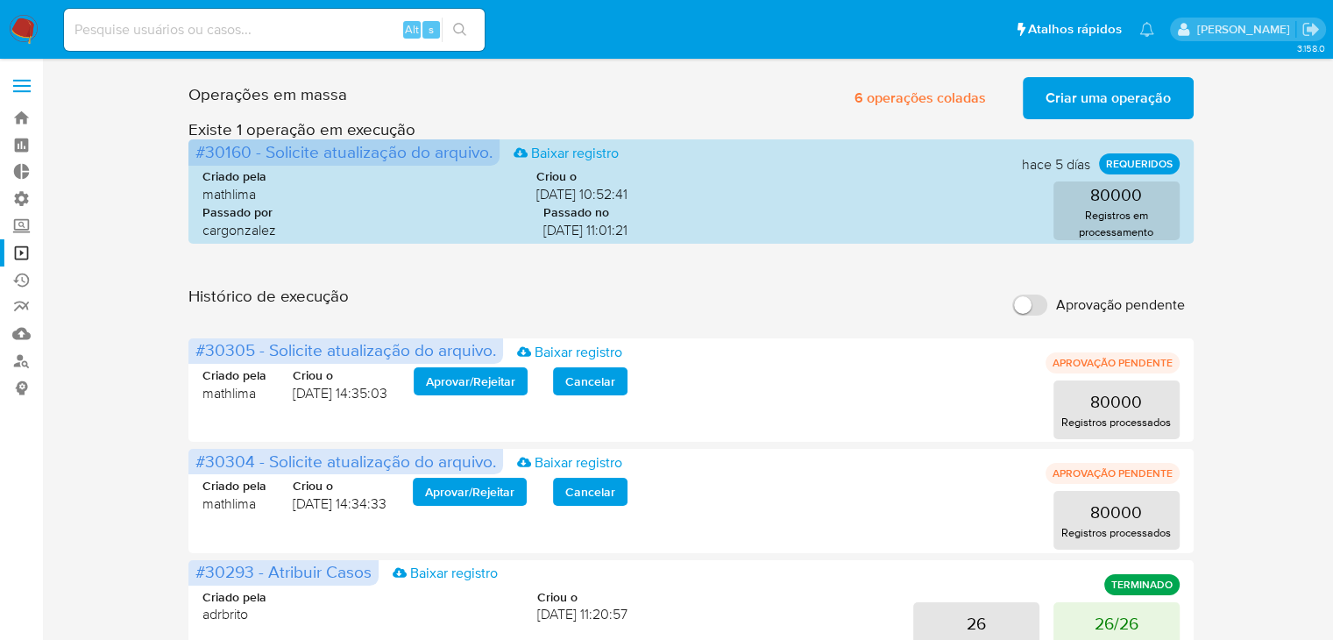
click at [1045, 304] on input "Aprovação pendente" at bounding box center [1029, 305] width 35 height 21
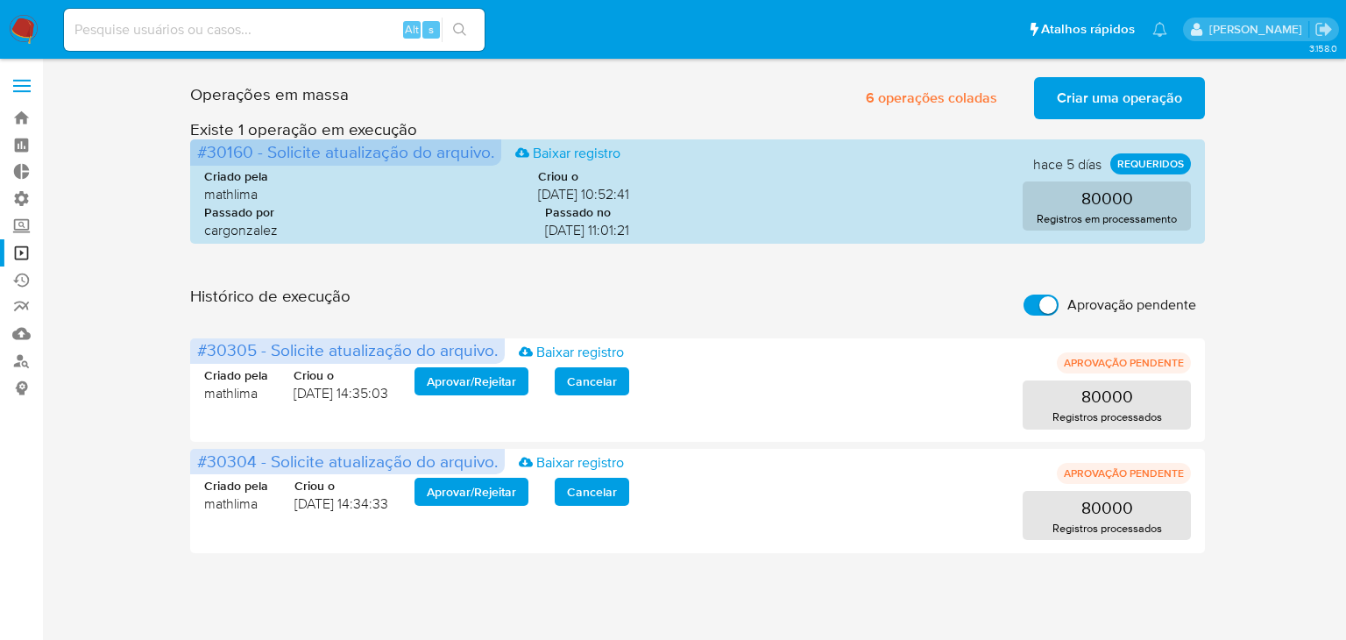
click at [1032, 306] on input "Aprovação pendente" at bounding box center [1041, 305] width 35 height 21
checkbox input "false"
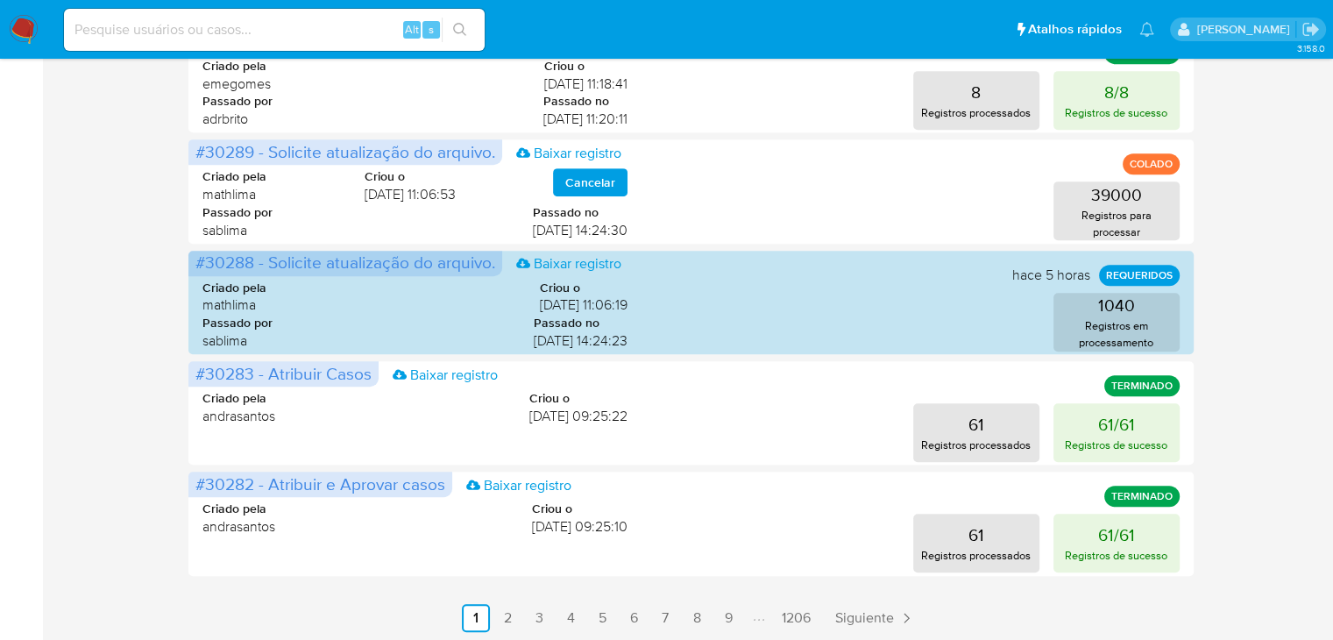
scroll to position [875, 0]
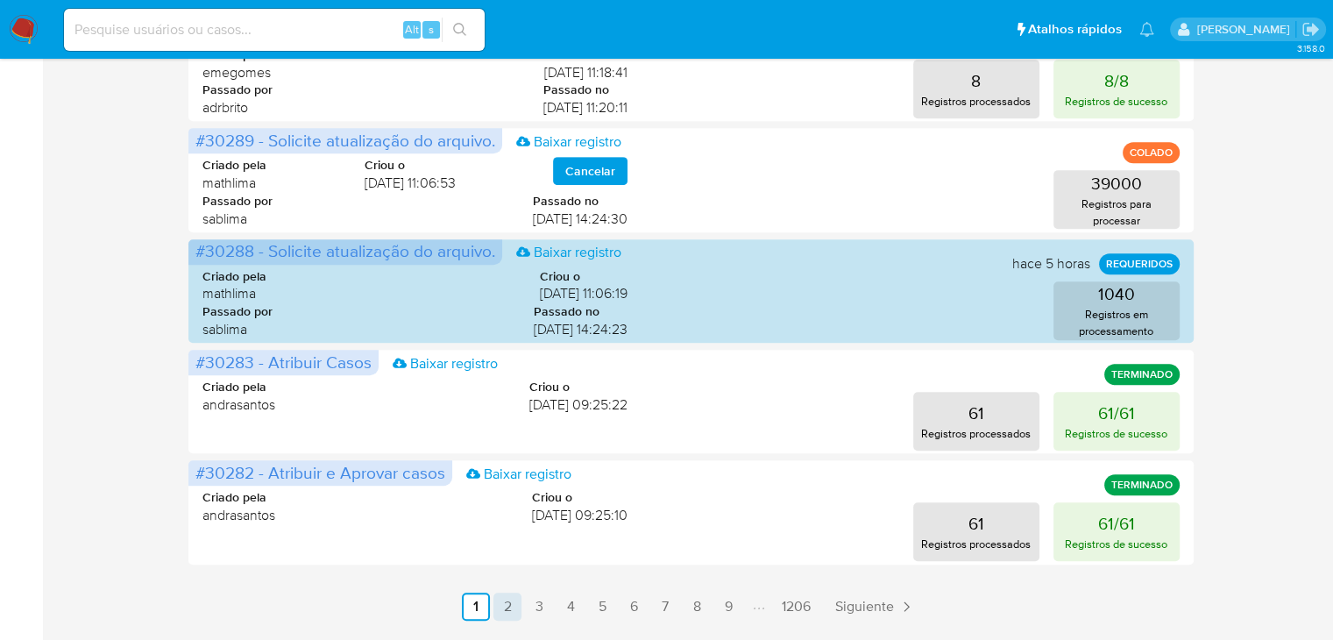
click at [500, 605] on link "2" at bounding box center [508, 607] width 28 height 28
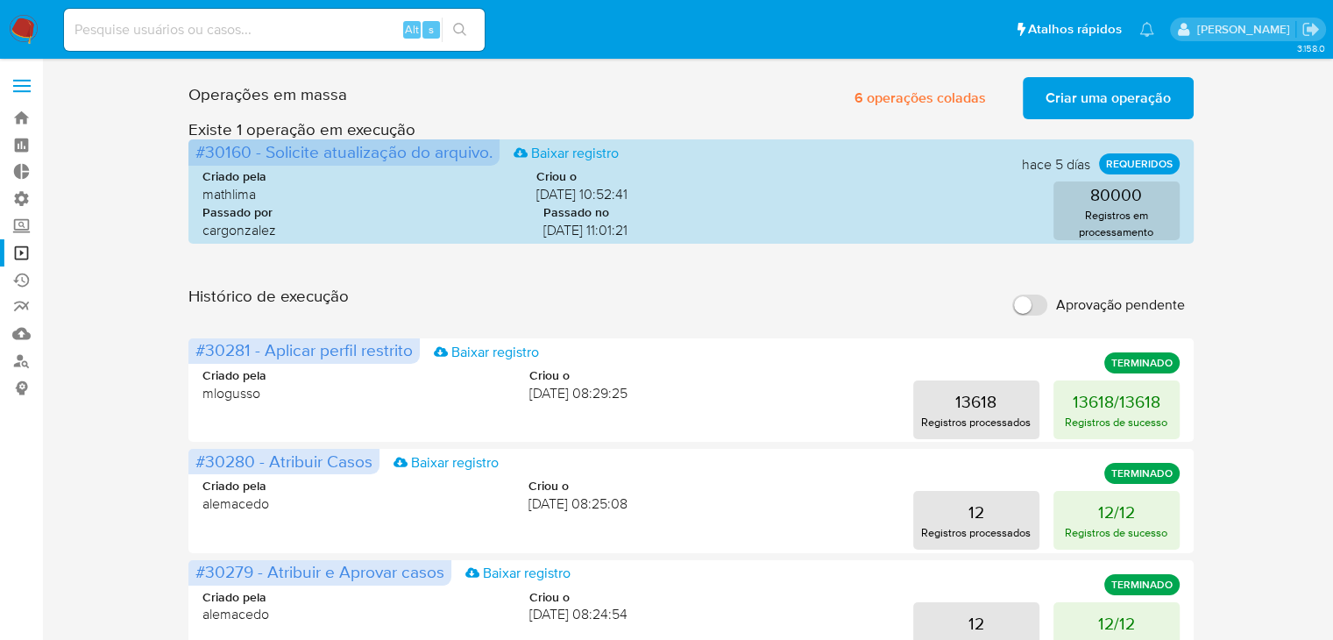
scroll to position [929, 0]
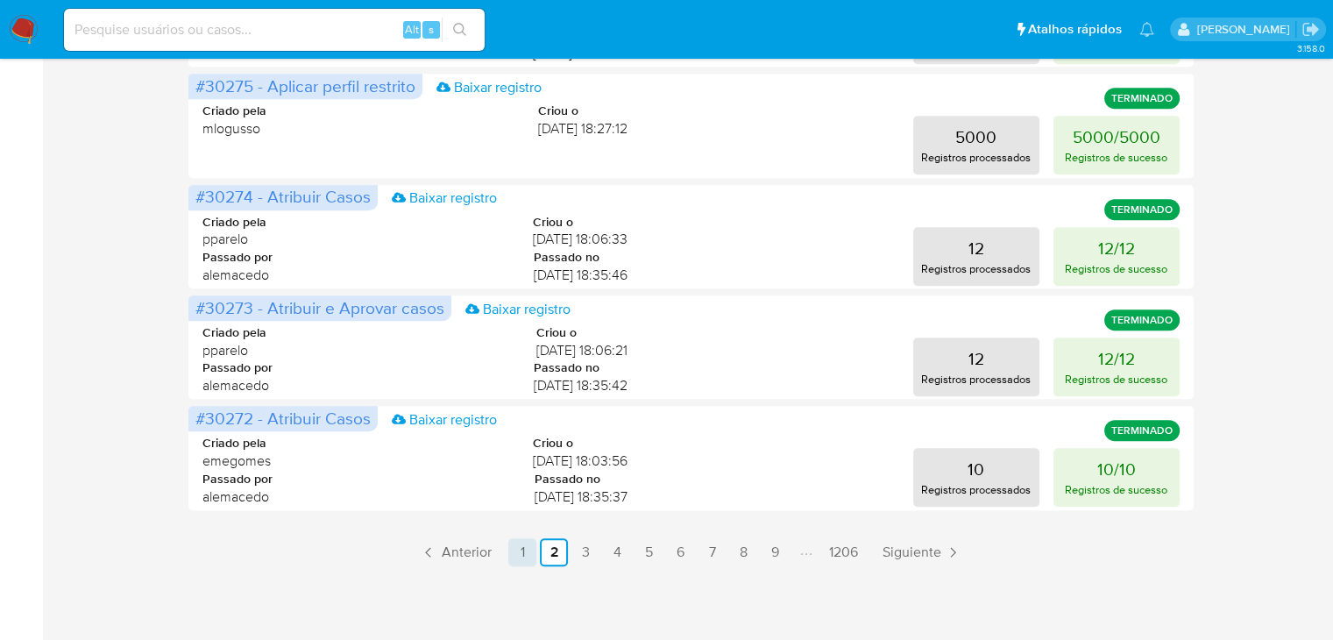
click at [515, 548] on link "1" at bounding box center [522, 552] width 28 height 28
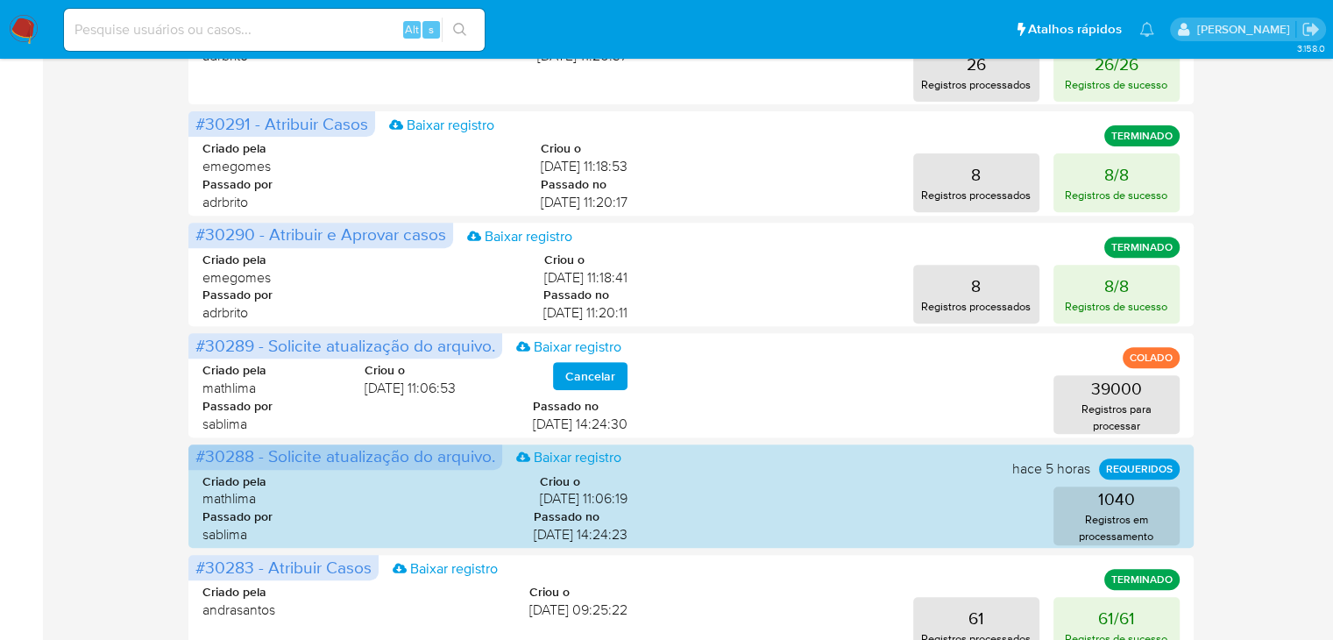
scroll to position [0, 0]
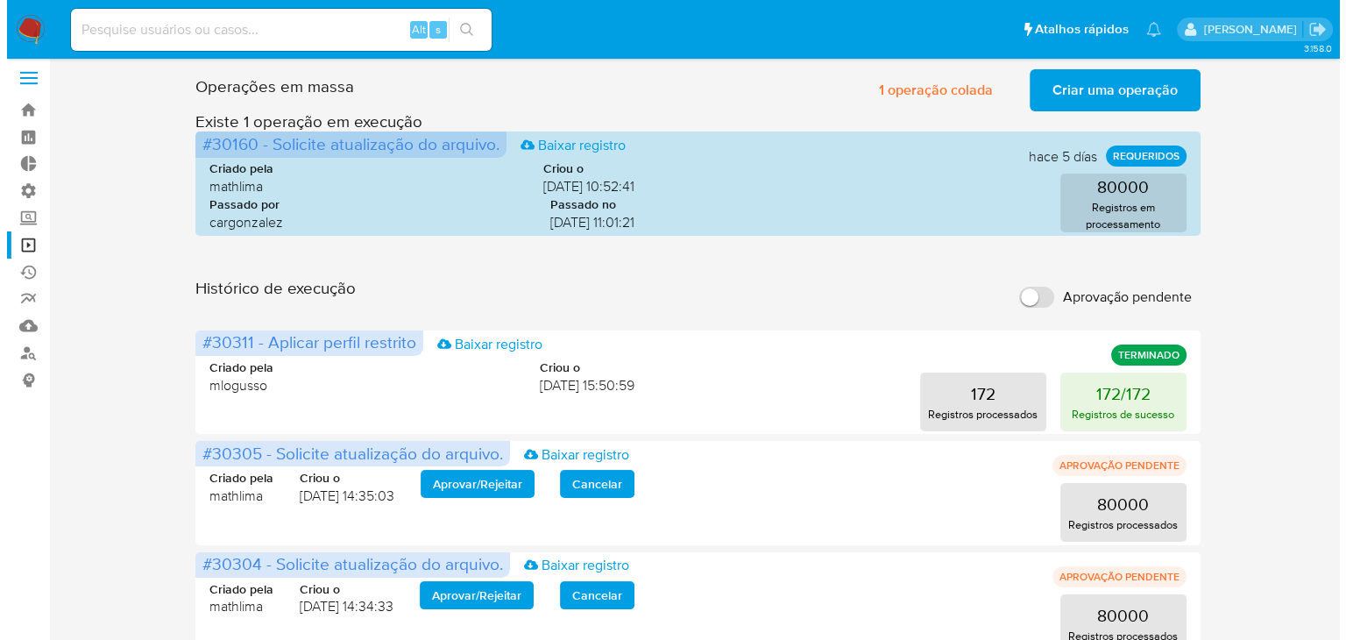
scroll to position [11, 0]
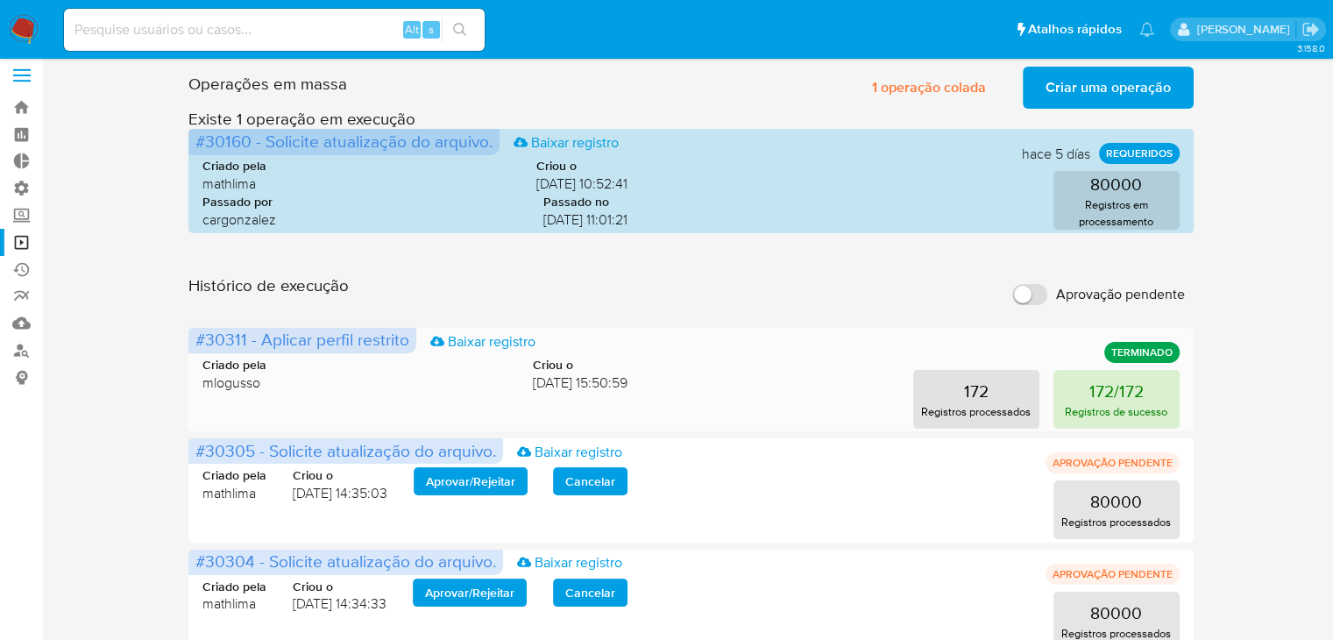
click at [1140, 383] on button "172/172 Registros de sucesso" at bounding box center [1117, 399] width 126 height 59
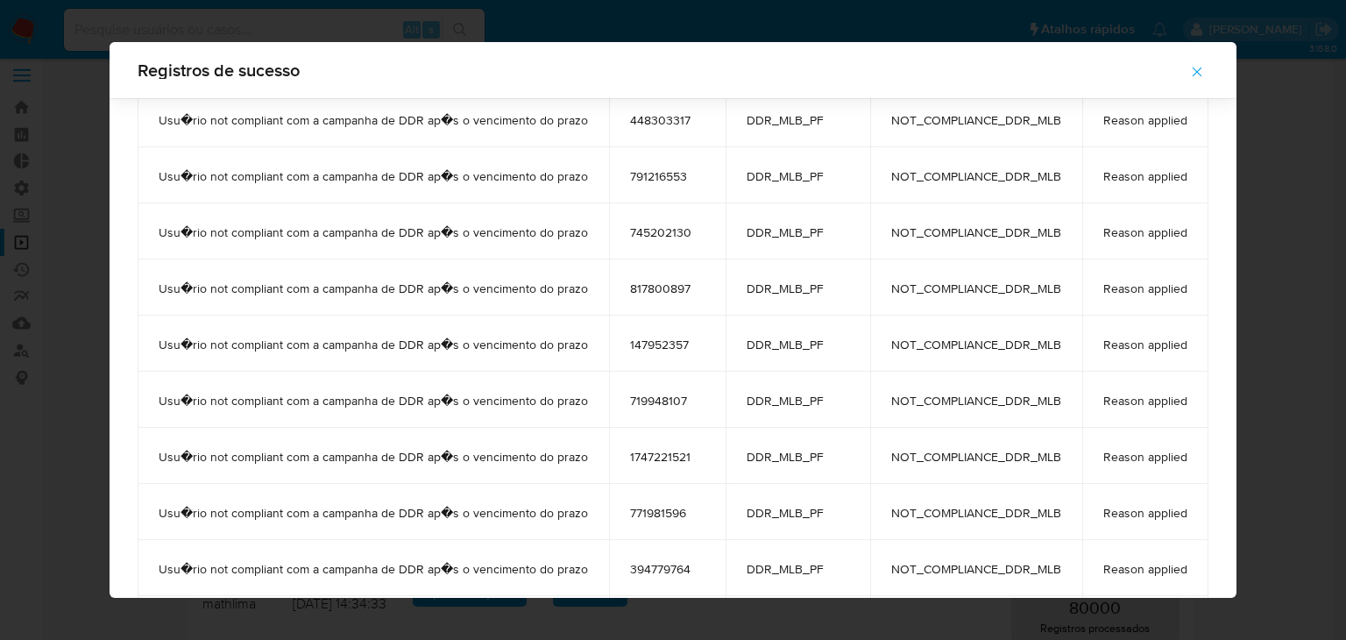
scroll to position [0, 0]
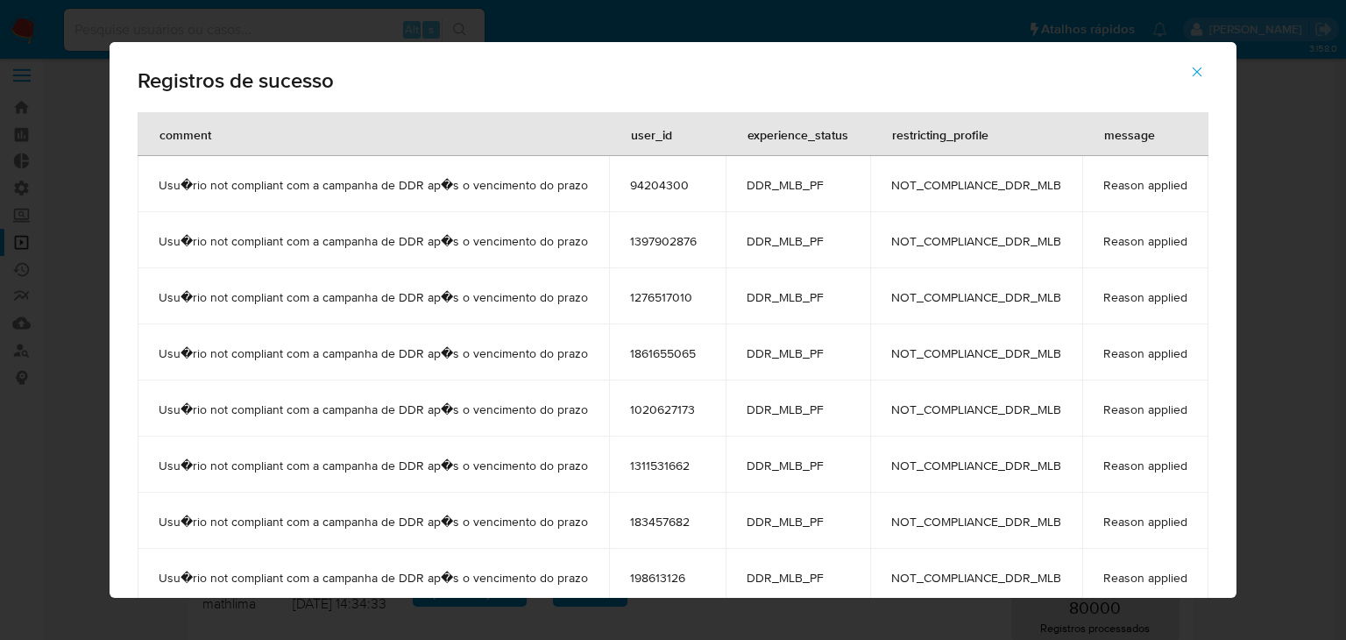
click at [1192, 69] on icon "button" at bounding box center [1197, 72] width 16 height 16
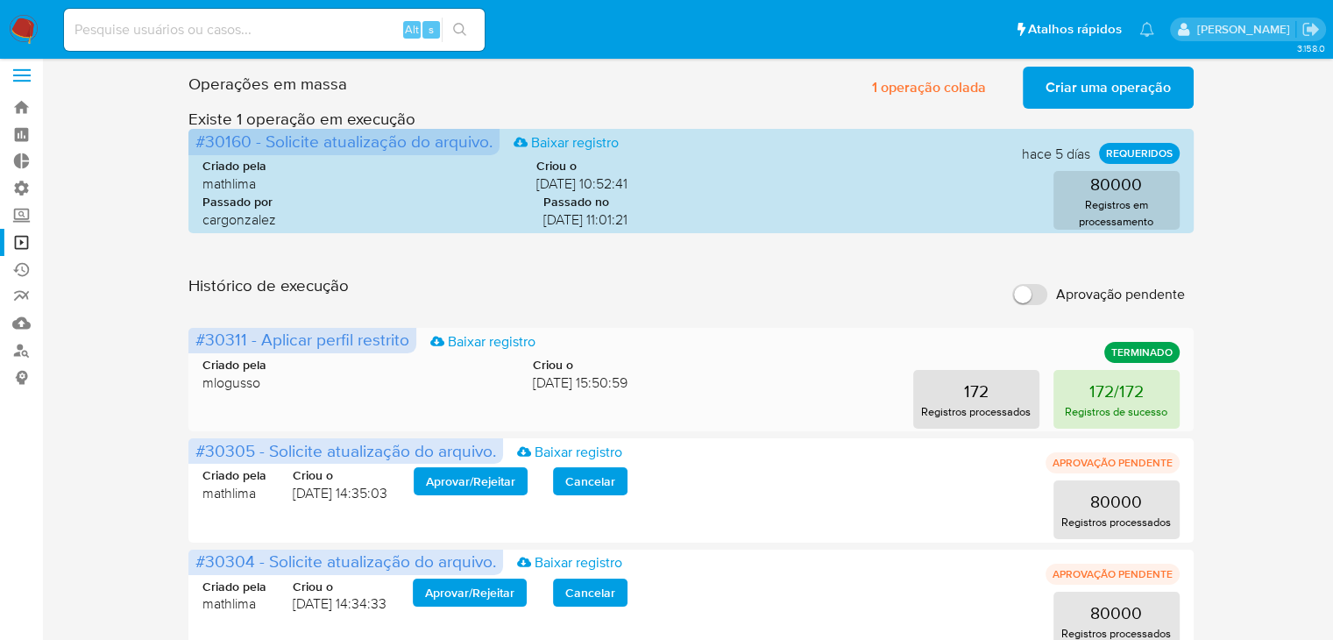
click at [1100, 388] on p "172/172" at bounding box center [1117, 391] width 54 height 25
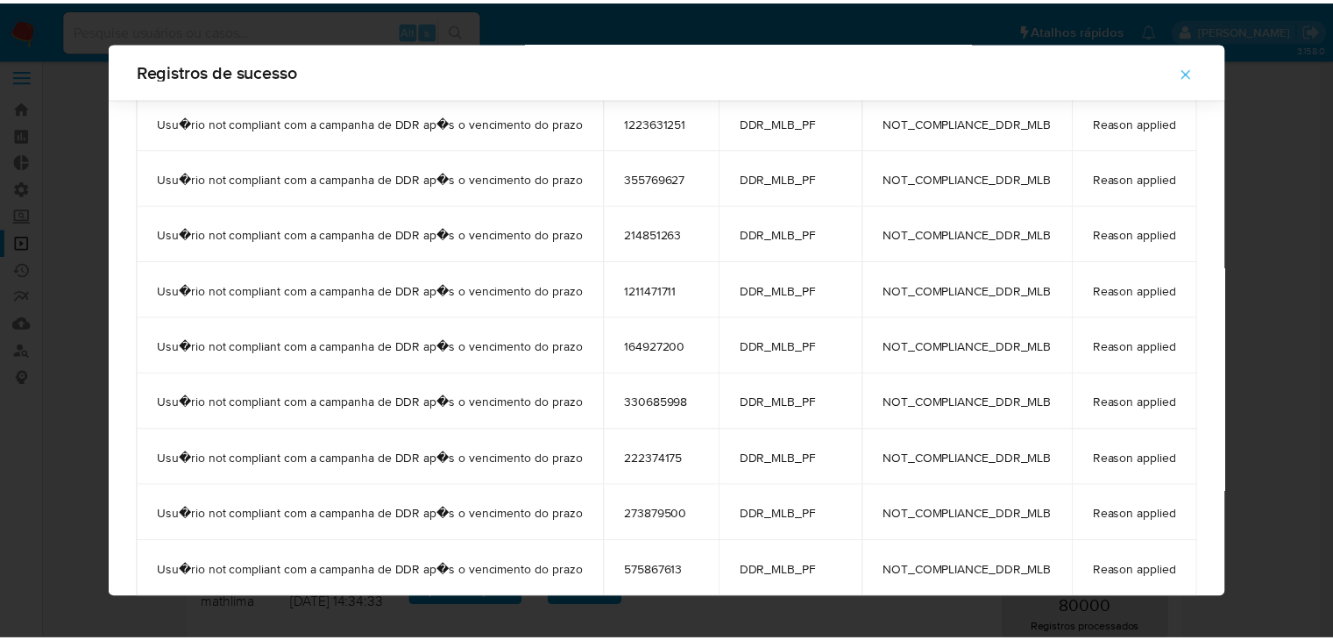
scroll to position [25, 0]
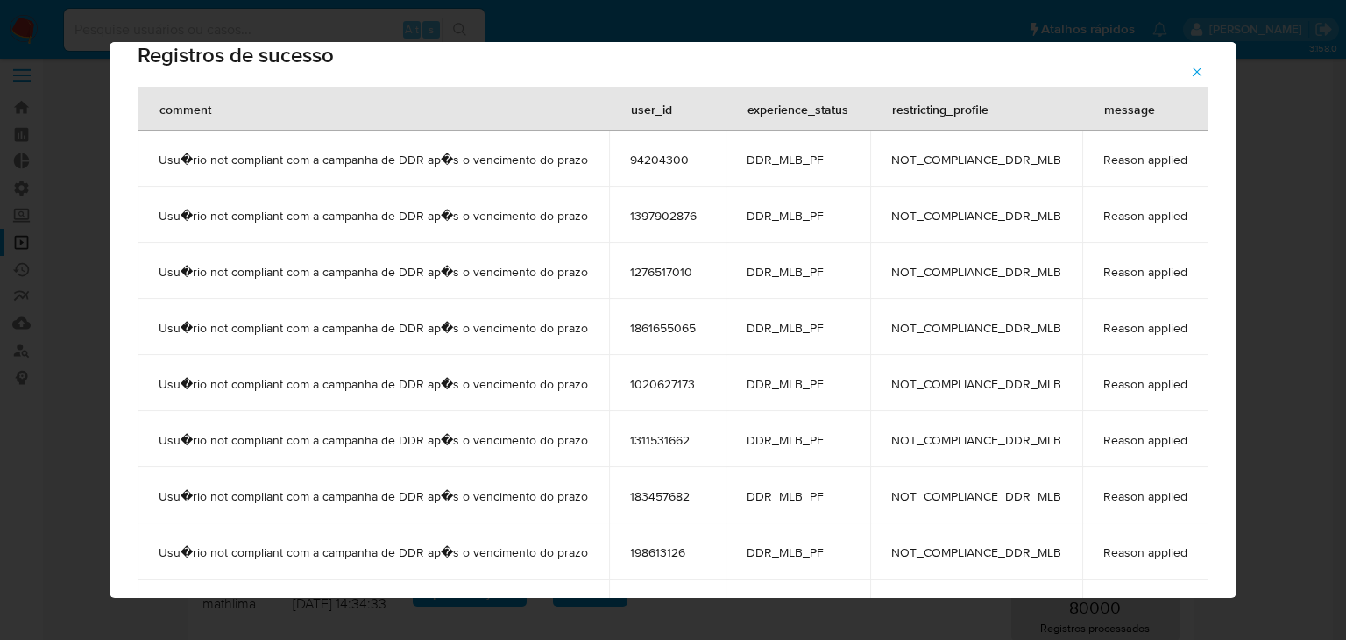
click at [1203, 75] on icon "button" at bounding box center [1198, 72] width 10 height 10
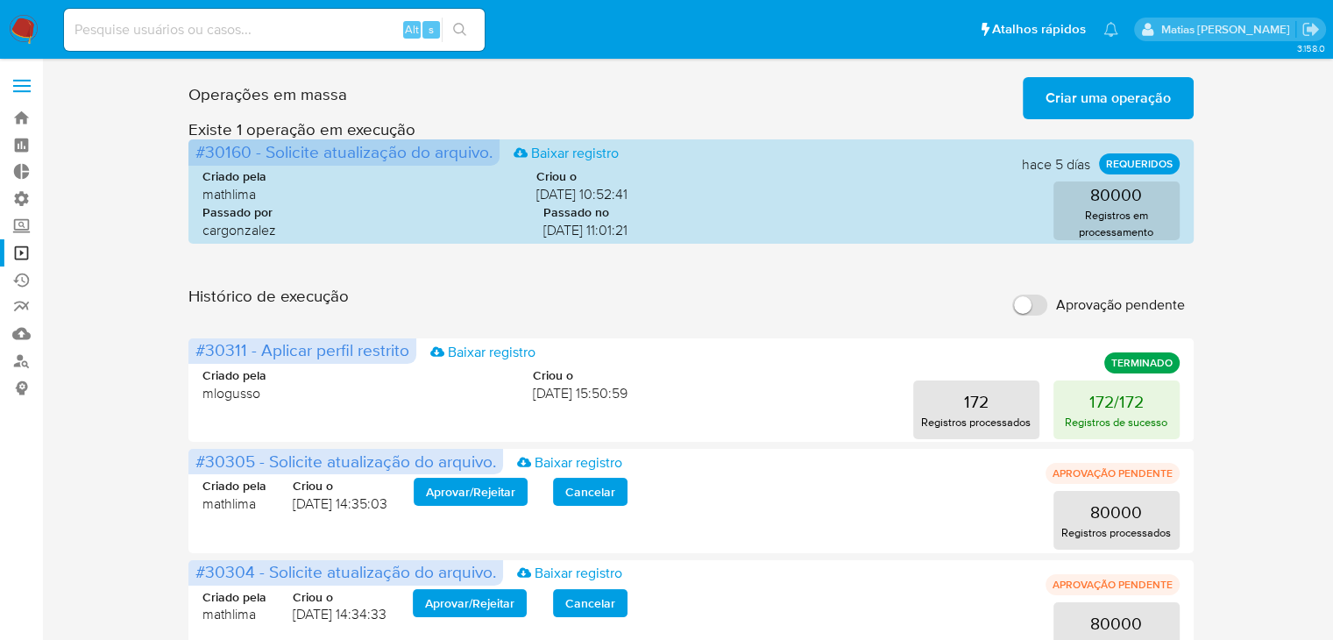
drag, startPoint x: 1332, startPoint y: 246, endPoint x: 1346, endPoint y: 311, distance: 66.2
